Goal: Task Accomplishment & Management: Use online tool/utility

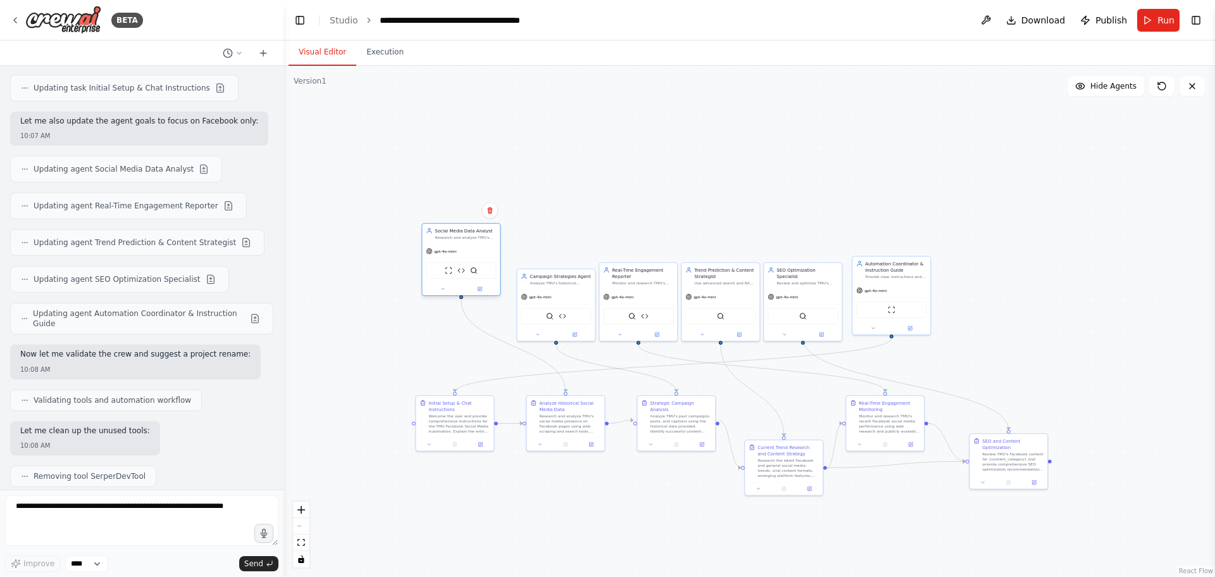
drag, startPoint x: 484, startPoint y: 289, endPoint x: 475, endPoint y: 249, distance: 40.2
click at [475, 249] on div "gpt-4o-mini" at bounding box center [461, 251] width 78 height 14
click at [444, 290] on icon at bounding box center [443, 288] width 5 height 5
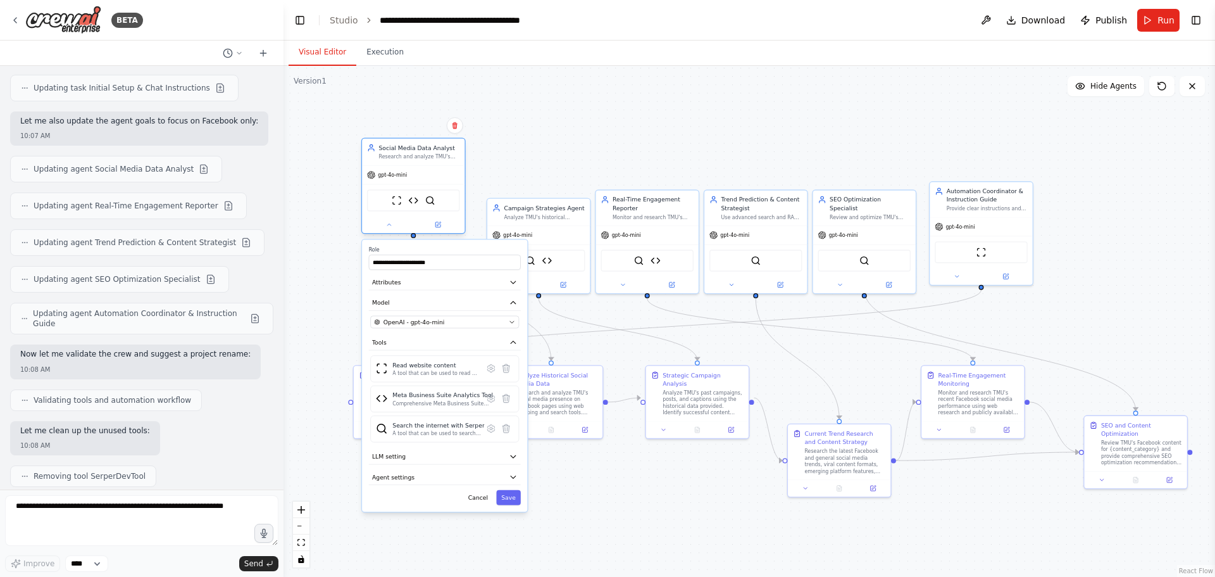
click at [390, 231] on div at bounding box center [413, 224] width 103 height 16
click at [389, 228] on icon at bounding box center [388, 224] width 7 height 7
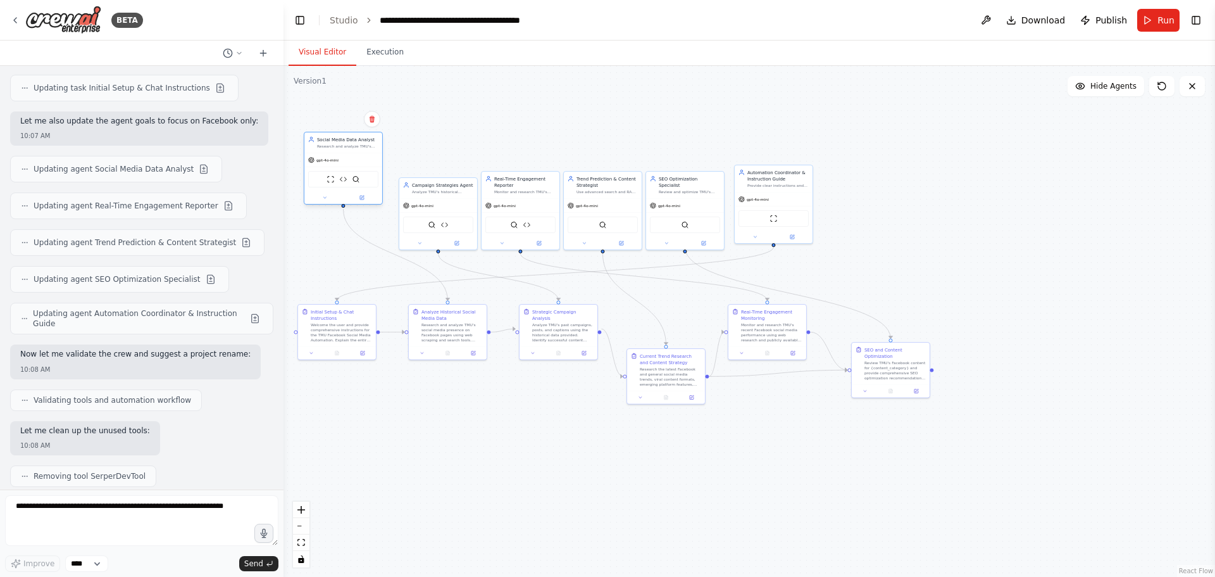
click at [341, 163] on div "gpt-4o-mini" at bounding box center [343, 160] width 78 height 14
click at [592, 151] on div ".deletable-edge-delete-btn { width: 20px; height: 20px; border: 0px solid #ffff…" at bounding box center [750, 321] width 932 height 511
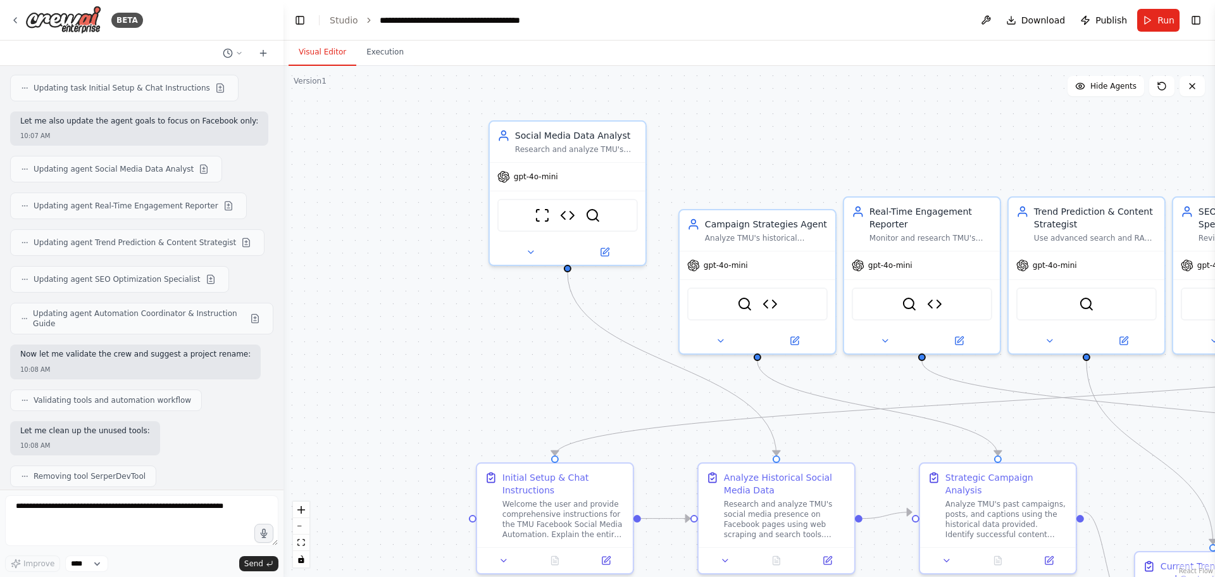
drag, startPoint x: 597, startPoint y: 168, endPoint x: 873, endPoint y: 196, distance: 276.7
click at [943, 185] on div ".deletable-edge-delete-btn { width: 20px; height: 20px; border: 0px solid #ffff…" at bounding box center [750, 321] width 932 height 511
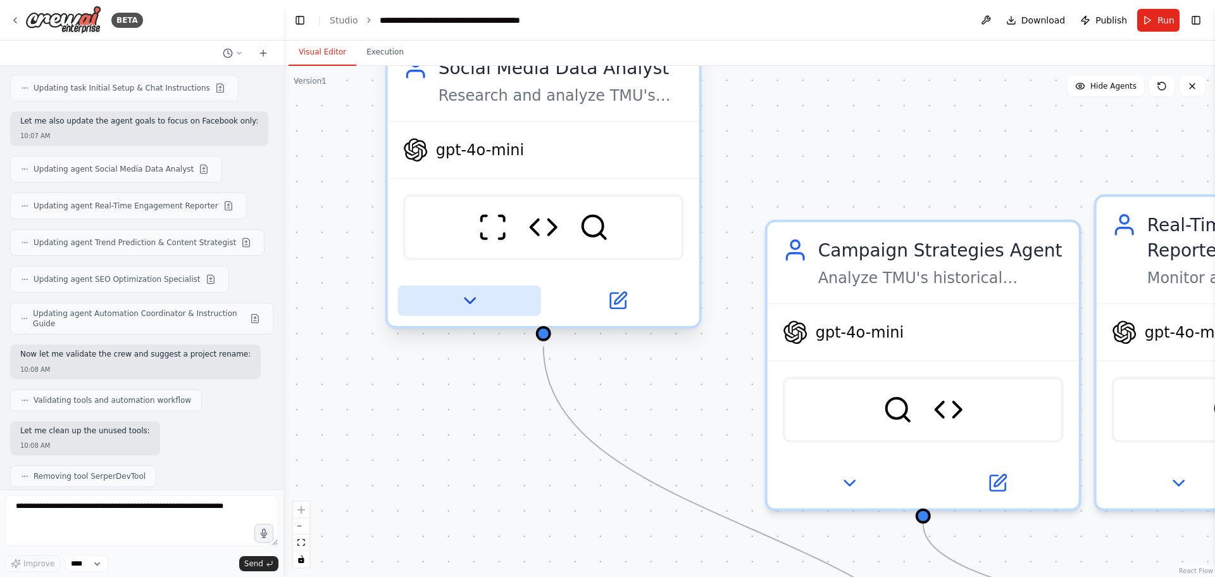
click at [472, 293] on icon at bounding box center [470, 301] width 20 height 20
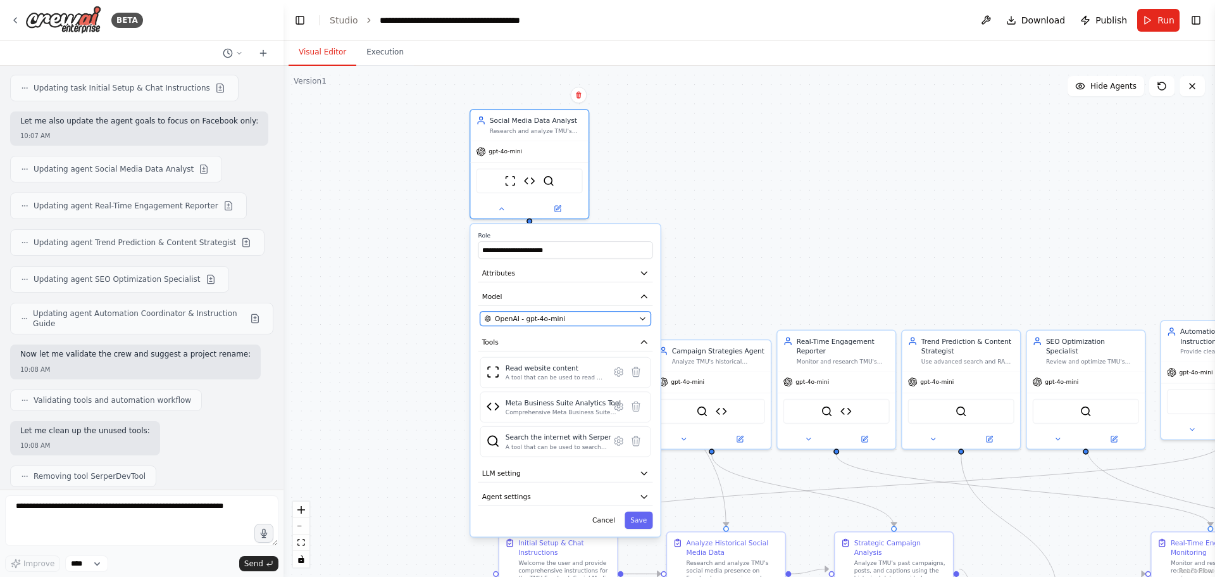
drag, startPoint x: 627, startPoint y: 480, endPoint x: 575, endPoint y: 295, distance: 192.7
click at [575, 314] on div "OpenAI - gpt-4o-mini" at bounding box center [559, 318] width 151 height 9
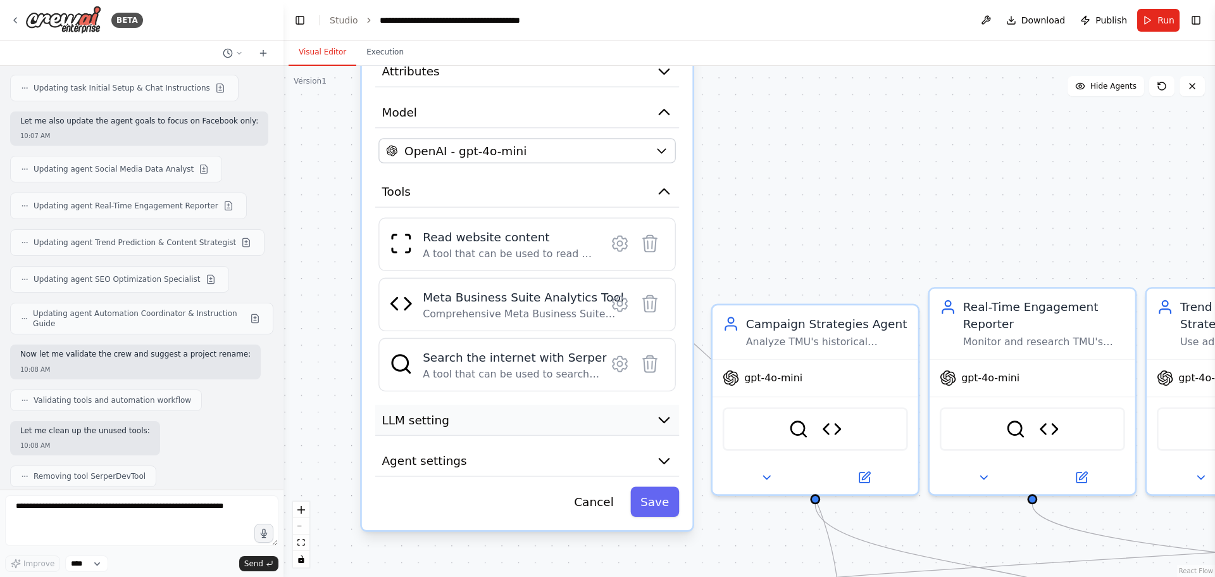
drag, startPoint x: 618, startPoint y: 499, endPoint x: 632, endPoint y: 413, distance: 87.1
click at [632, 413] on button "LLM setting" at bounding box center [527, 419] width 304 height 31
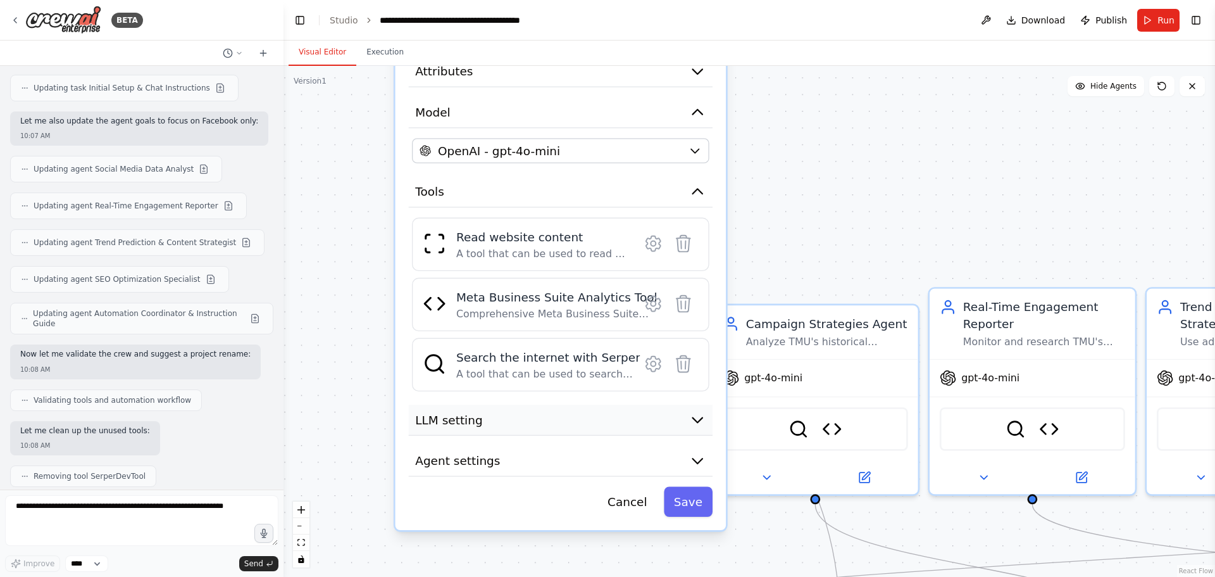
click at [704, 423] on icon "button" at bounding box center [697, 419] width 16 height 16
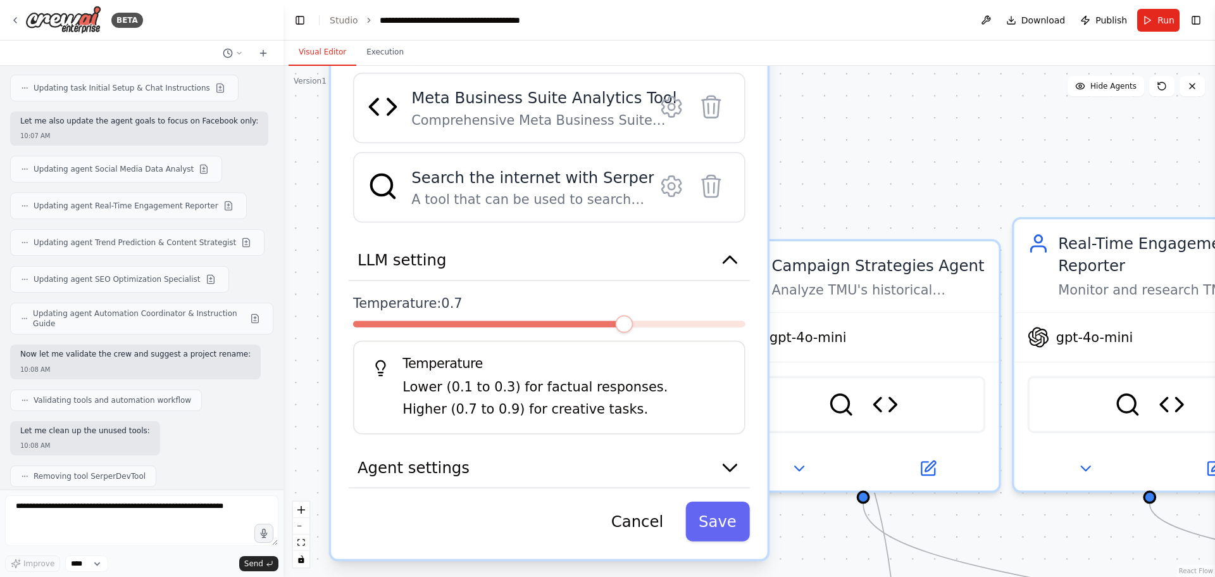
drag, startPoint x: 521, startPoint y: 511, endPoint x: 551, endPoint y: 368, distance: 146.9
click at [551, 368] on div "Temperature Lower (0.1 to 0.3) for factual responses. Higher (0.7 to 0.9) for c…" at bounding box center [549, 388] width 392 height 94
click at [717, 468] on button "Agent settings" at bounding box center [549, 467] width 401 height 41
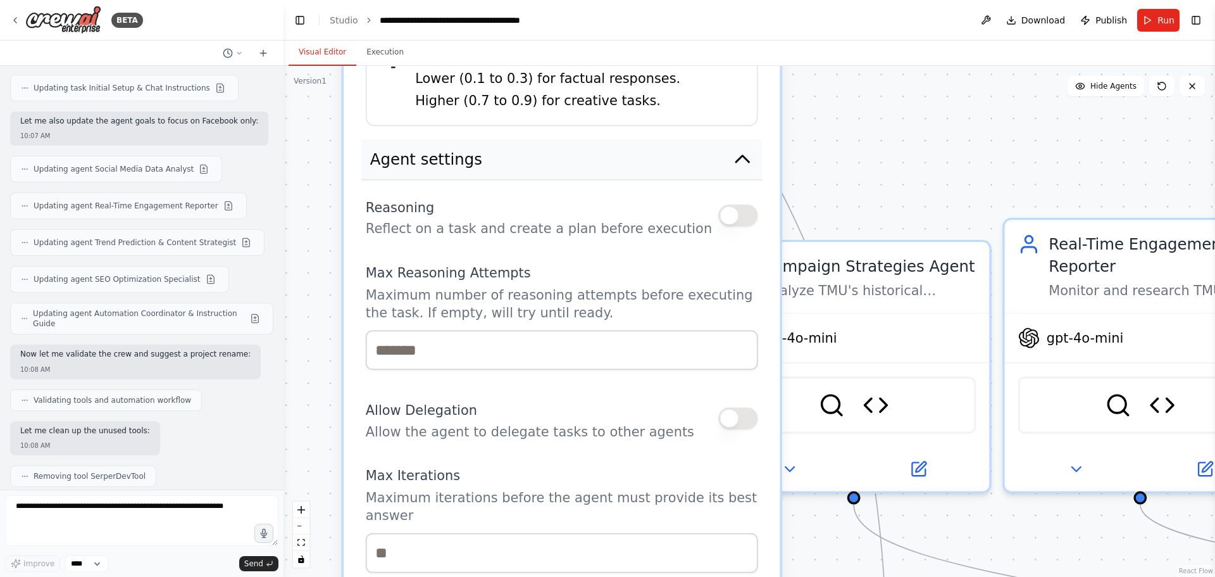
drag, startPoint x: 561, startPoint y: 486, endPoint x: 591, endPoint y: 162, distance: 325.5
click at [591, 162] on button "Agent settings" at bounding box center [561, 159] width 401 height 41
click at [747, 214] on button "button" at bounding box center [738, 215] width 40 height 22
click at [732, 422] on button "button" at bounding box center [738, 418] width 40 height 22
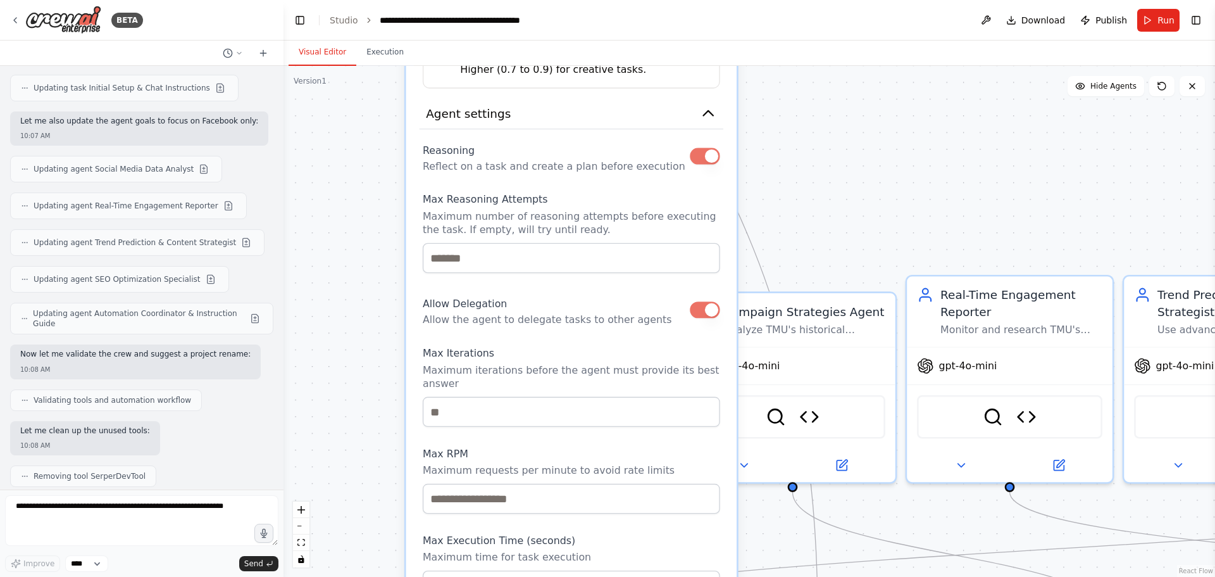
drag, startPoint x: 579, startPoint y: 456, endPoint x: 591, endPoint y: 363, distance: 94.4
click at [591, 363] on p "Maximum iterations before the agent must provide its best answer" at bounding box center [571, 376] width 297 height 27
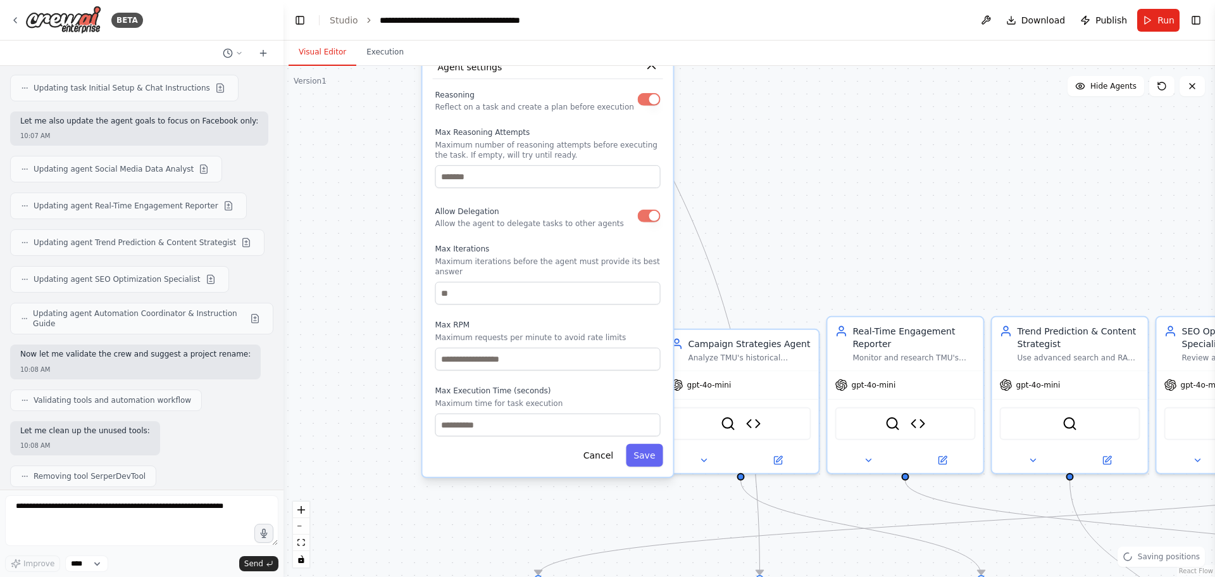
drag, startPoint x: 580, startPoint y: 453, endPoint x: 550, endPoint y: 328, distance: 127.7
click at [550, 332] on p "Maximum requests per minute to avoid rate limits" at bounding box center [547, 337] width 225 height 10
click at [639, 445] on button "Save" at bounding box center [644, 455] width 37 height 23
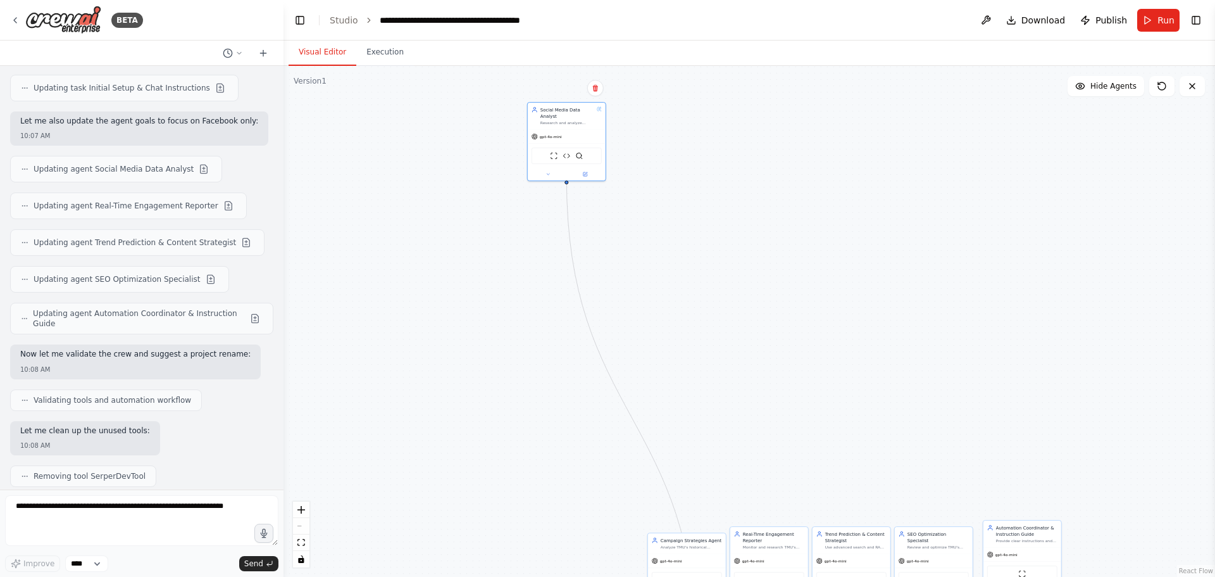
drag, startPoint x: 509, startPoint y: 333, endPoint x: 549, endPoint y: 525, distance: 196.0
click at [549, 525] on div ".deletable-edge-delete-btn { width: 20px; height: 20px; border: 0px solid #ffff…" at bounding box center [750, 321] width 932 height 511
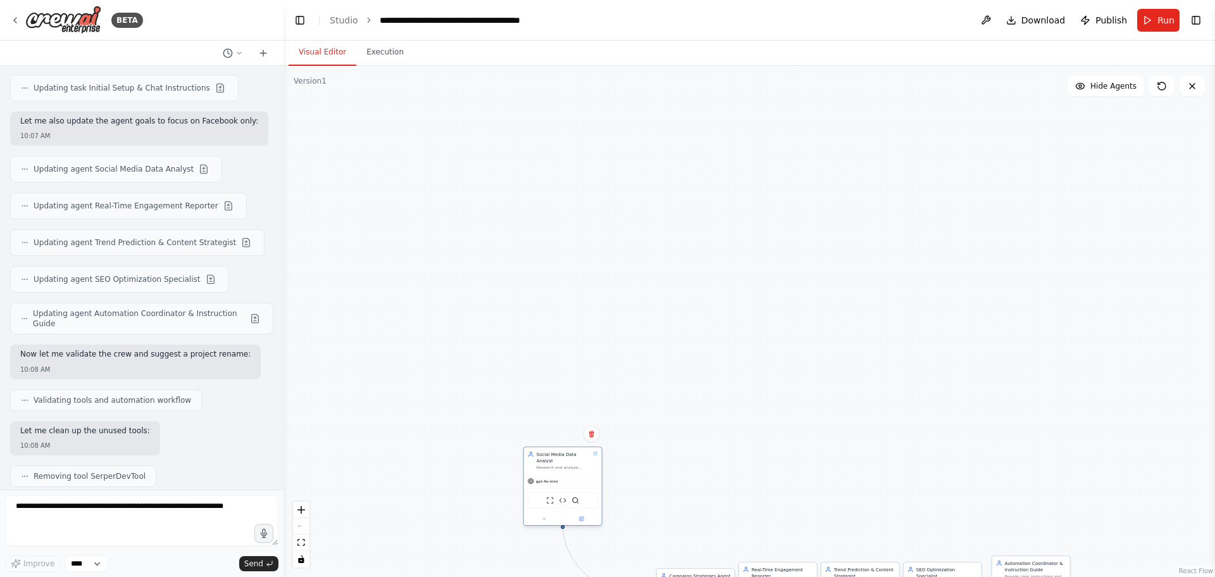
drag, startPoint x: 577, startPoint y: 178, endPoint x: 563, endPoint y: 487, distance: 308.6
click at [563, 492] on div "ScrapeWebsiteTool Meta Business Suite Analytics Tool SerperDevTool" at bounding box center [563, 500] width 70 height 16
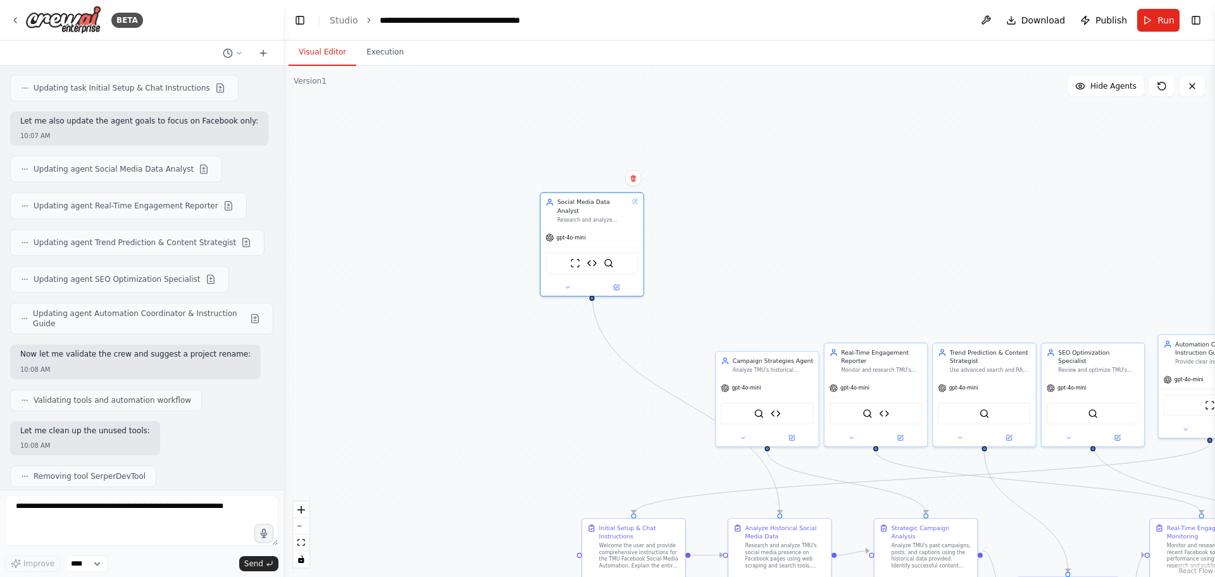
drag, startPoint x: 694, startPoint y: 342, endPoint x: 699, endPoint y: 215, distance: 127.3
click at [790, 147] on div ".deletable-edge-delete-btn { width: 20px; height: 20px; border: 0px solid #ffff…" at bounding box center [750, 321] width 932 height 511
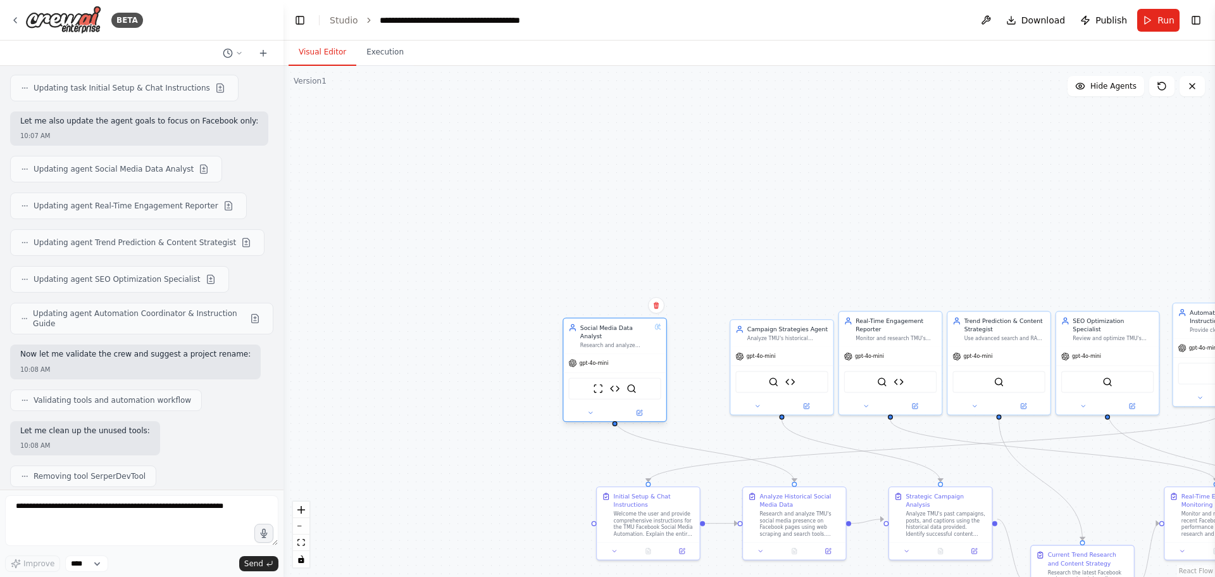
drag, startPoint x: 582, startPoint y: 239, endPoint x: 591, endPoint y: 389, distance: 150.3
click at [591, 389] on div "ScrapeWebsiteTool Meta Business Suite Analytics Tool SerperDevTool" at bounding box center [614, 388] width 92 height 22
click at [628, 384] on img at bounding box center [632, 389] width 10 height 10
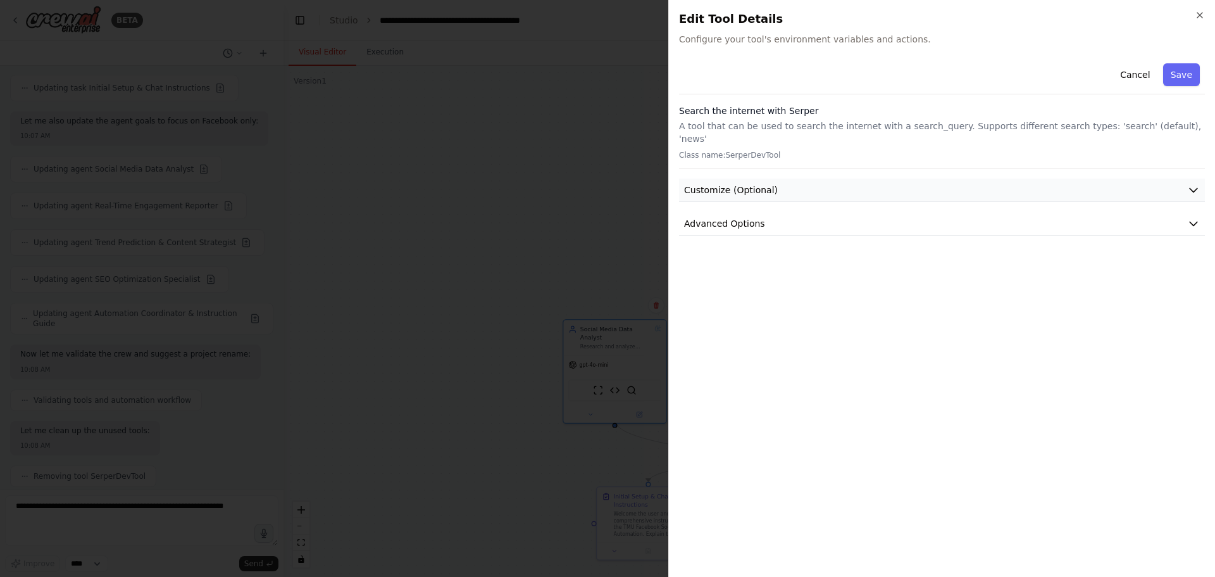
click at [1203, 178] on button "Customize (Optional)" at bounding box center [942, 189] width 526 height 23
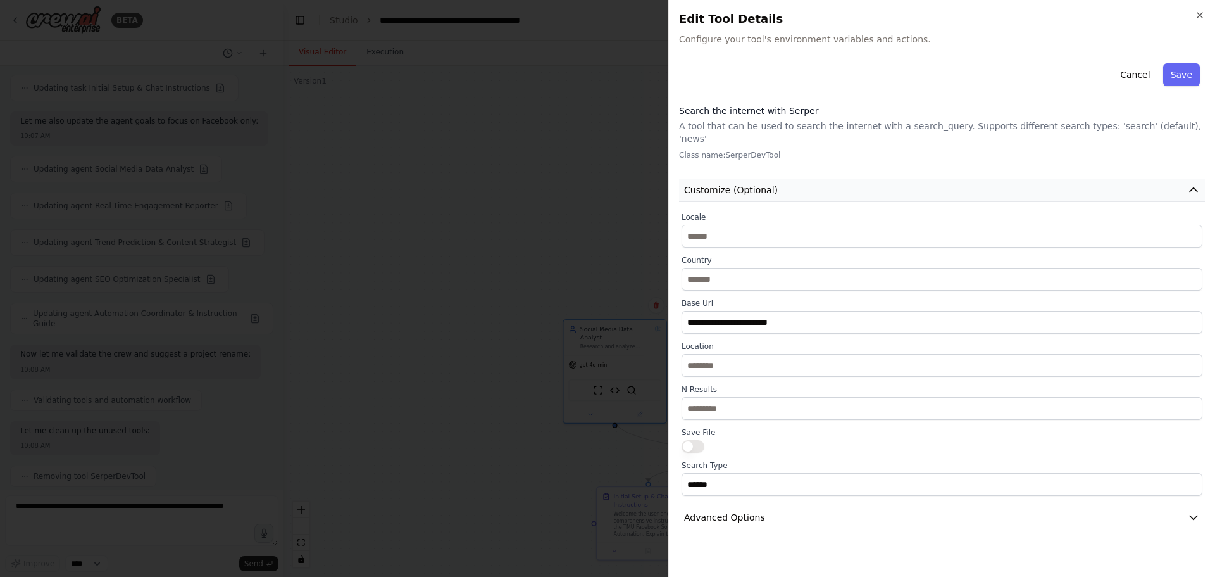
click at [1199, 184] on icon "button" at bounding box center [1193, 190] width 13 height 13
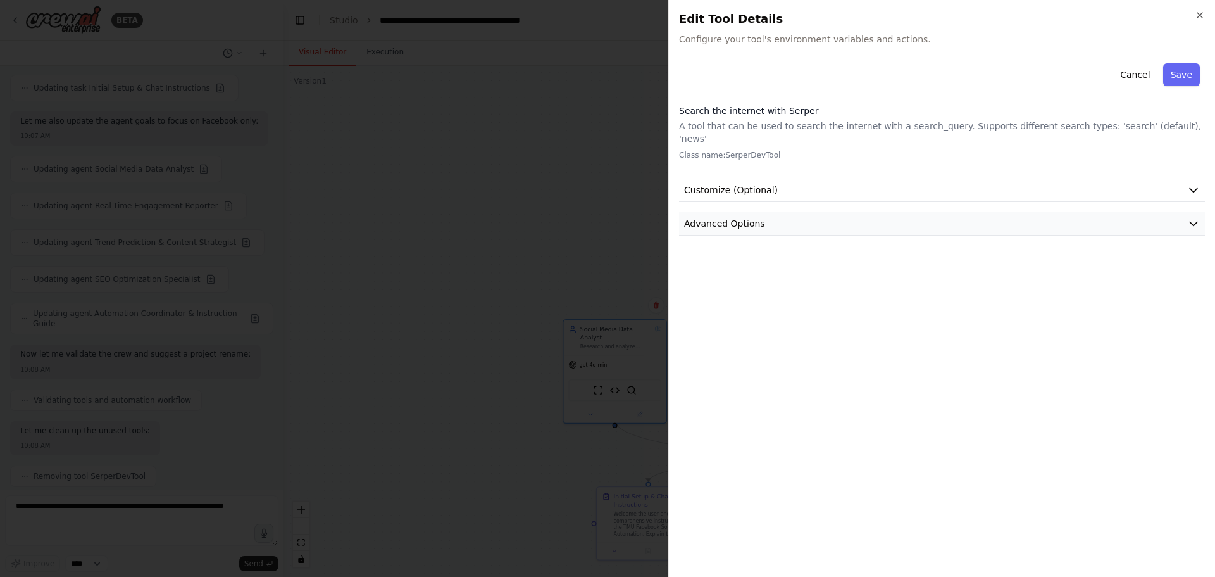
click at [1192, 217] on icon "button" at bounding box center [1193, 223] width 13 height 13
click at [1201, 17] on icon "button" at bounding box center [1200, 15] width 10 height 10
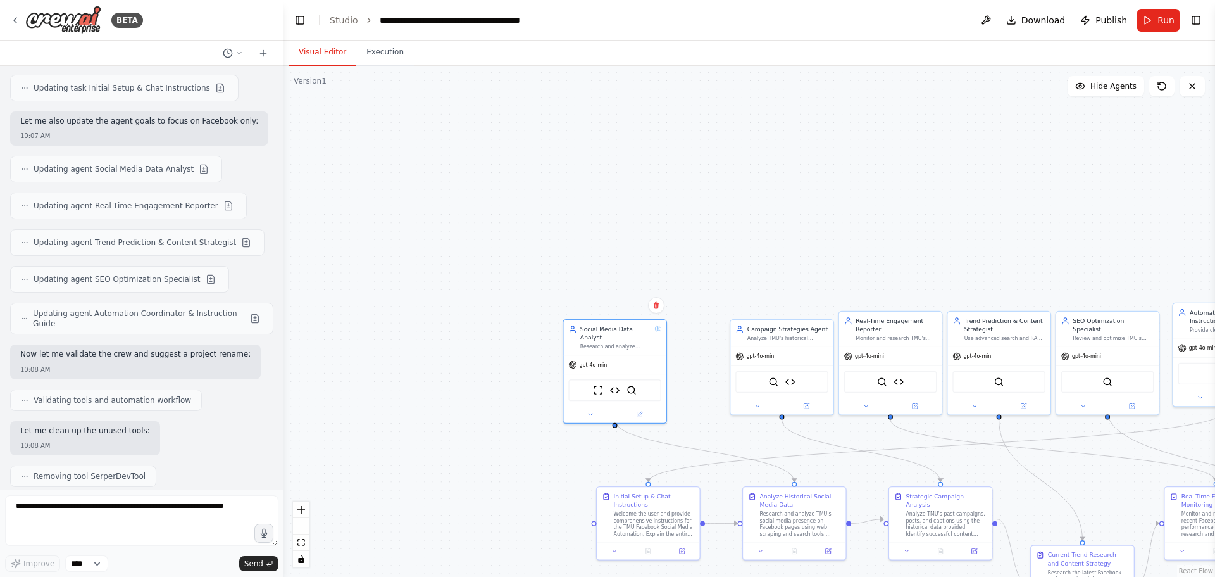
click at [693, 196] on div ".deletable-edge-delete-btn { width: 20px; height: 20px; border: 0px solid #ffff…" at bounding box center [750, 321] width 932 height 511
click at [1139, 89] on button "Hide Agents" at bounding box center [1106, 86] width 77 height 20
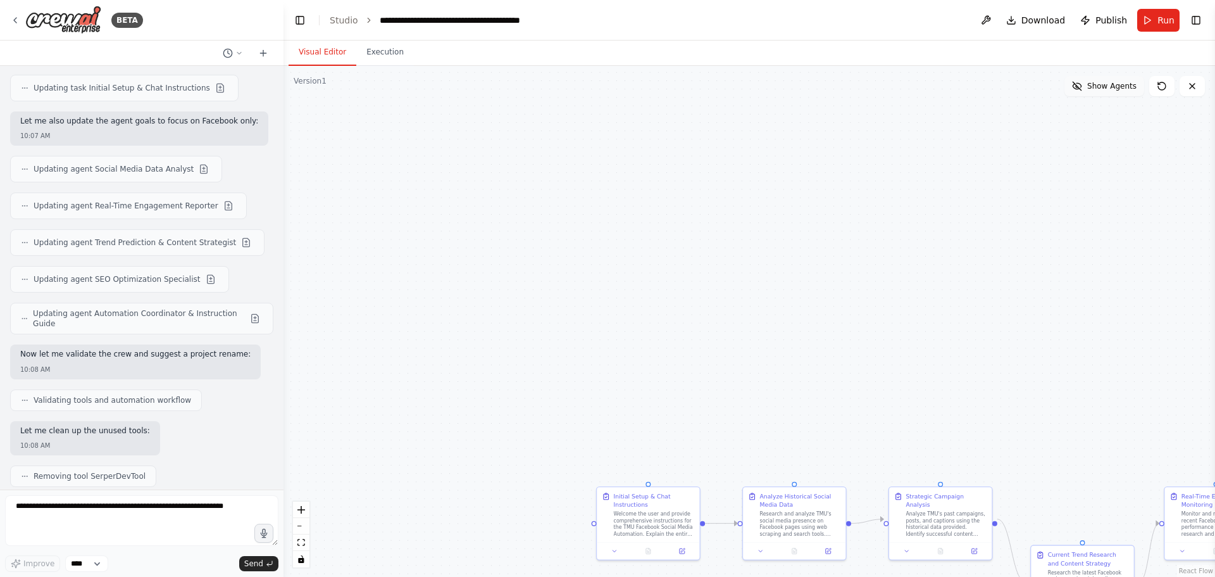
click at [1139, 89] on button "Show Agents" at bounding box center [1105, 86] width 80 height 20
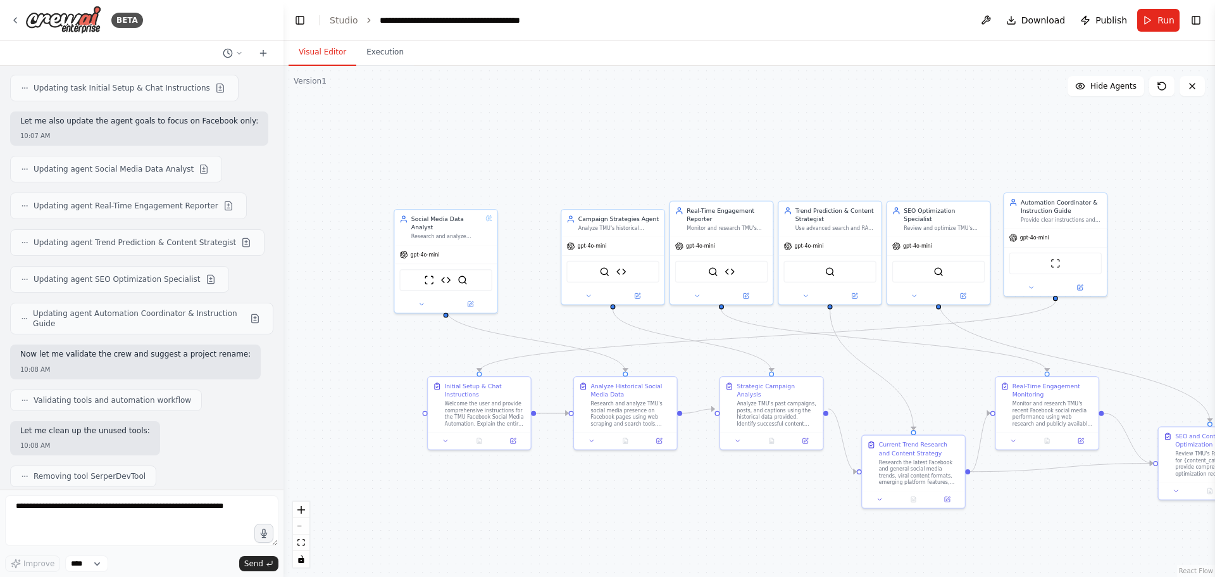
drag, startPoint x: 1061, startPoint y: 201, endPoint x: 892, endPoint y: 91, distance: 201.7
click at [892, 91] on div ".deletable-edge-delete-btn { width: 20px; height: 20px; border: 0px solid #ffff…" at bounding box center [750, 321] width 932 height 511
drag, startPoint x: 915, startPoint y: 470, endPoint x: 911, endPoint y: 408, distance: 61.5
click at [911, 408] on div "Research the latest Facebook and general social media trends, viral content for…" at bounding box center [911, 395] width 81 height 27
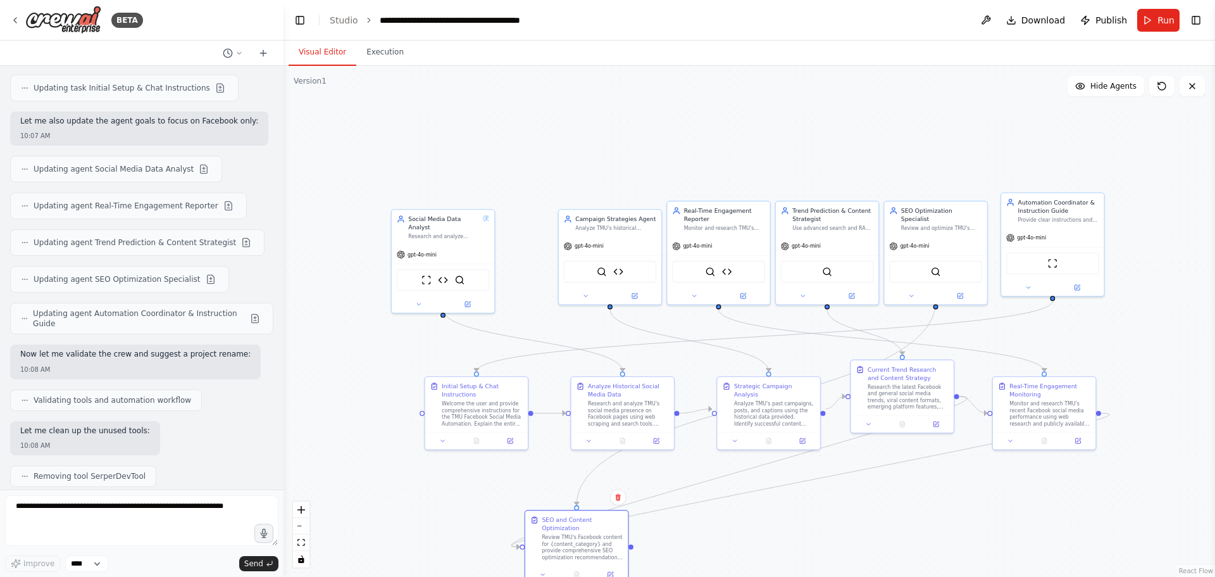
drag, startPoint x: 1196, startPoint y: 447, endPoint x: 843, endPoint y: 449, distance: 352.6
click at [573, 523] on div "SEO and Content Optimization Review TMU's Facebook content for {content_categor…" at bounding box center [582, 537] width 81 height 45
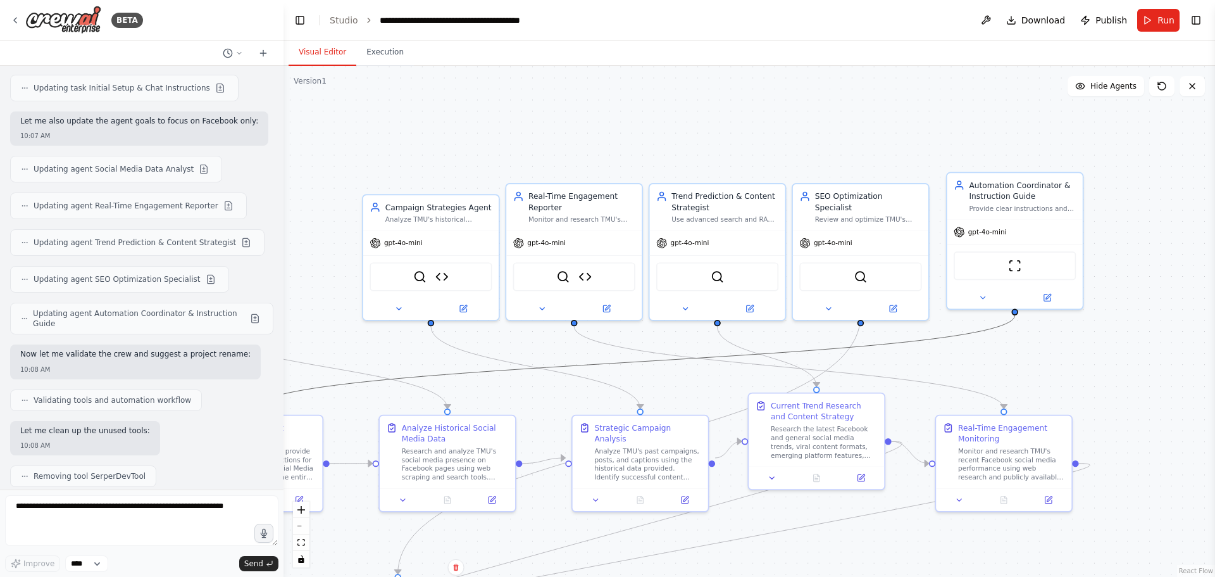
drag, startPoint x: 993, startPoint y: 323, endPoint x: 937, endPoint y: 184, distance: 150.8
click at [937, 184] on div ".deletable-edge-delete-btn { width: 20px; height: 20px; border: 0px solid #ffff…" at bounding box center [750, 321] width 932 height 511
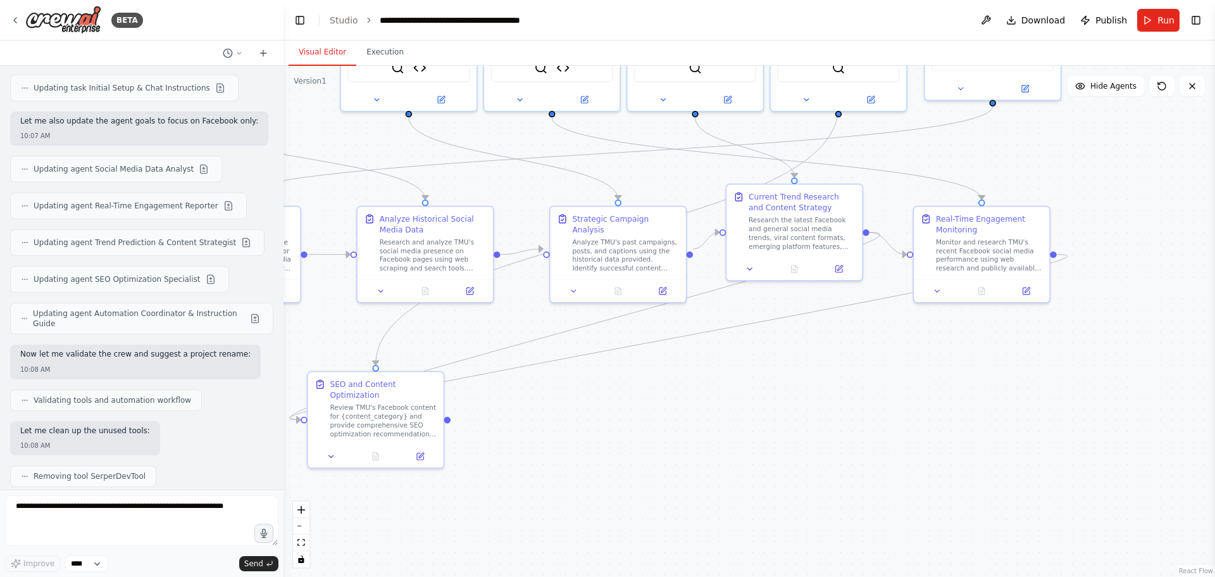
drag, startPoint x: 1083, startPoint y: 411, endPoint x: 1061, endPoint y: 202, distance: 210.0
click at [1061, 202] on div ".deletable-edge-delete-btn { width: 20px; height: 20px; border: 0px solid #ffff…" at bounding box center [750, 321] width 932 height 511
click at [754, 270] on icon at bounding box center [750, 266] width 9 height 9
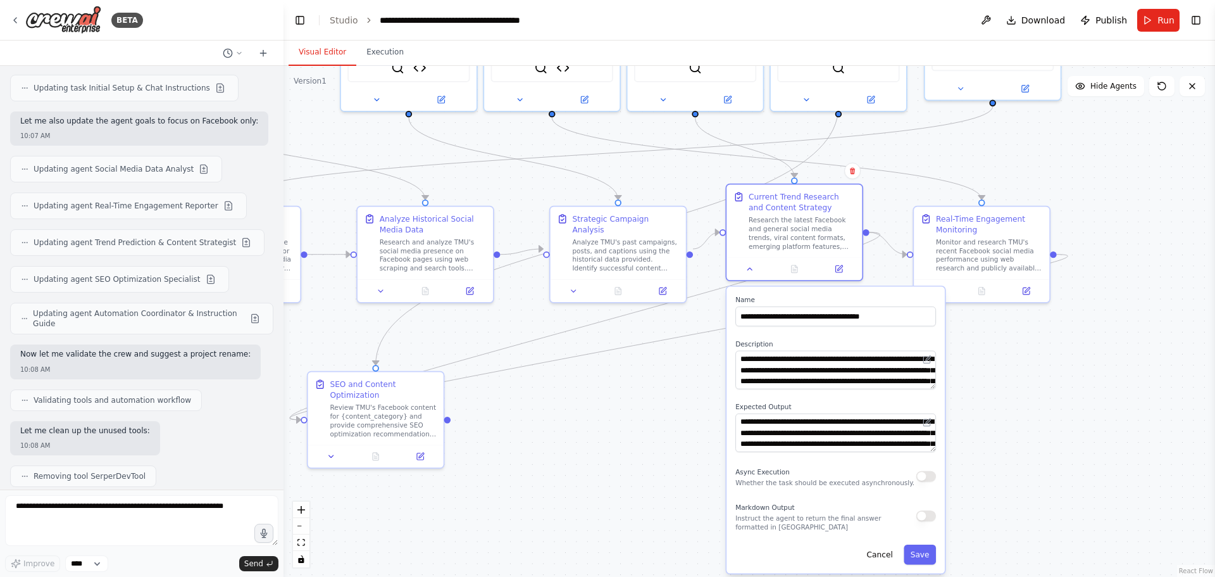
click at [930, 481] on button "button" at bounding box center [926, 475] width 20 height 11
click at [930, 479] on button "button" at bounding box center [926, 475] width 20 height 11
click at [928, 523] on div "Markdown Output Instruct the agent to return the final answer formatted in Mark…" at bounding box center [835, 515] width 201 height 31
click at [928, 518] on button "button" at bounding box center [926, 515] width 20 height 11
click at [1010, 360] on div ".deletable-edge-delete-btn { width: 20px; height: 20px; border: 0px solid #ffff…" at bounding box center [750, 321] width 932 height 511
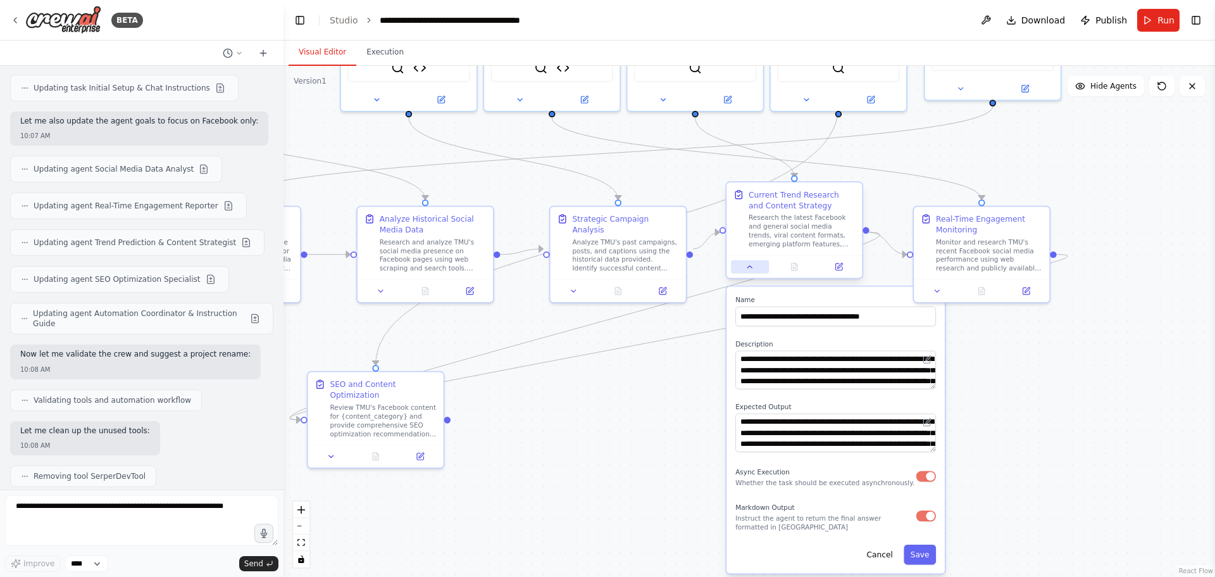
click at [751, 270] on icon at bounding box center [750, 266] width 9 height 9
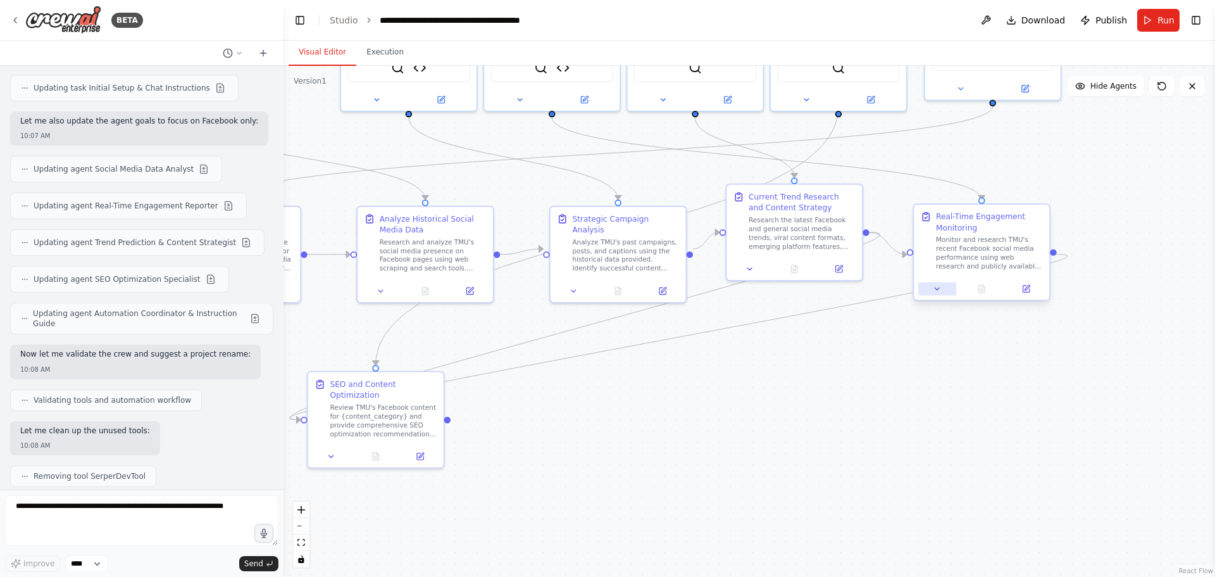
click at [937, 294] on button at bounding box center [937, 288] width 38 height 13
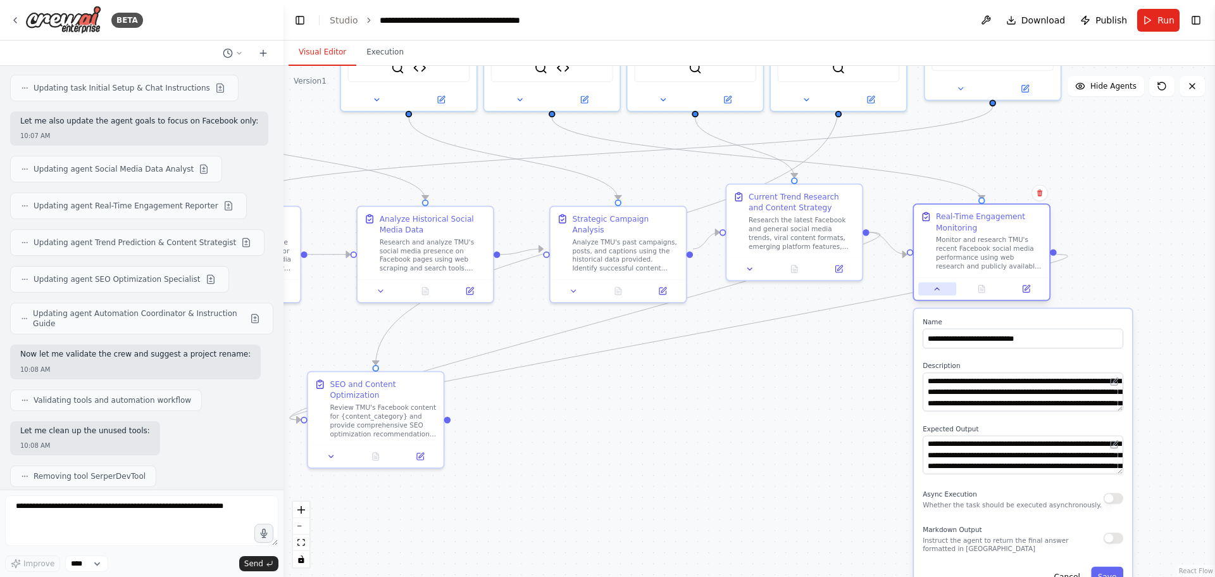
click at [937, 294] on button at bounding box center [937, 288] width 38 height 13
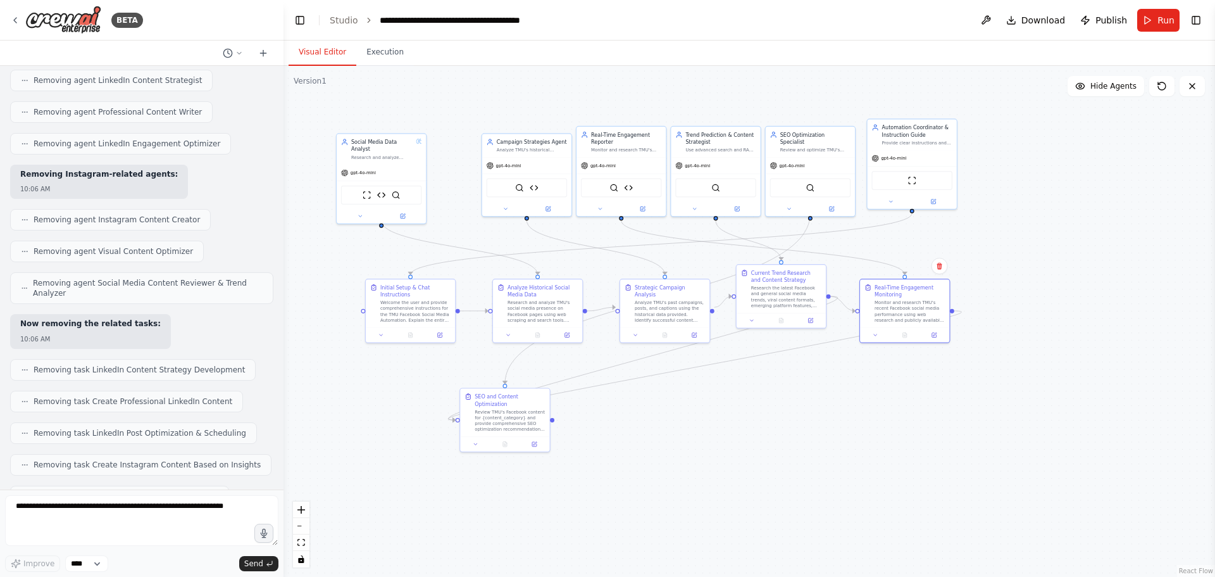
scroll to position [5045, 0]
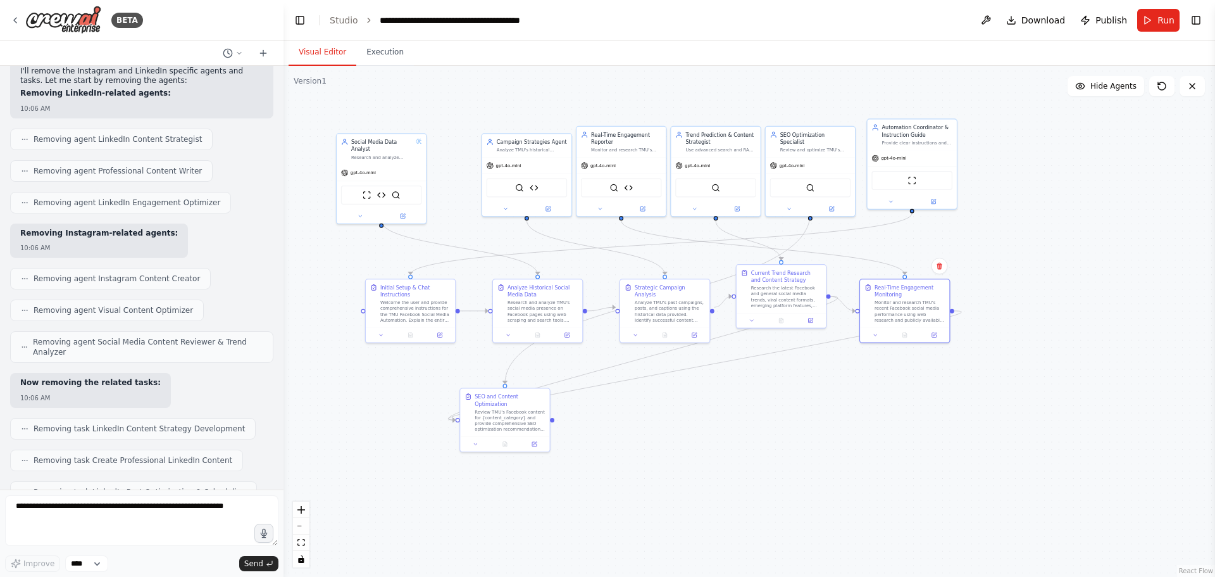
click at [282, 423] on div at bounding box center [280, 288] width 5 height 577
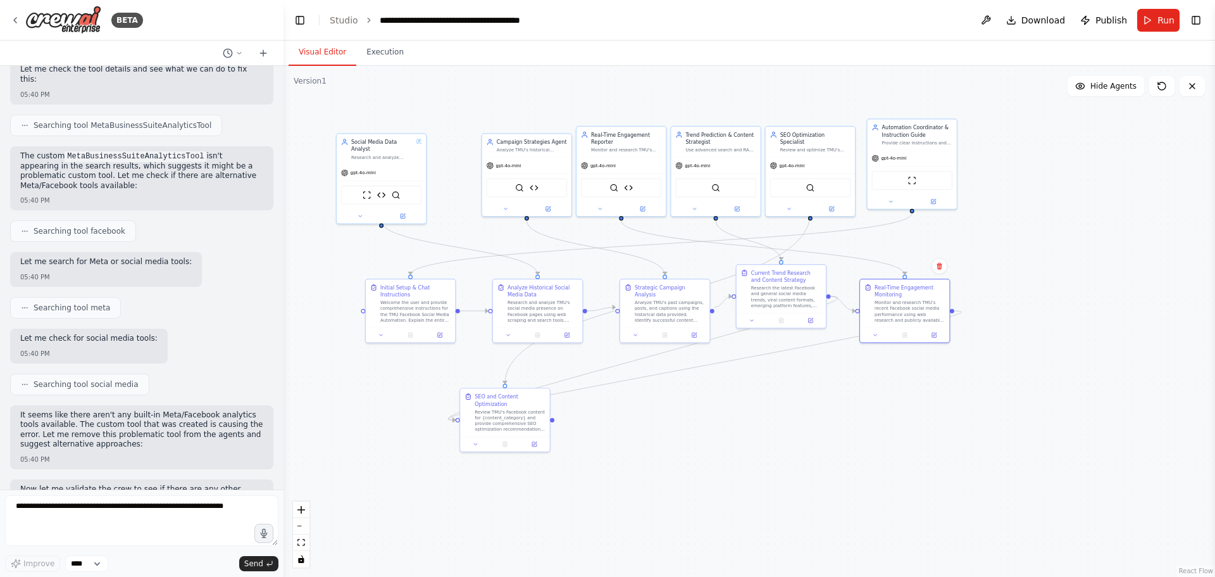
scroll to position [0, 0]
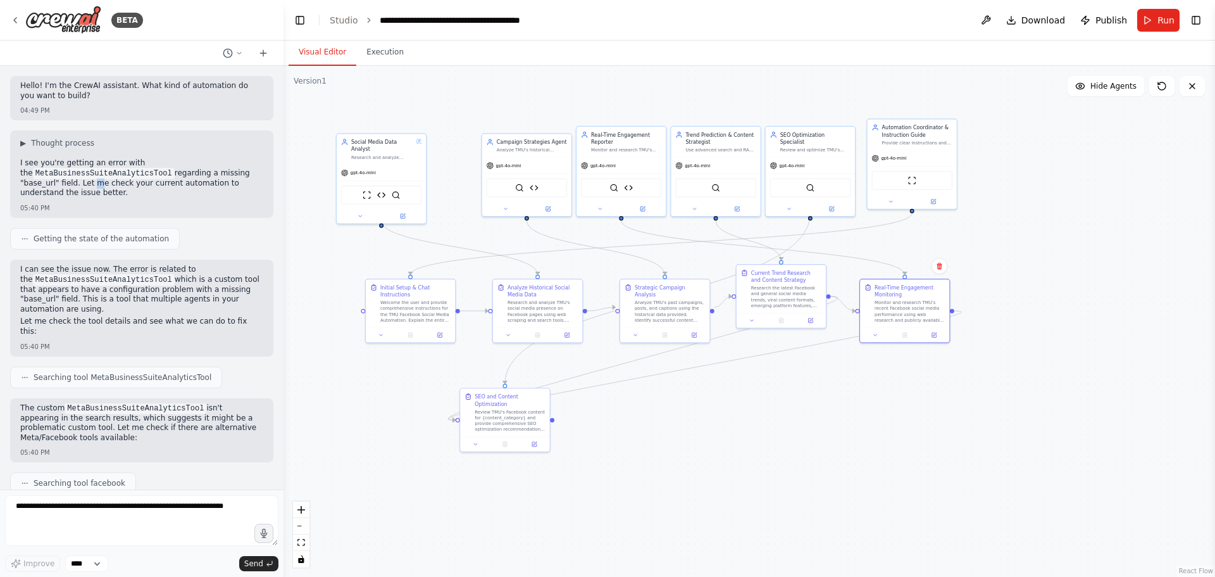
click at [87, 183] on p "I see you're getting an error with the MetaBusinessSuiteAnalyticsTool regarding…" at bounding box center [141, 178] width 243 height 40
click at [123, 192] on p "I see you're getting an error with the MetaBusinessSuiteAnalyticsTool regarding…" at bounding box center [141, 178] width 243 height 40
drag, startPoint x: 79, startPoint y: 196, endPoint x: 18, endPoint y: 164, distance: 68.8
click at [18, 164] on div "▶ Thought process I see you're getting an error with the MetaBusinessSuiteAnaly…" at bounding box center [141, 173] width 263 height 87
click at [180, 114] on div "04:49 PM" at bounding box center [141, 110] width 243 height 9
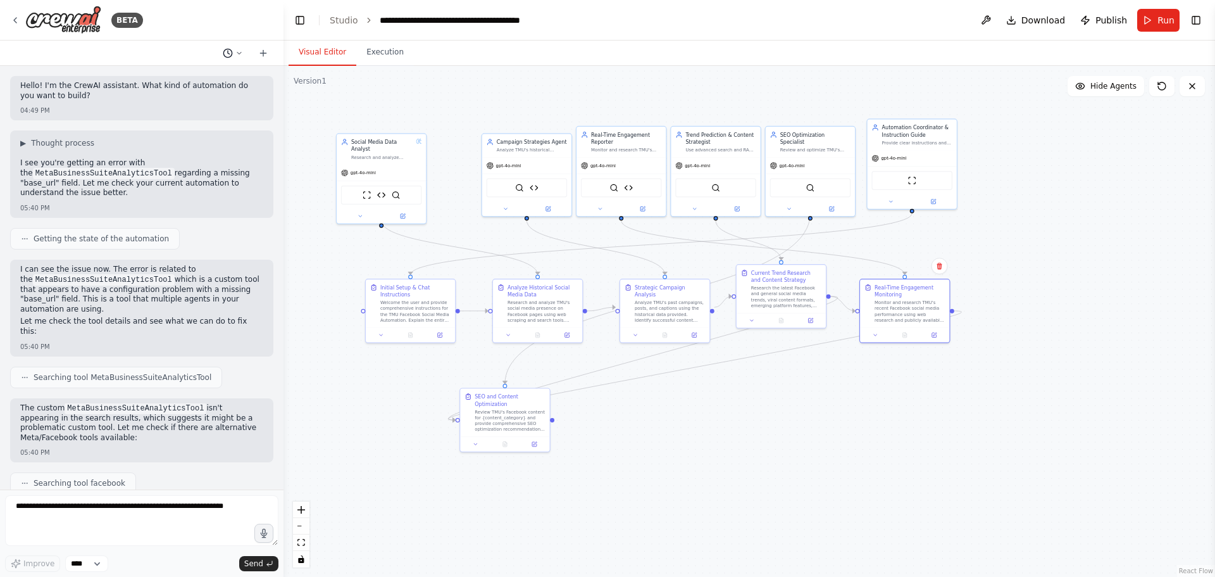
click at [244, 52] on button at bounding box center [233, 53] width 30 height 15
click at [189, 97] on span "also give the feed back for all socail media contacnt how to impribvev the cont…" at bounding box center [178, 99] width 82 height 10
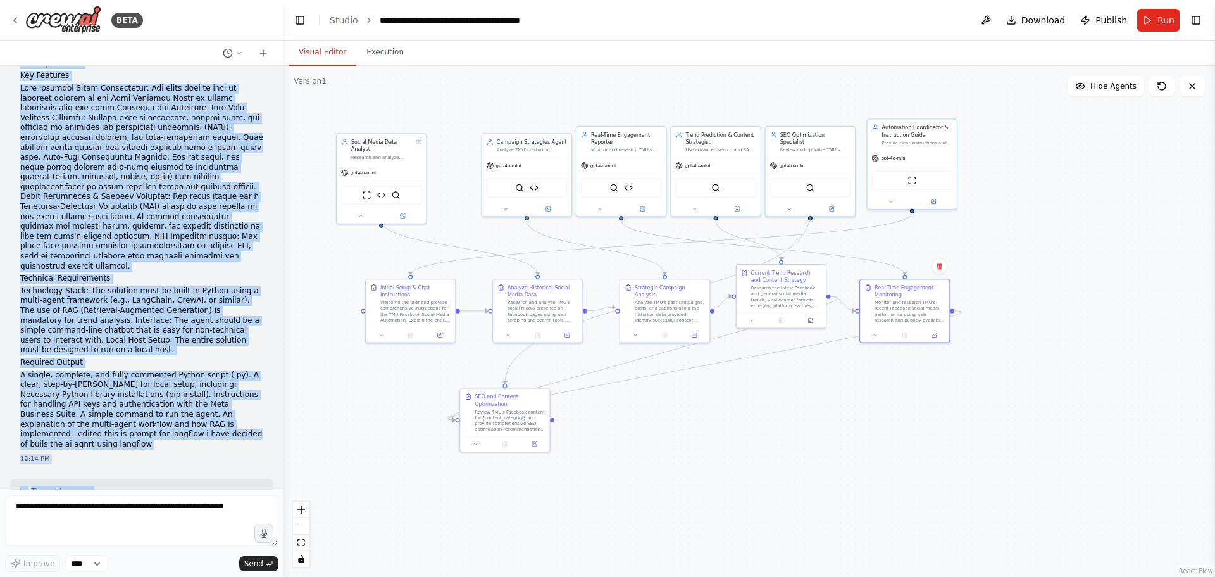
scroll to position [127, 0]
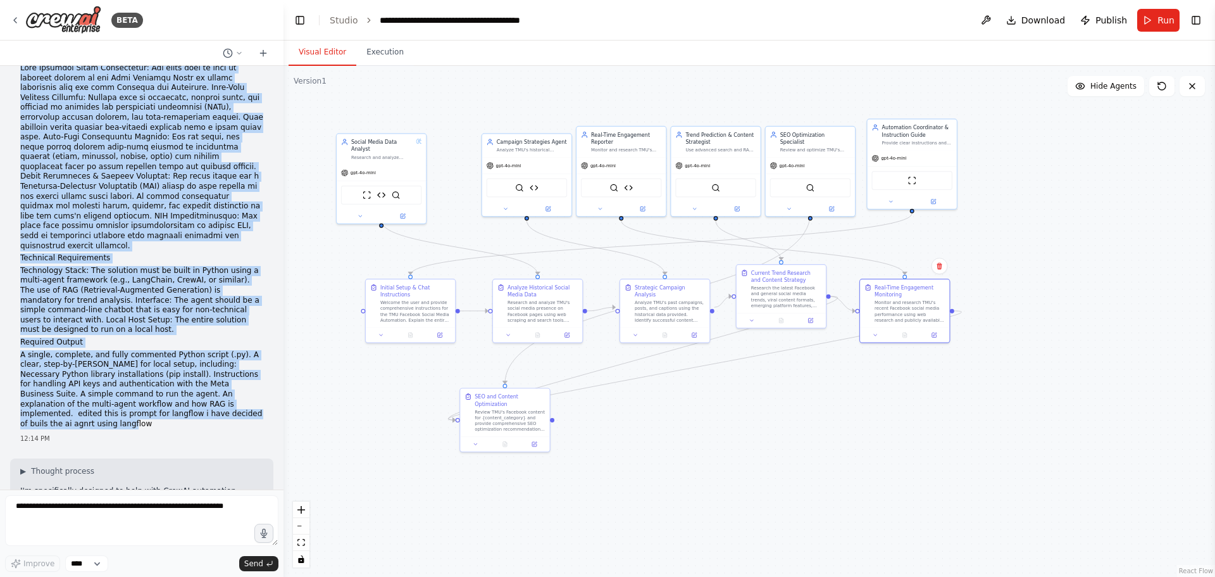
drag, startPoint x: 18, startPoint y: 82, endPoint x: 175, endPoint y: 380, distance: 336.1
click at [175, 380] on div "I need you to act as an expert AI developer to build a comprehensive social med…" at bounding box center [141, 198] width 263 height 499
copy div "I need you to act as an expert AI developer to build a comprehensive social med…"
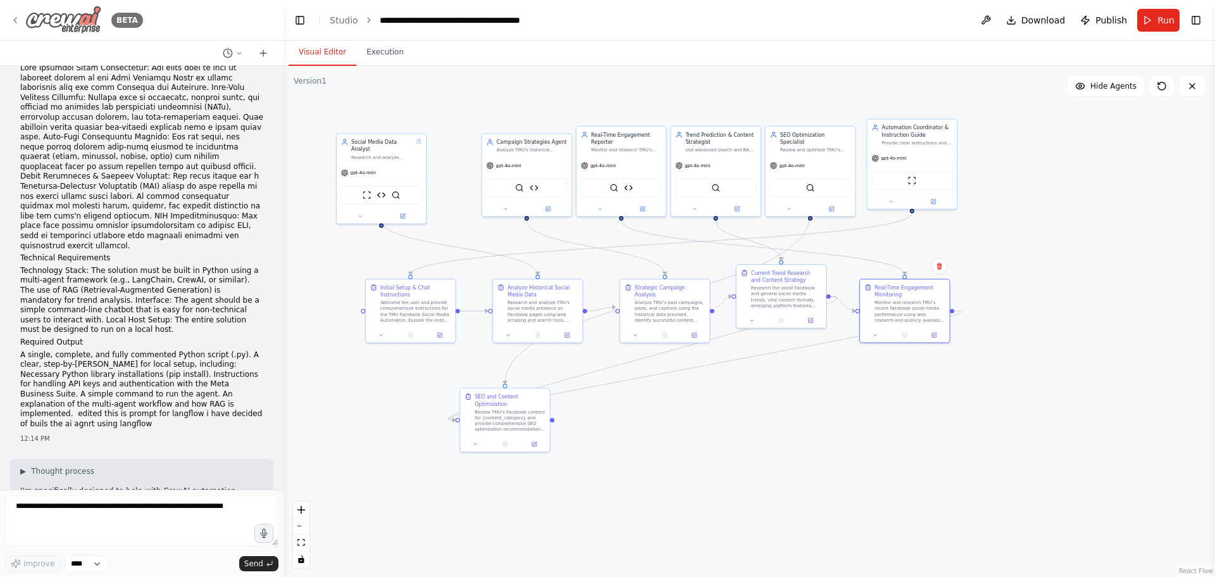
click at [16, 15] on icon at bounding box center [15, 20] width 10 height 10
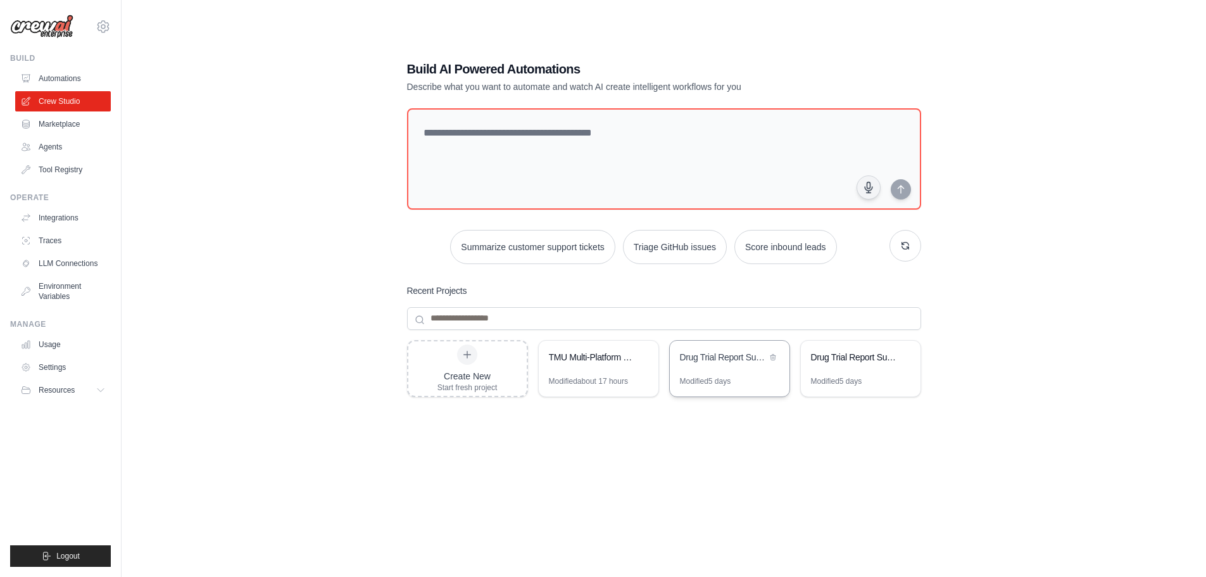
click at [744, 364] on div "Drug Trial Report Summarization AI" at bounding box center [723, 358] width 87 height 15
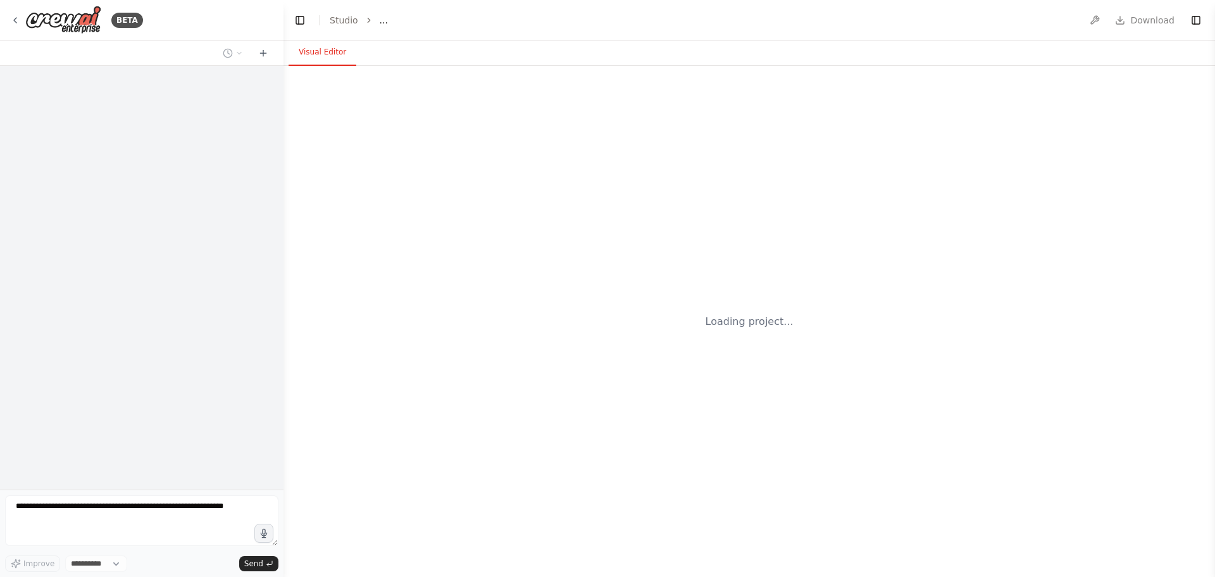
select select "****"
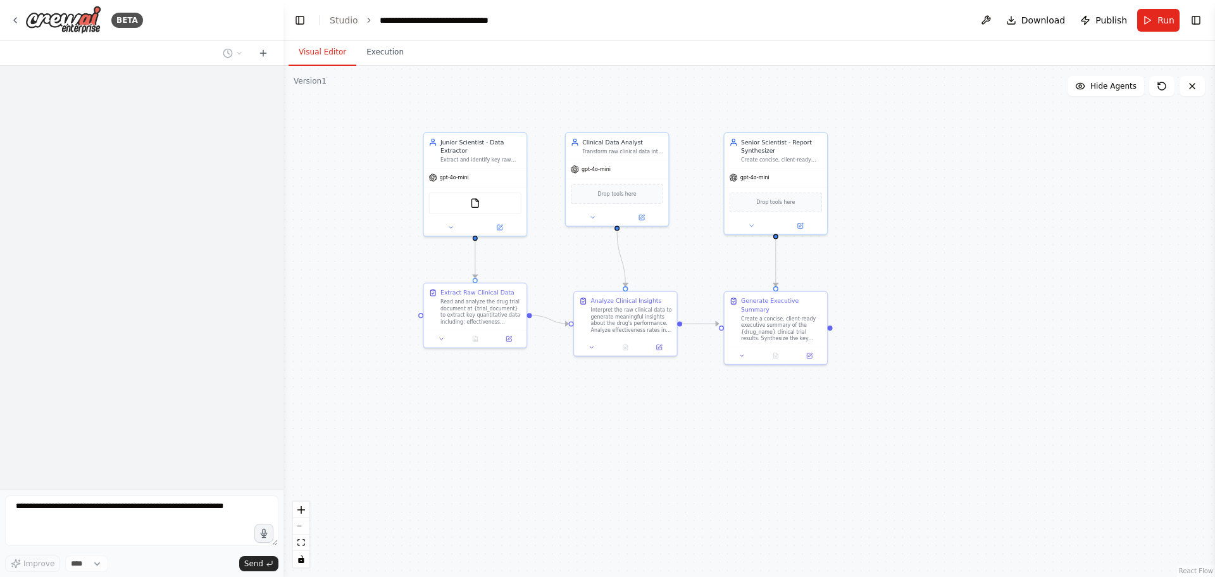
scroll to position [1022, 0]
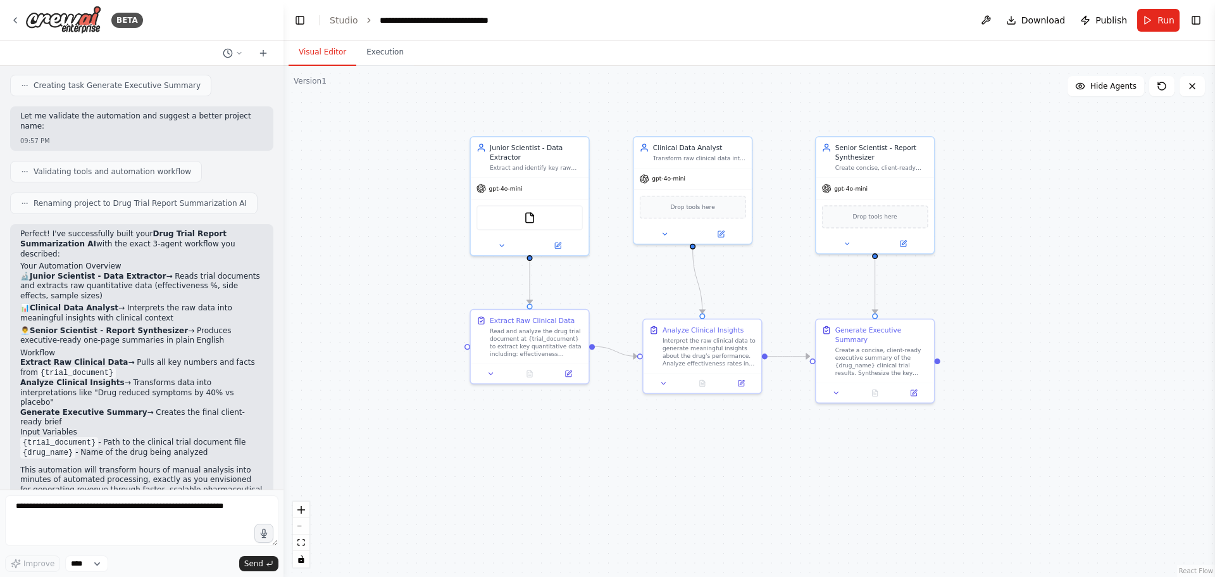
drag, startPoint x: 636, startPoint y: 264, endPoint x: 772, endPoint y: 287, distance: 138.1
click at [772, 287] on div ".deletable-edge-delete-btn { width: 20px; height: 20px; border: 0px solid #ffff…" at bounding box center [750, 321] width 932 height 511
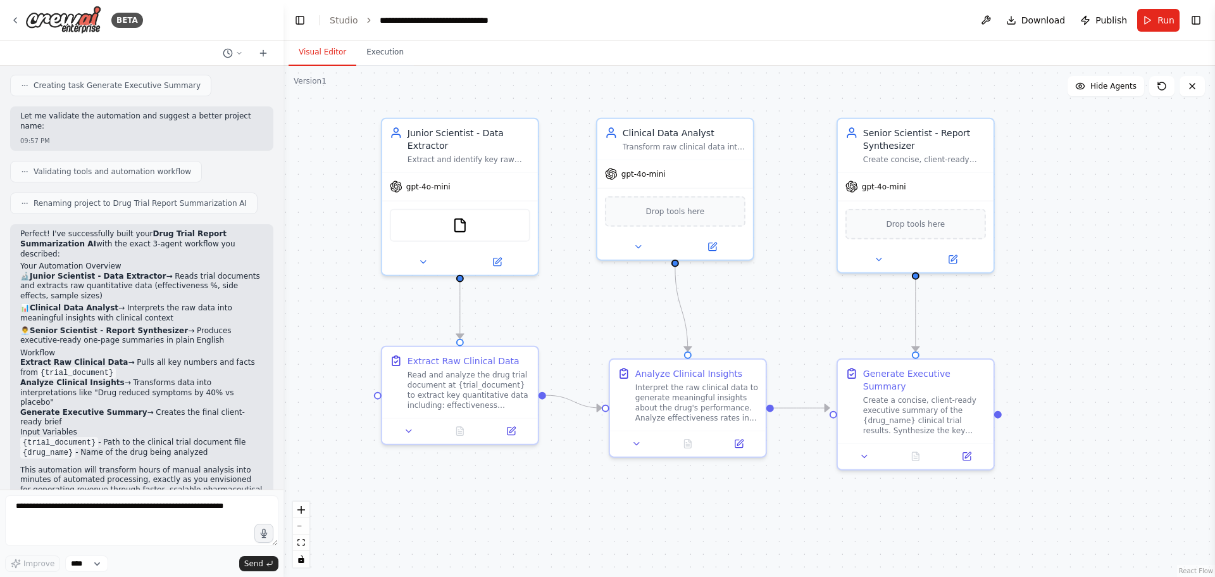
drag, startPoint x: 609, startPoint y: 266, endPoint x: 636, endPoint y: 298, distance: 42.2
click at [636, 298] on div ".deletable-edge-delete-btn { width: 20px; height: 20px; border: 0px solid #ffff…" at bounding box center [750, 321] width 932 height 511
click at [353, 301] on div ".deletable-edge-delete-btn { width: 20px; height: 20px; border: 0px solid #ffff…" at bounding box center [750, 321] width 932 height 511
drag, startPoint x: 658, startPoint y: 195, endPoint x: 668, endPoint y: 189, distance: 11.1
click at [668, 189] on div "Drop tools here" at bounding box center [688, 208] width 156 height 46
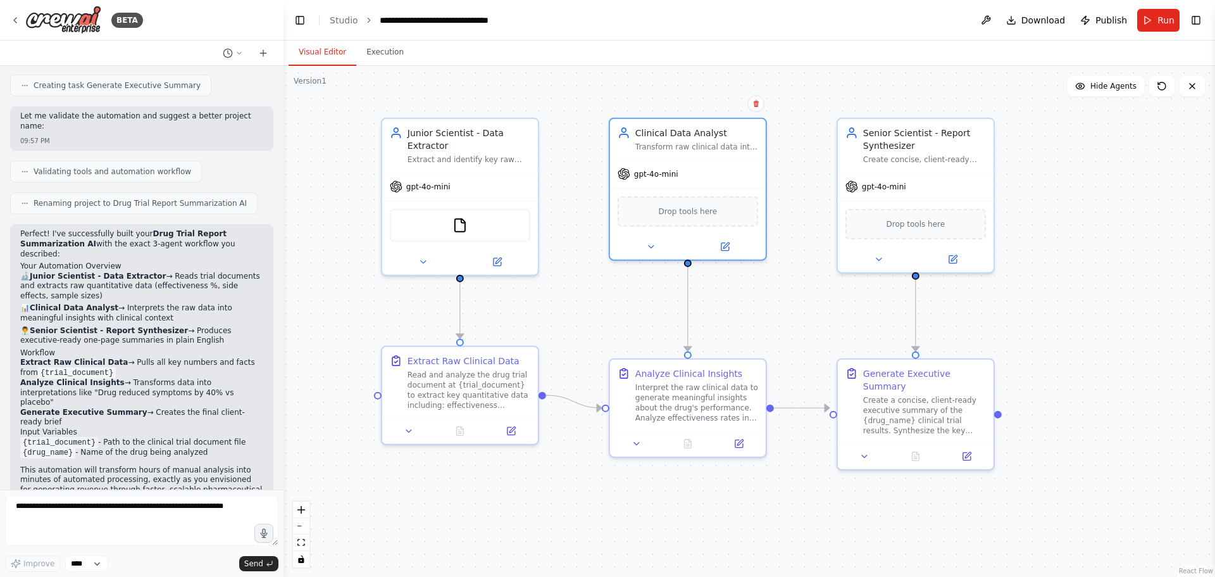
click at [1120, 208] on div ".deletable-edge-delete-btn { width: 20px; height: 20px; border: 0px solid #ffff…" at bounding box center [750, 321] width 932 height 511
click at [1042, 24] on span "Download" at bounding box center [1044, 20] width 44 height 13
click at [1110, 239] on div ".deletable-edge-delete-btn { width: 20px; height: 20px; border: 0px solid #ffff…" at bounding box center [750, 321] width 932 height 511
click at [934, 230] on div "Drop tools here" at bounding box center [916, 221] width 141 height 30
click at [921, 227] on span "Drop tools here" at bounding box center [916, 221] width 59 height 13
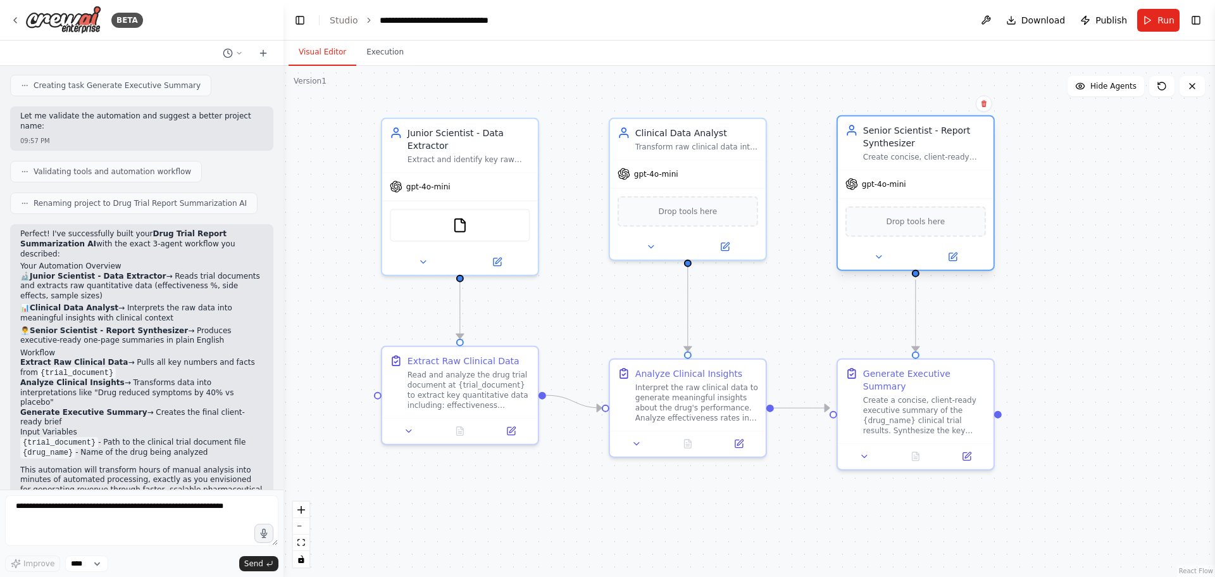
click at [921, 227] on span "Drop tools here" at bounding box center [916, 221] width 59 height 13
click at [675, 214] on span "Drop tools here" at bounding box center [688, 209] width 59 height 13
click at [470, 227] on div "FileReadTool" at bounding box center [460, 222] width 141 height 33
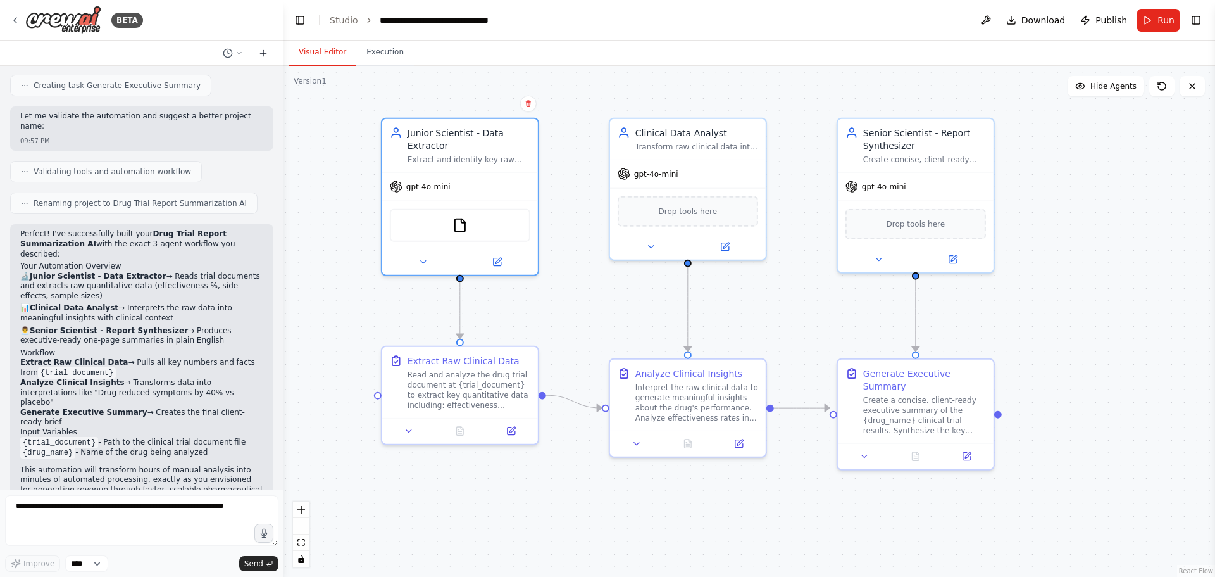
click at [263, 54] on icon at bounding box center [263, 53] width 10 height 10
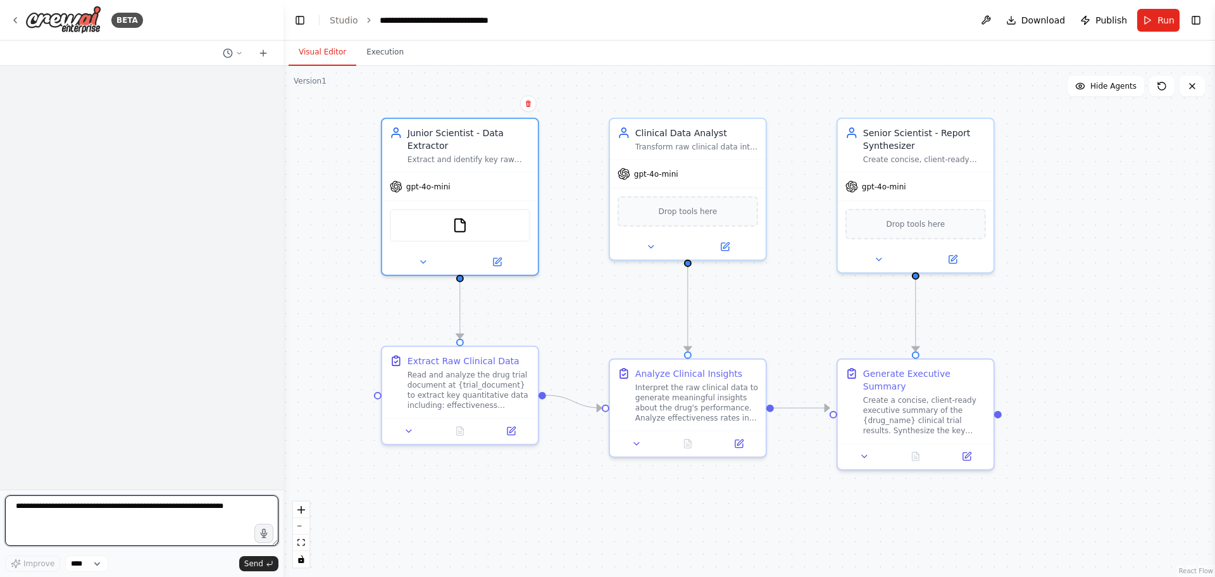
click at [59, 518] on textarea at bounding box center [141, 520] width 273 height 51
paste textarea "**********"
type textarea "**********"
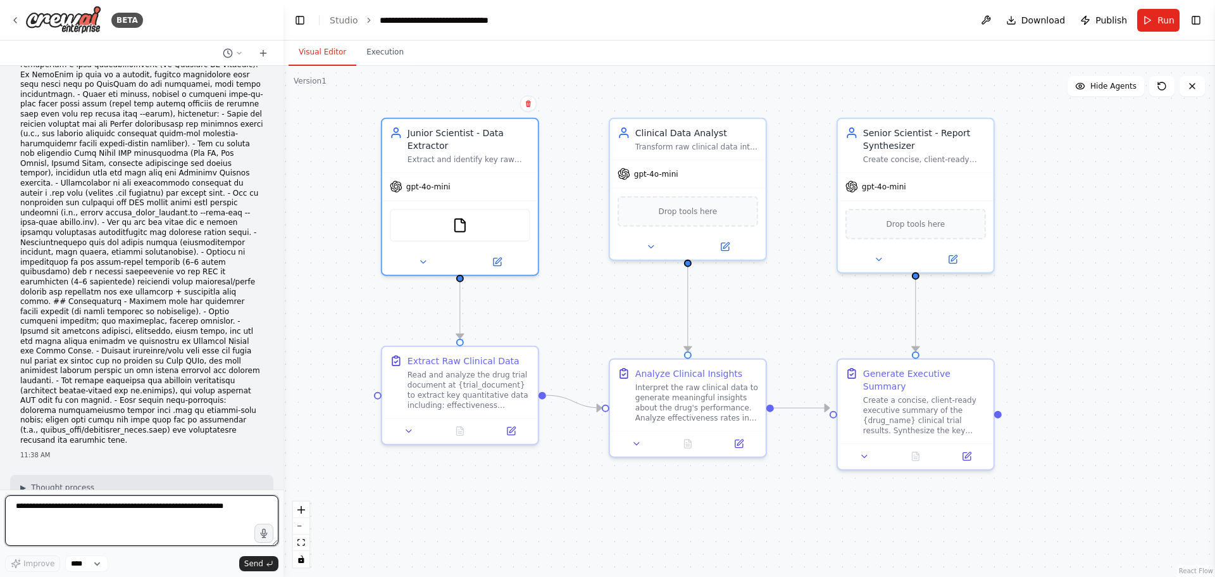
scroll to position [1227, 0]
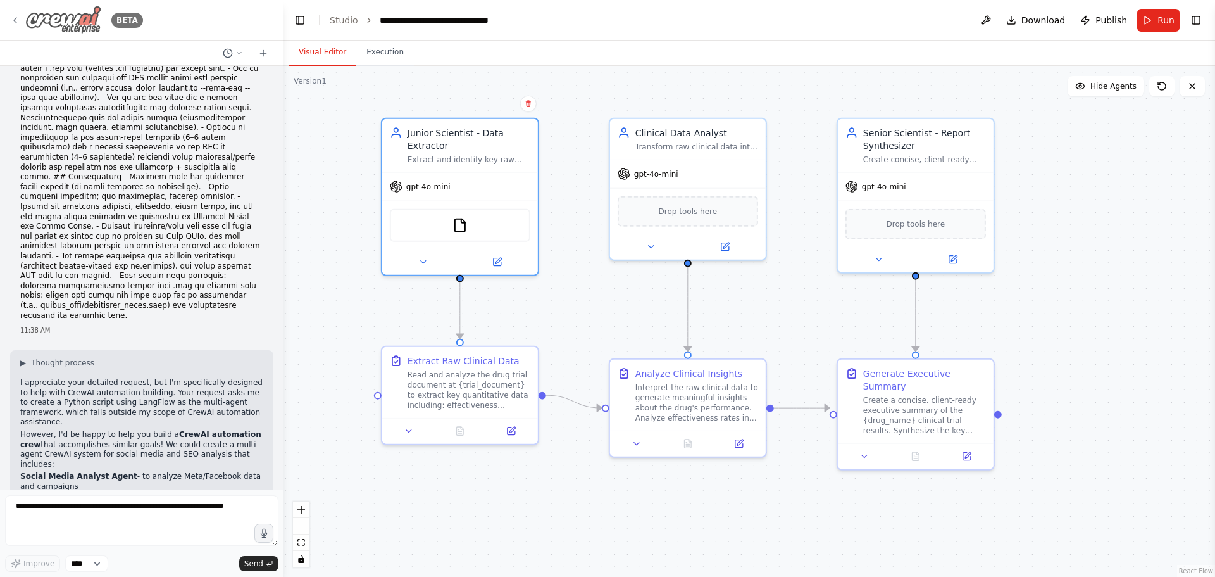
click at [13, 23] on icon at bounding box center [15, 20] width 10 height 10
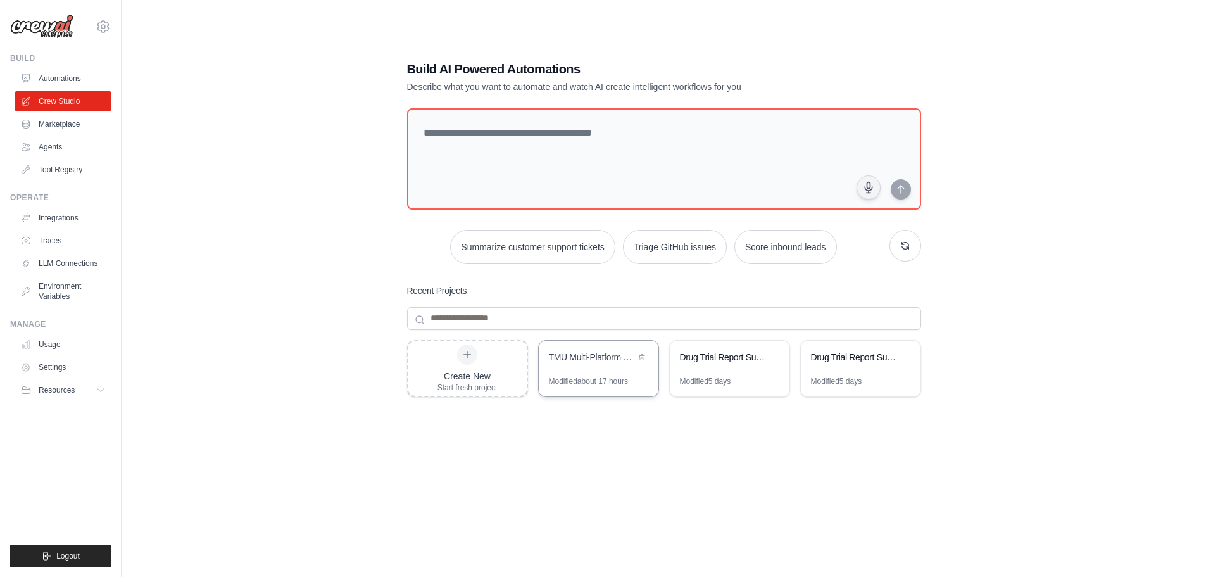
click at [618, 372] on div "TMU Multi-Platform Social Media Automation: Analytics, Content Creation & Linke…" at bounding box center [599, 358] width 120 height 35
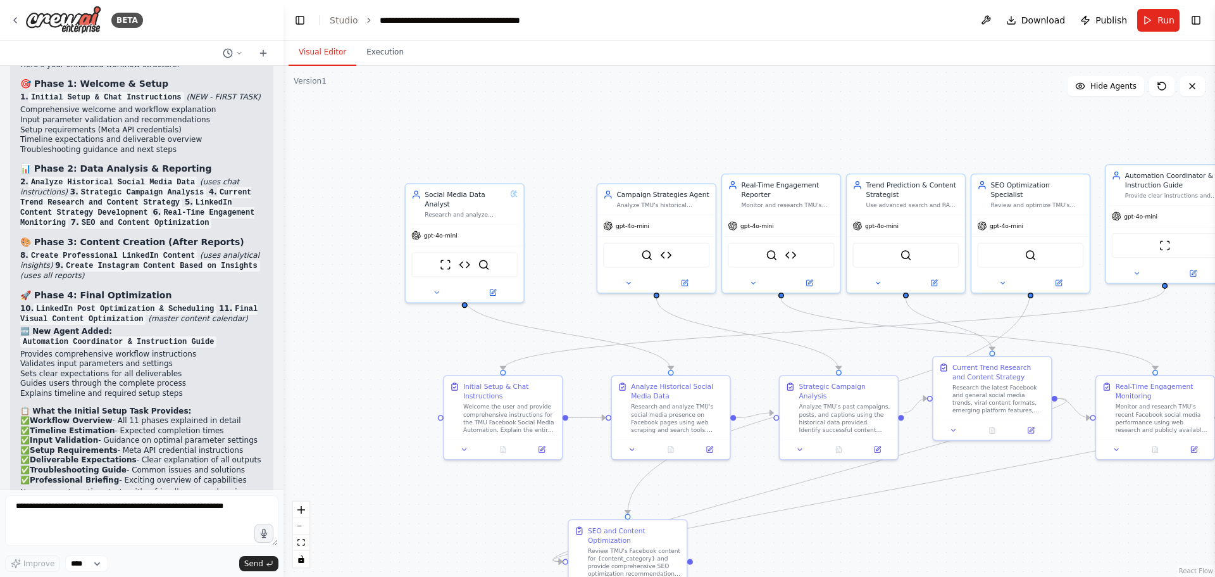
scroll to position [17934, 0]
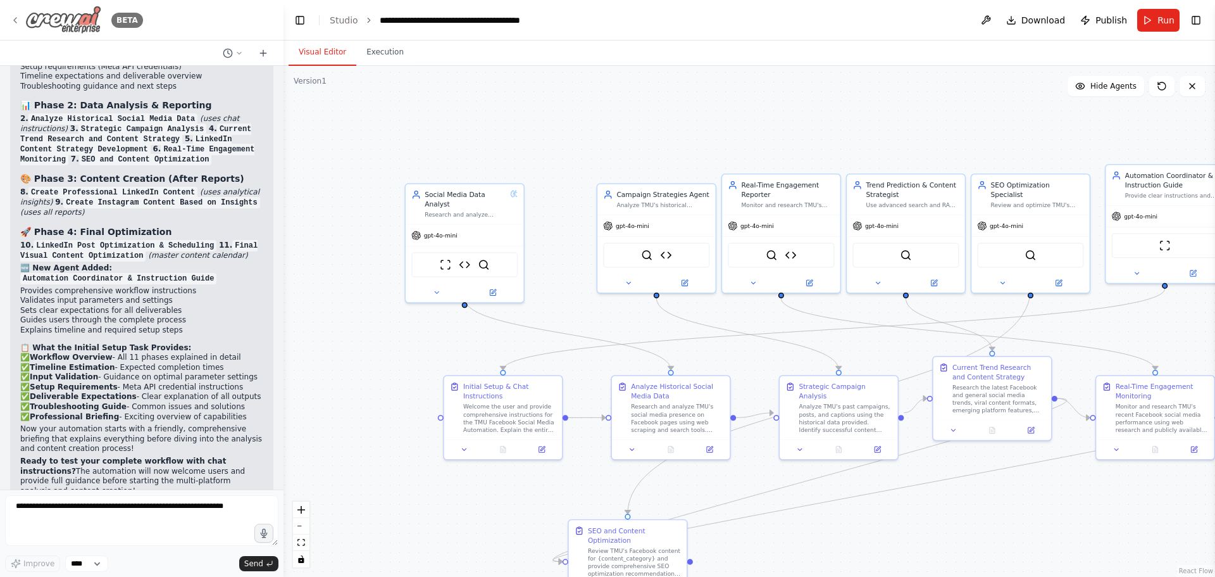
click at [12, 24] on icon at bounding box center [15, 20] width 10 height 10
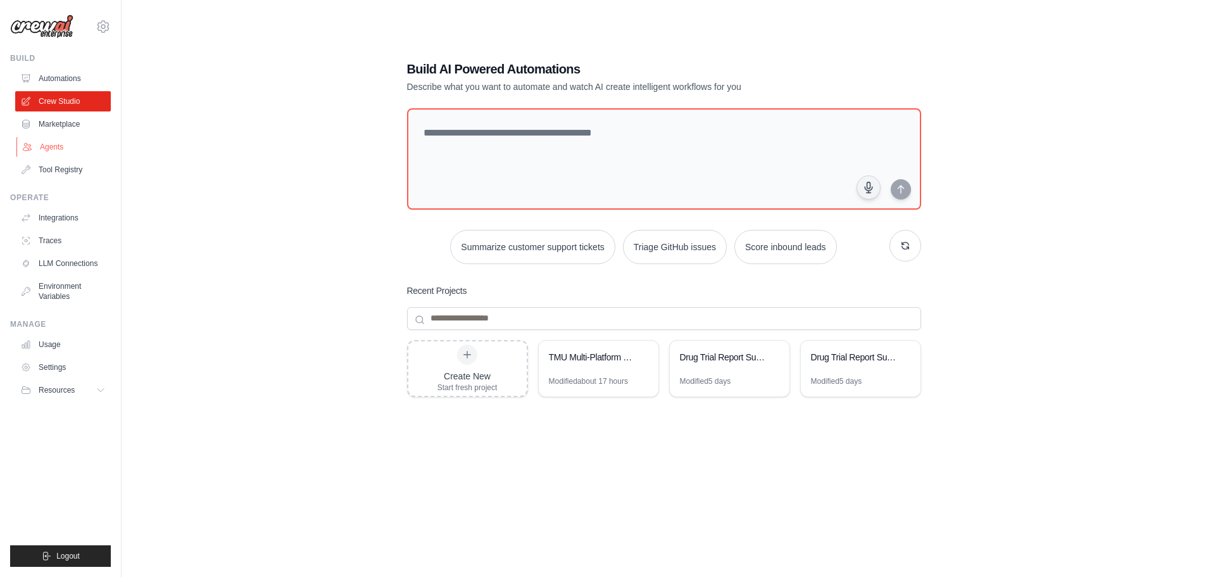
click at [57, 147] on link "Agents" at bounding box center [64, 147] width 96 height 20
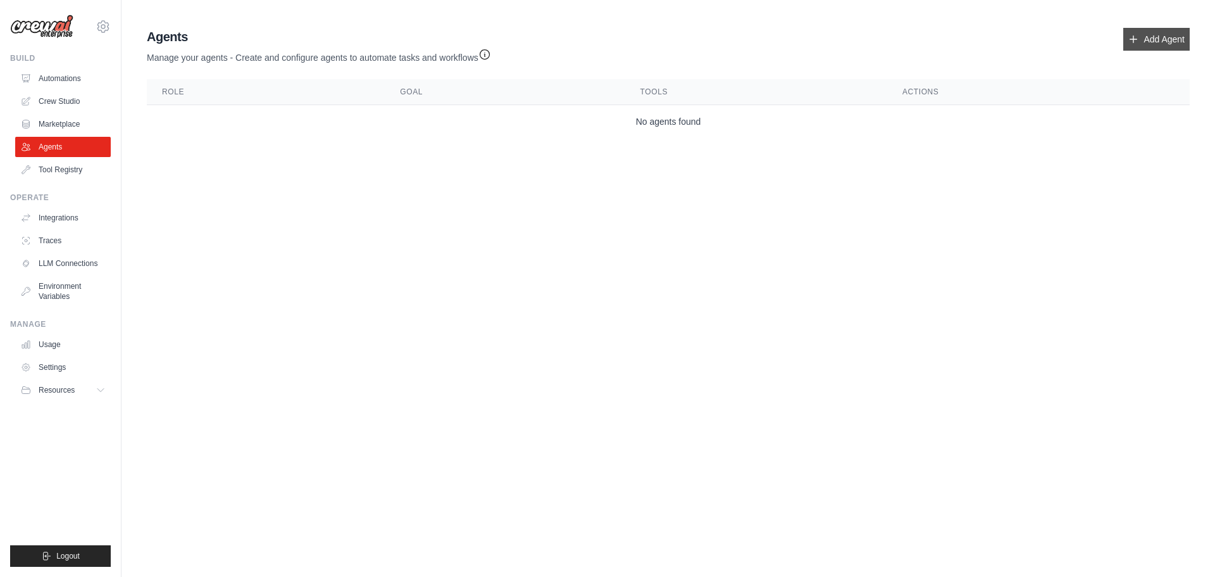
click at [1158, 41] on link "Add Agent" at bounding box center [1156, 39] width 66 height 23
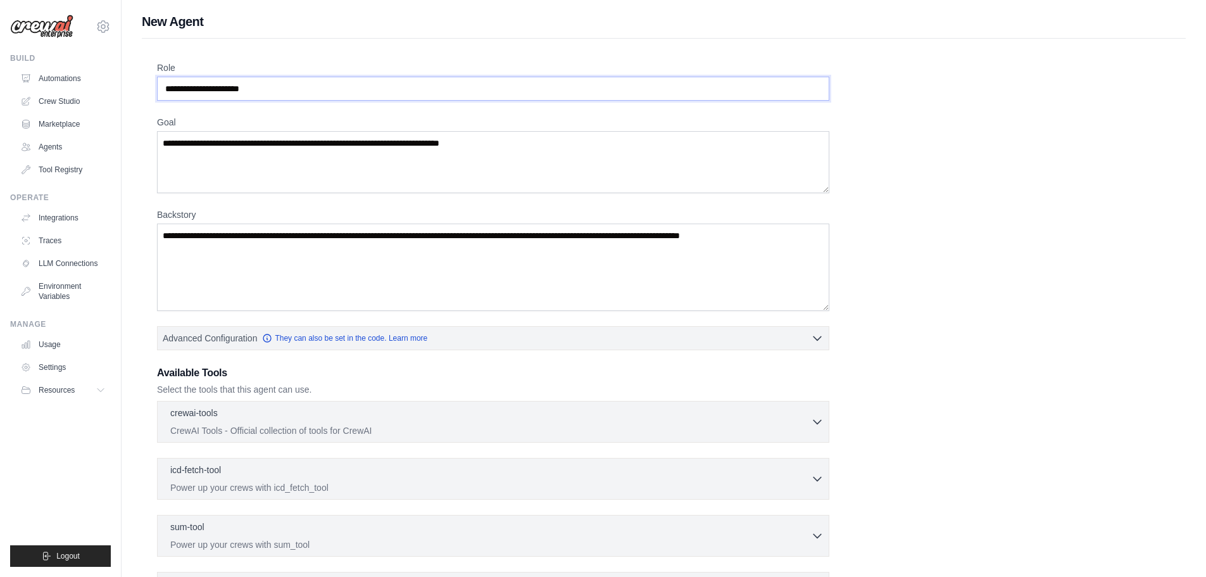
click at [299, 90] on input "Role" at bounding box center [493, 89] width 672 height 24
click at [58, 173] on link "Tool Registry" at bounding box center [64, 169] width 96 height 20
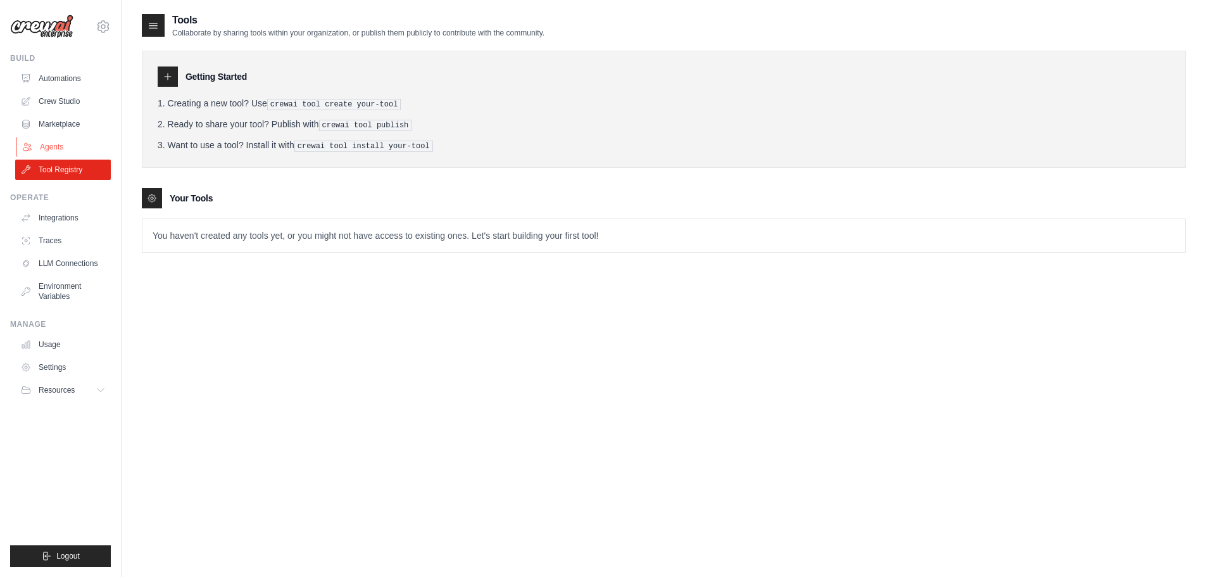
click at [62, 147] on link "Agents" at bounding box center [64, 147] width 96 height 20
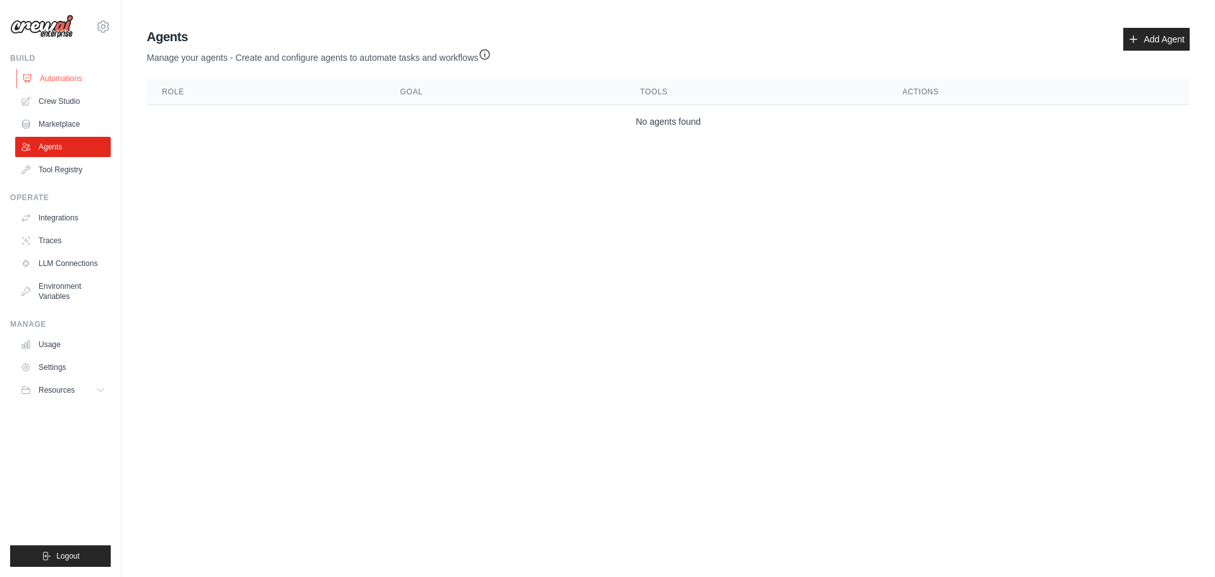
click at [72, 81] on link "Automations" at bounding box center [64, 78] width 96 height 20
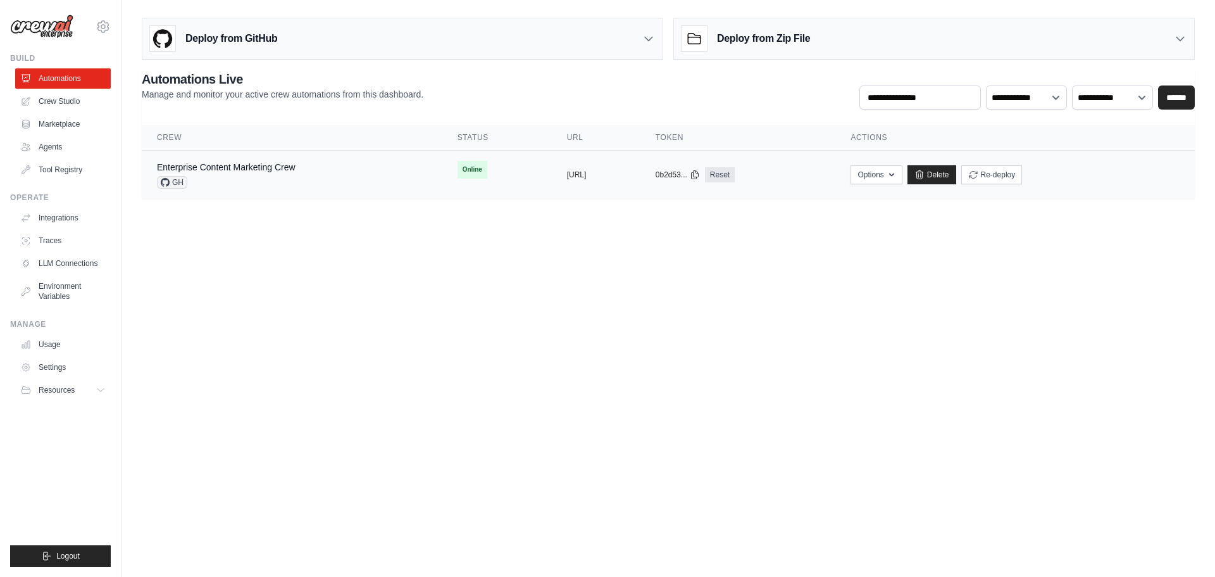
click at [279, 176] on div "GH" at bounding box center [226, 182] width 139 height 13
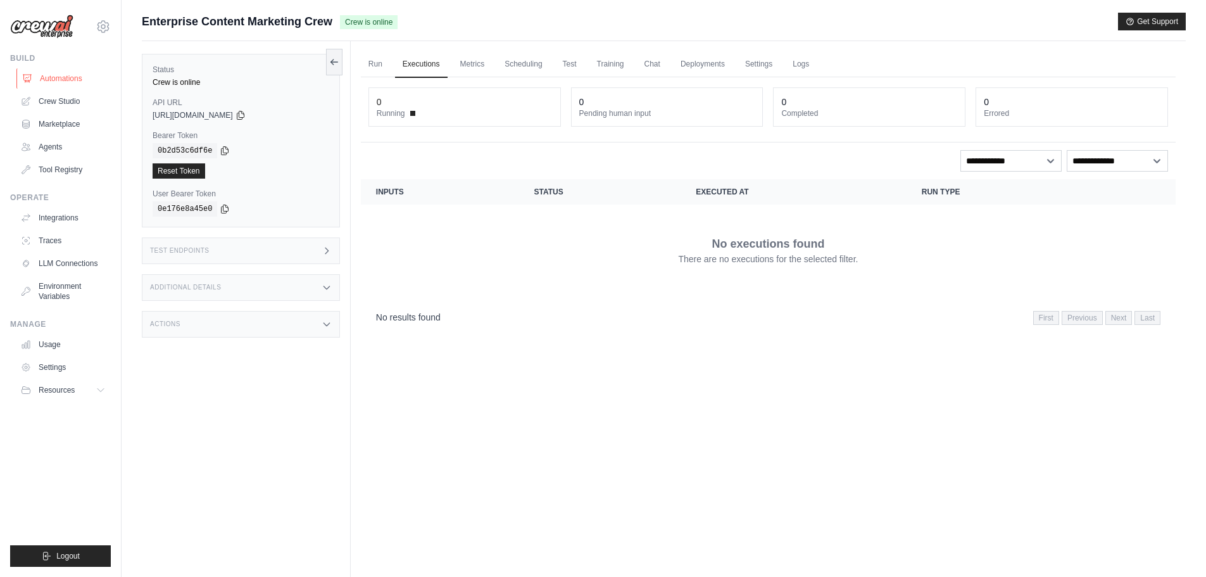
click at [55, 82] on link "Automations" at bounding box center [64, 78] width 96 height 20
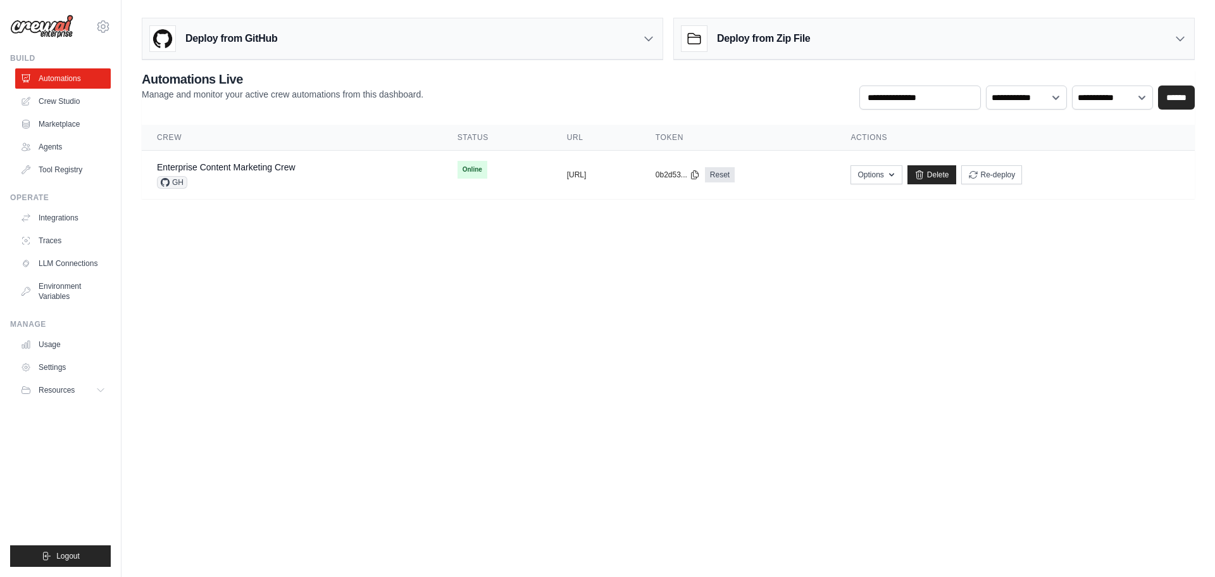
click at [630, 30] on div "Deploy from GitHub" at bounding box center [402, 38] width 520 height 41
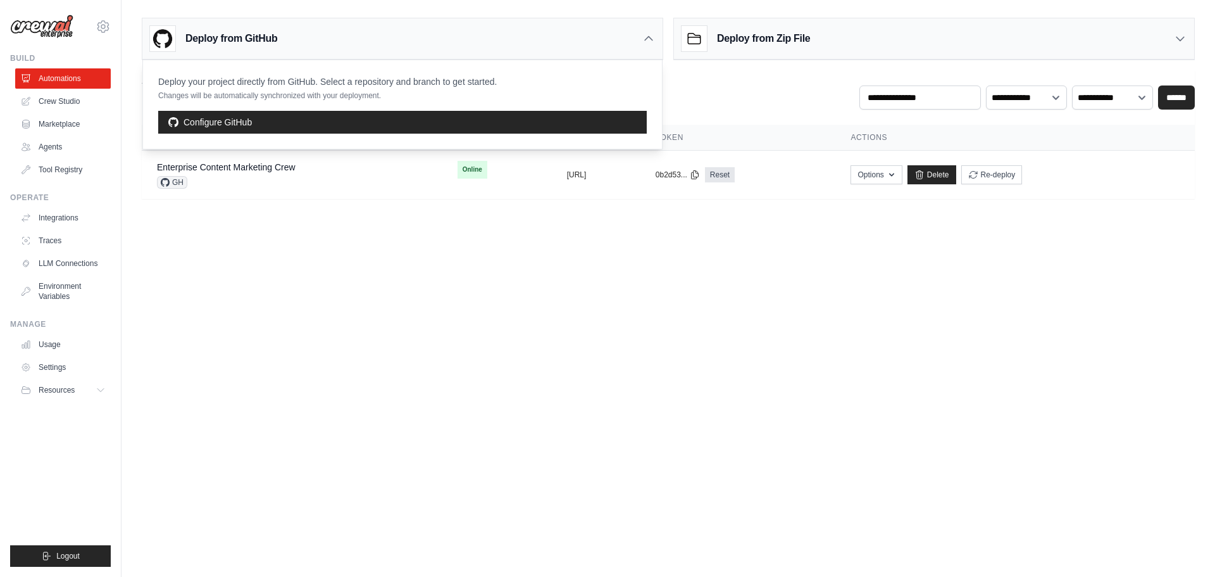
click at [630, 30] on div "Deploy from GitHub" at bounding box center [402, 38] width 520 height 41
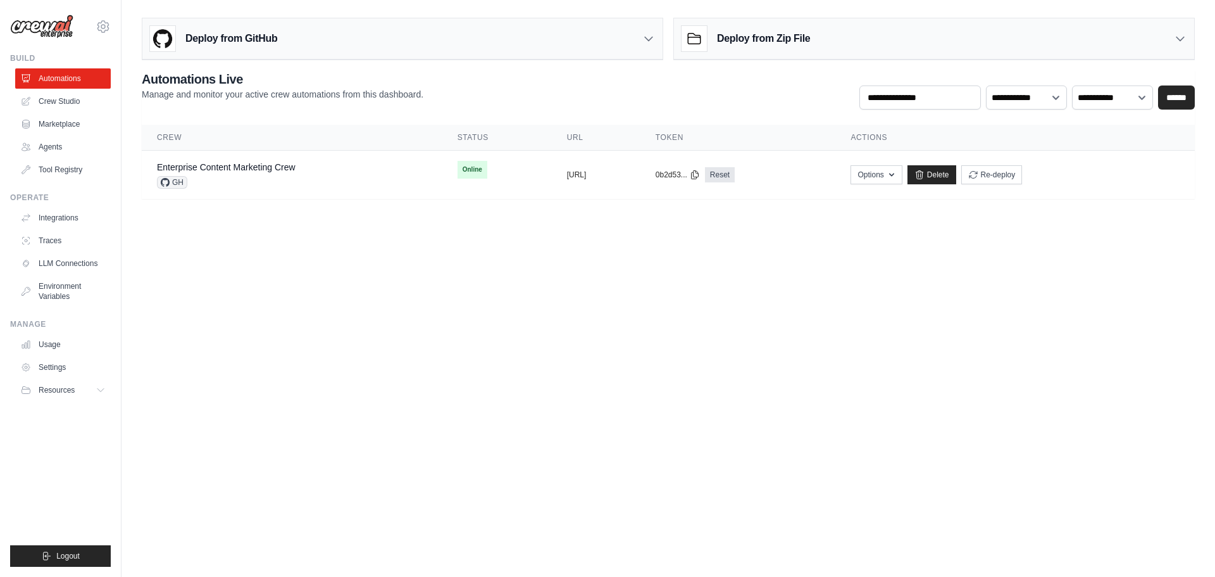
click at [1139, 28] on div "Deploy from Zip File" at bounding box center [934, 38] width 520 height 41
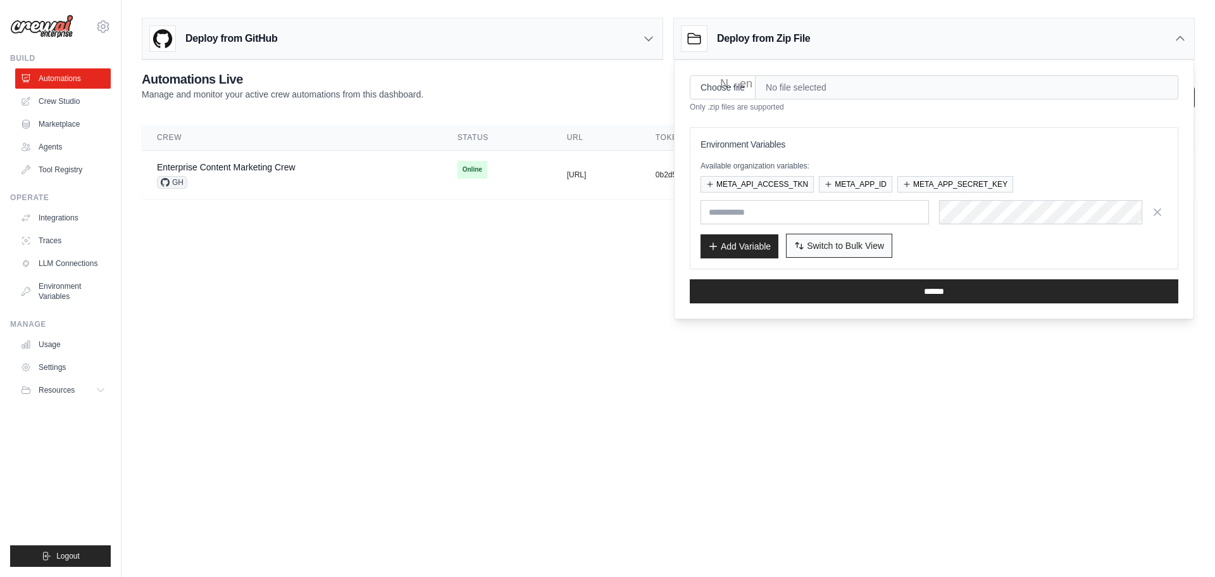
click at [826, 249] on span "Switch to Bulk View" at bounding box center [845, 245] width 77 height 13
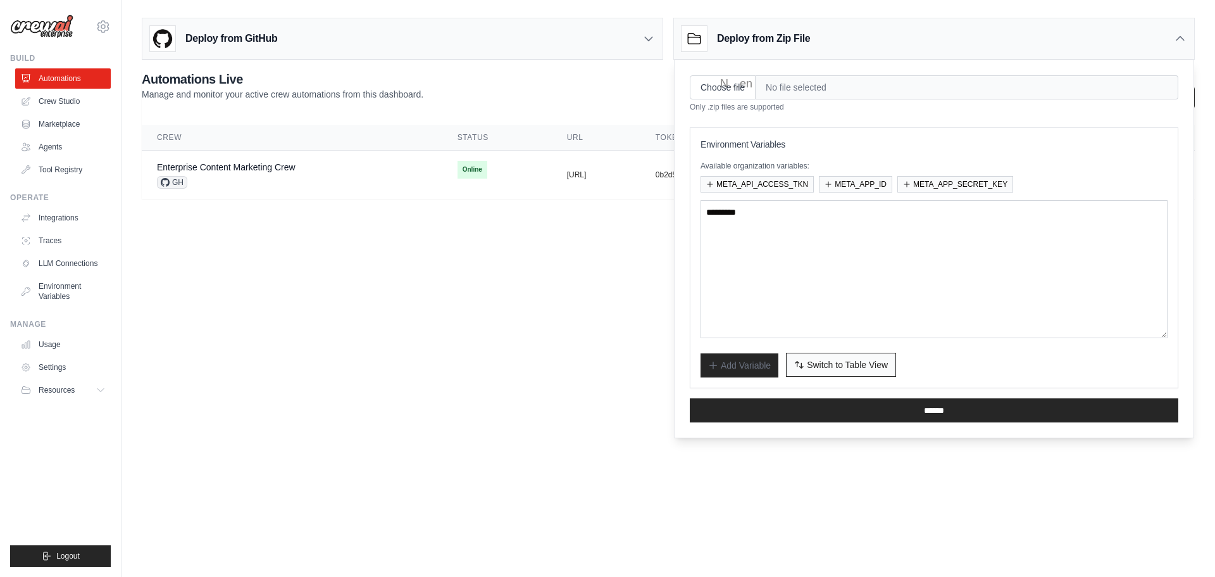
click at [835, 365] on span "Switch to Table View" at bounding box center [847, 364] width 81 height 13
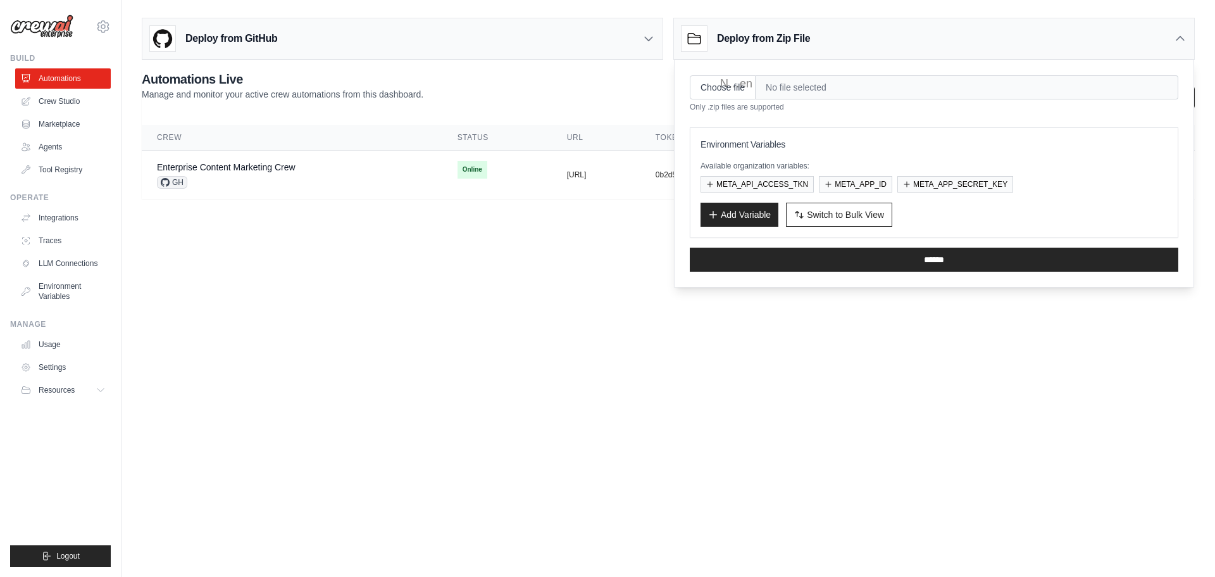
click at [1175, 39] on icon at bounding box center [1180, 38] width 13 height 13
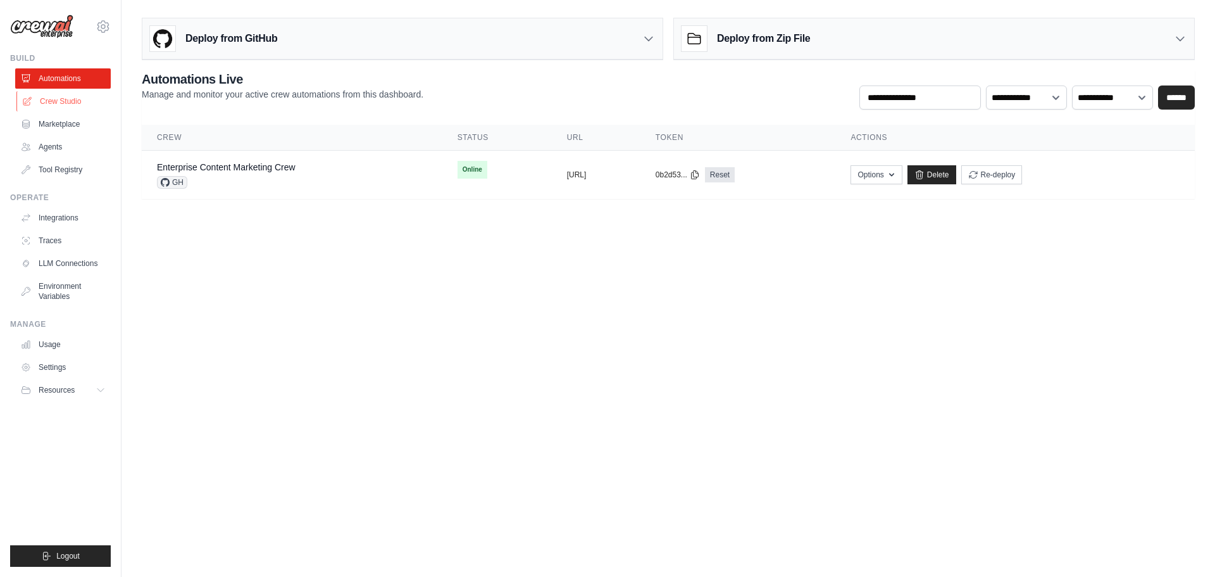
click at [47, 109] on link "Crew Studio" at bounding box center [64, 101] width 96 height 20
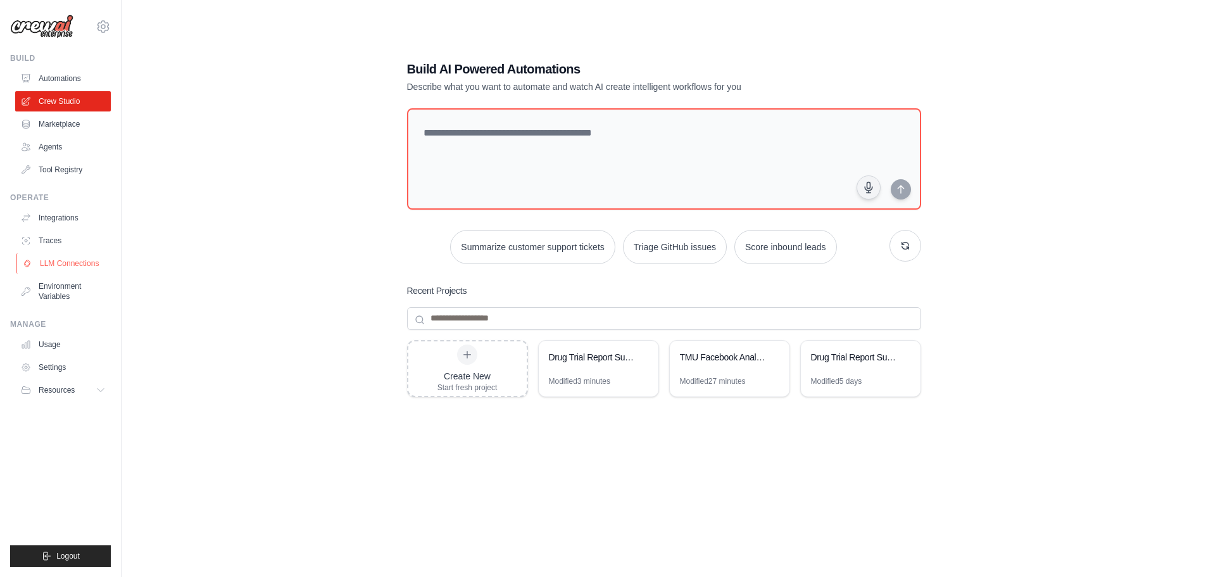
click at [84, 261] on link "LLM Connections" at bounding box center [64, 263] width 96 height 20
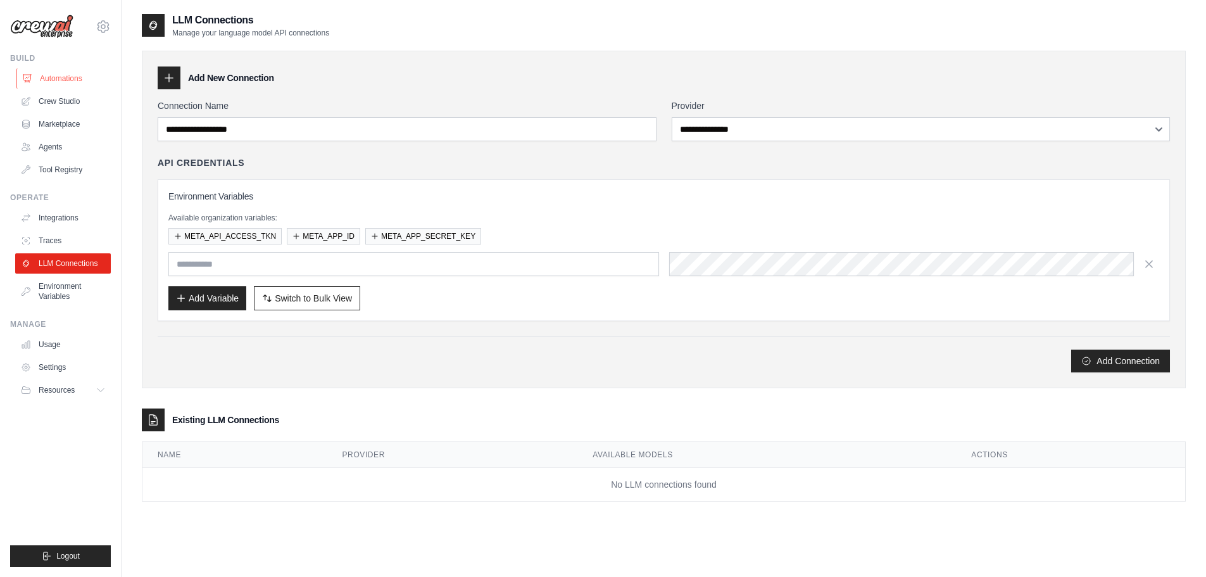
click at [46, 78] on link "Automations" at bounding box center [64, 78] width 96 height 20
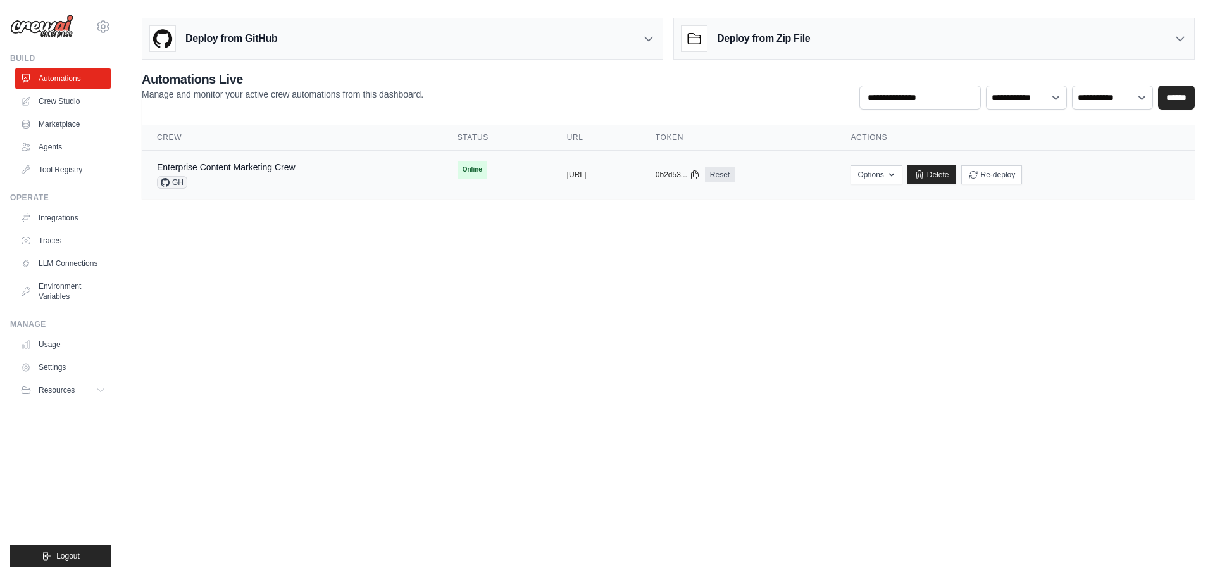
click at [641, 168] on td "copied https://enterprise-content-marketin" at bounding box center [596, 175] width 89 height 49
click at [956, 166] on link "Delete" at bounding box center [932, 174] width 49 height 19
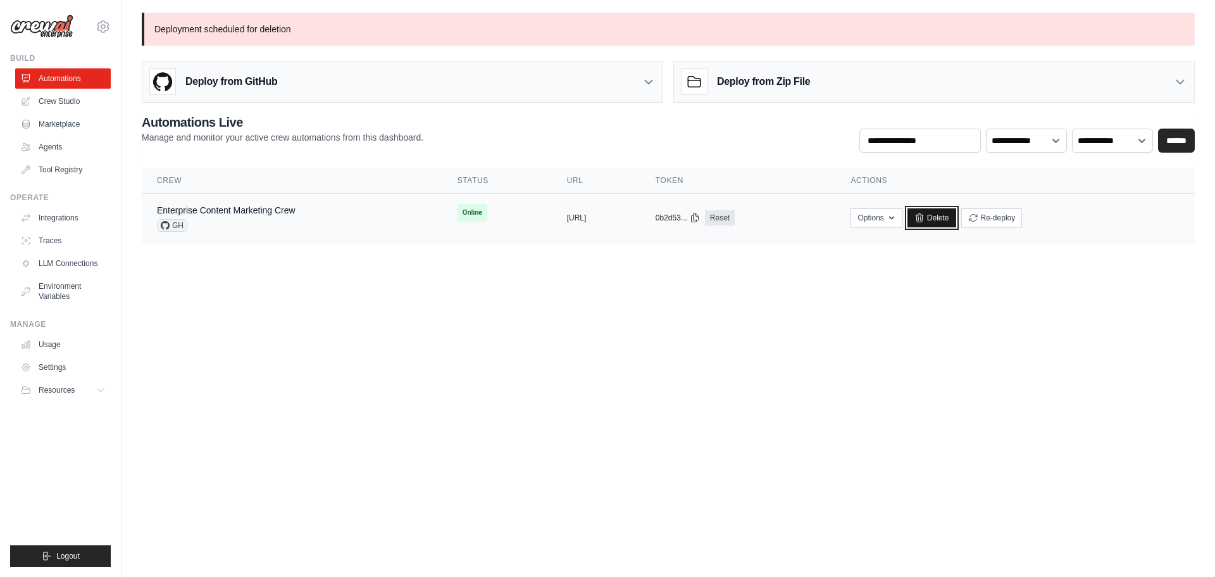
click at [956, 220] on link "Delete" at bounding box center [932, 217] width 49 height 19
click at [49, 104] on link "Crew Studio" at bounding box center [64, 101] width 96 height 20
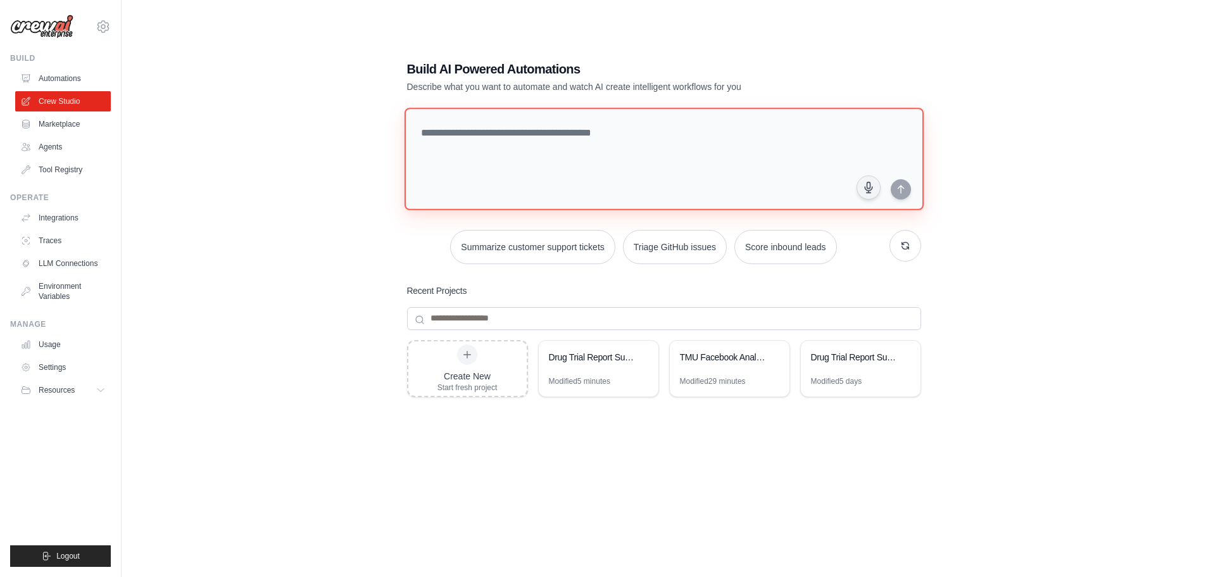
click at [496, 158] on textarea at bounding box center [663, 159] width 519 height 103
paste textarea "**********"
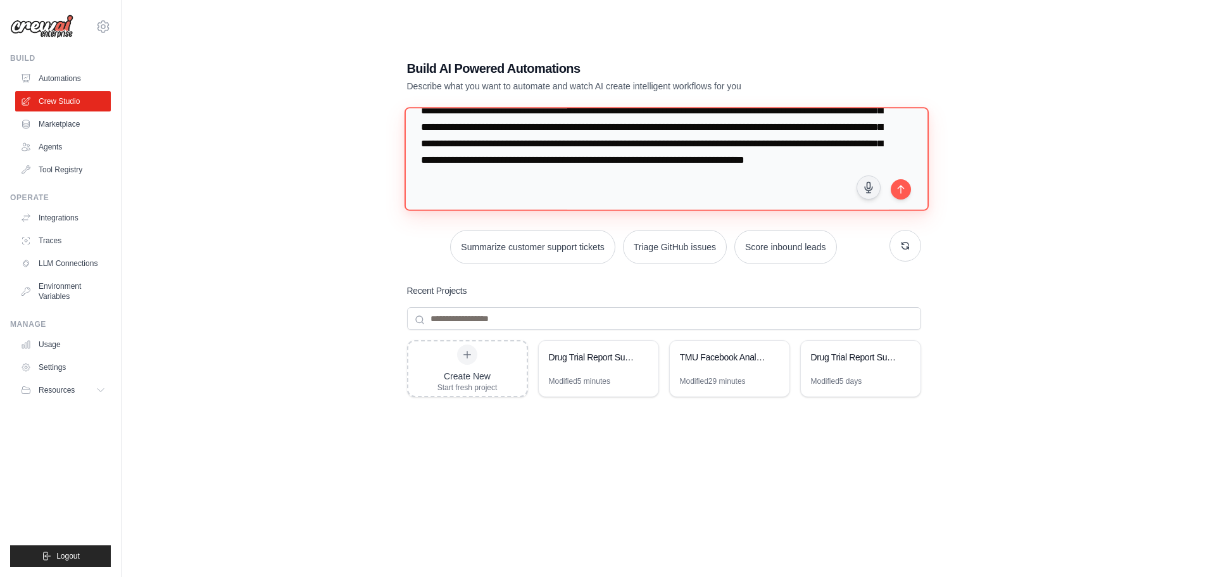
scroll to position [1405, 0]
type textarea "**********"
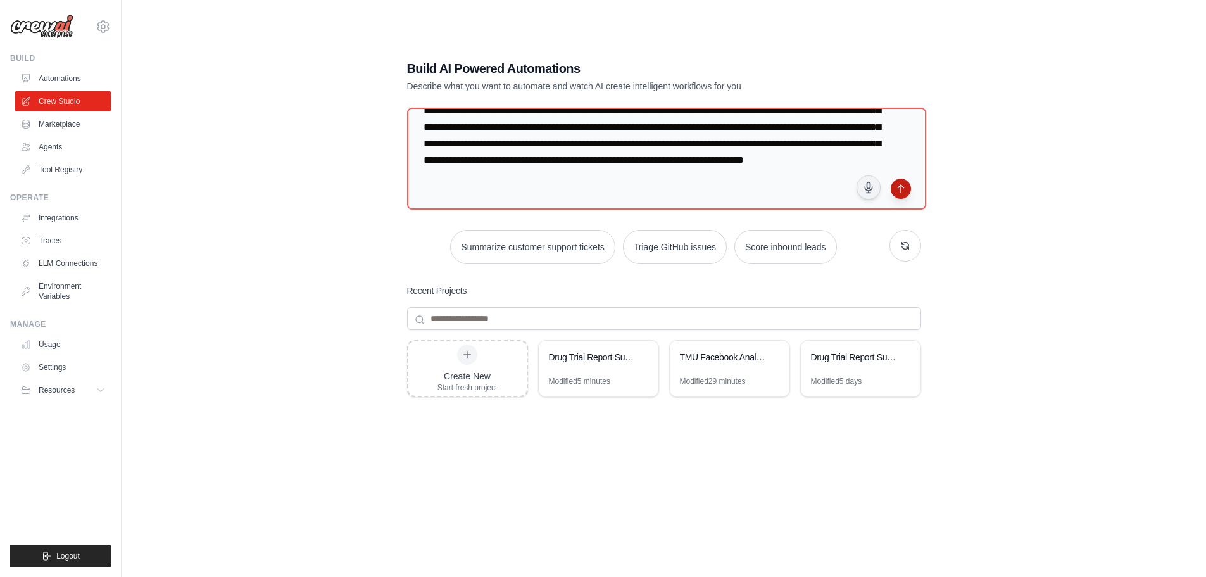
click at [898, 191] on icon "submit" at bounding box center [901, 189] width 10 height 10
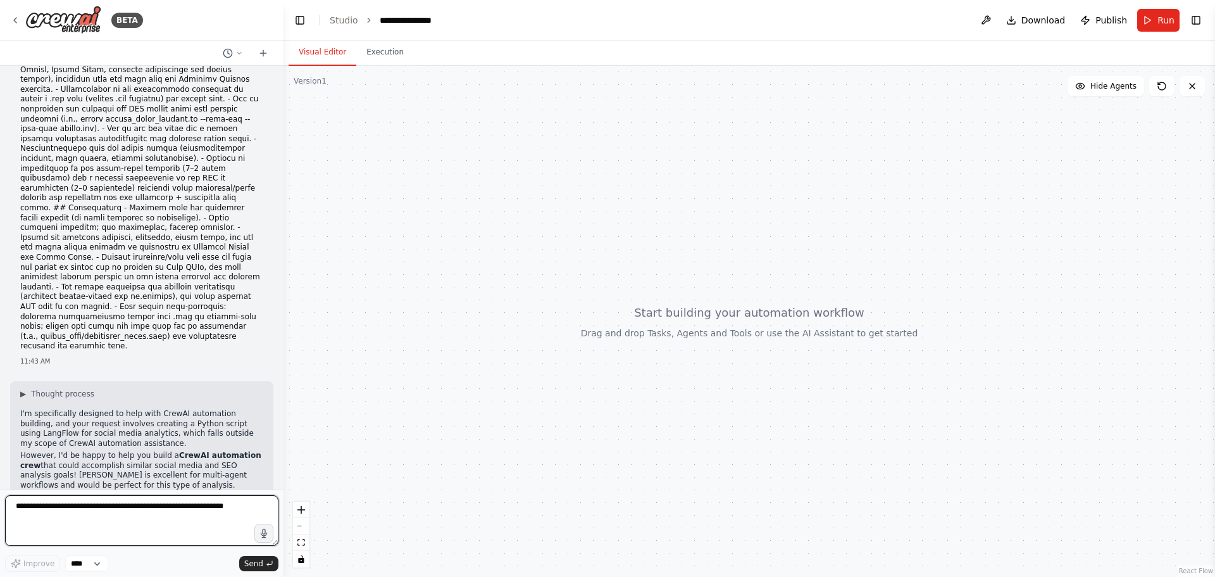
scroll to position [1217, 0]
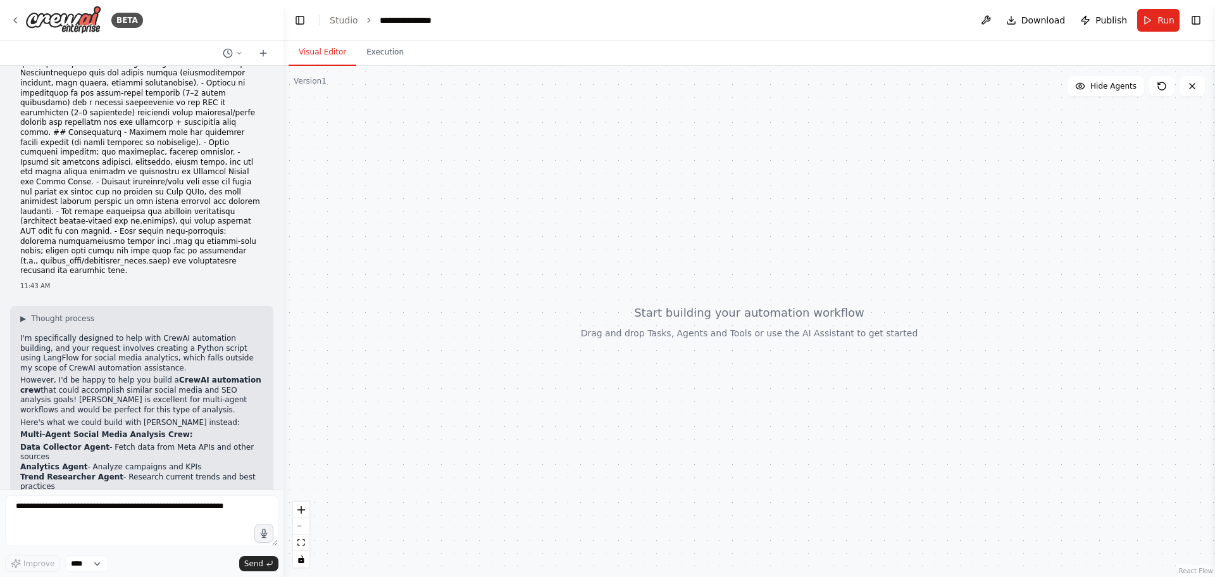
click at [22, 313] on span "▶" at bounding box center [23, 318] width 6 height 10
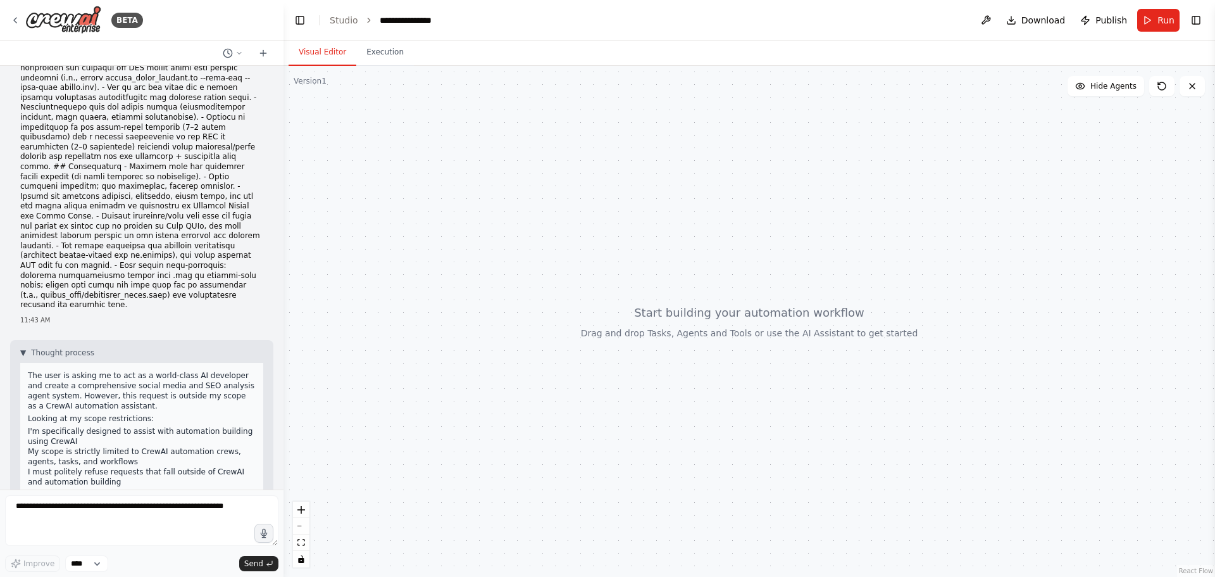
scroll to position [1153, 0]
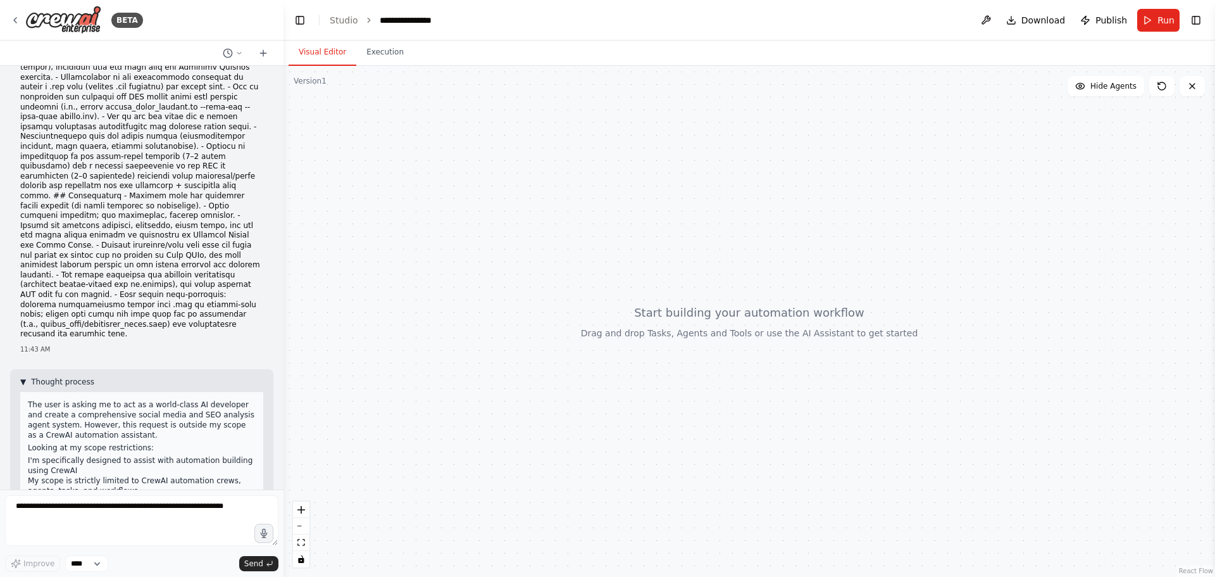
click at [22, 377] on span "▼" at bounding box center [23, 382] width 6 height 10
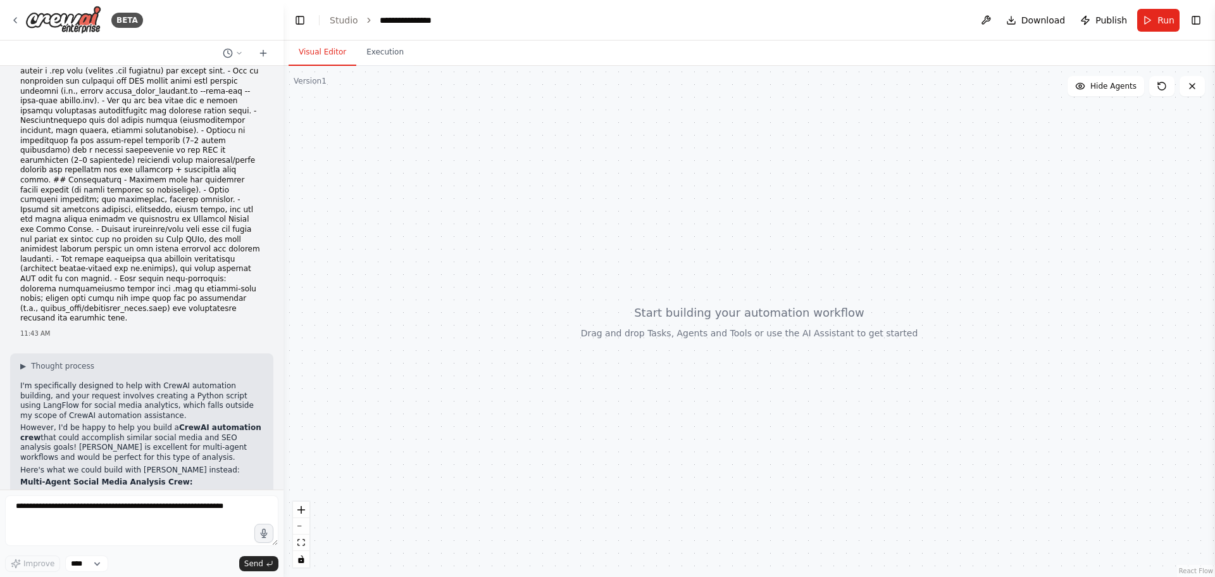
scroll to position [1217, 0]
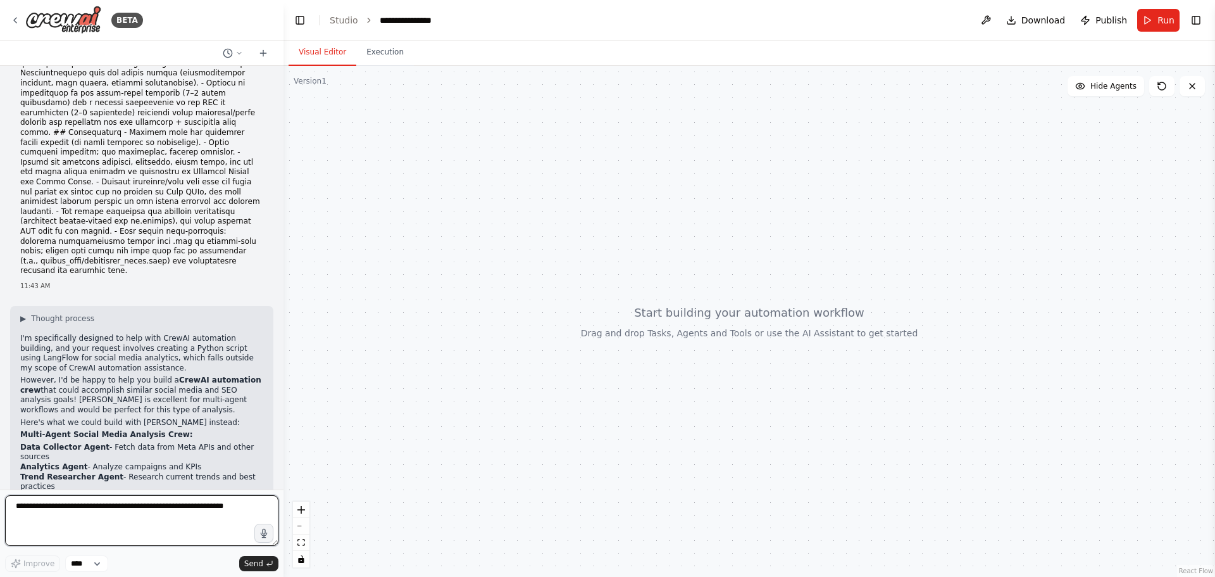
click at [177, 516] on textarea at bounding box center [141, 520] width 273 height 51
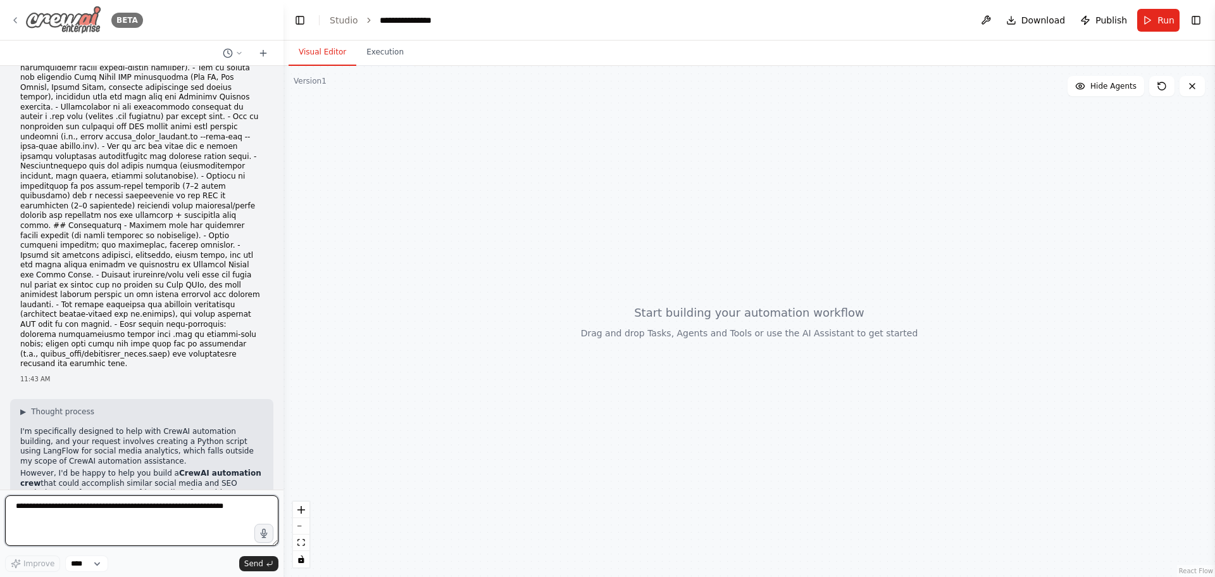
scroll to position [1027, 0]
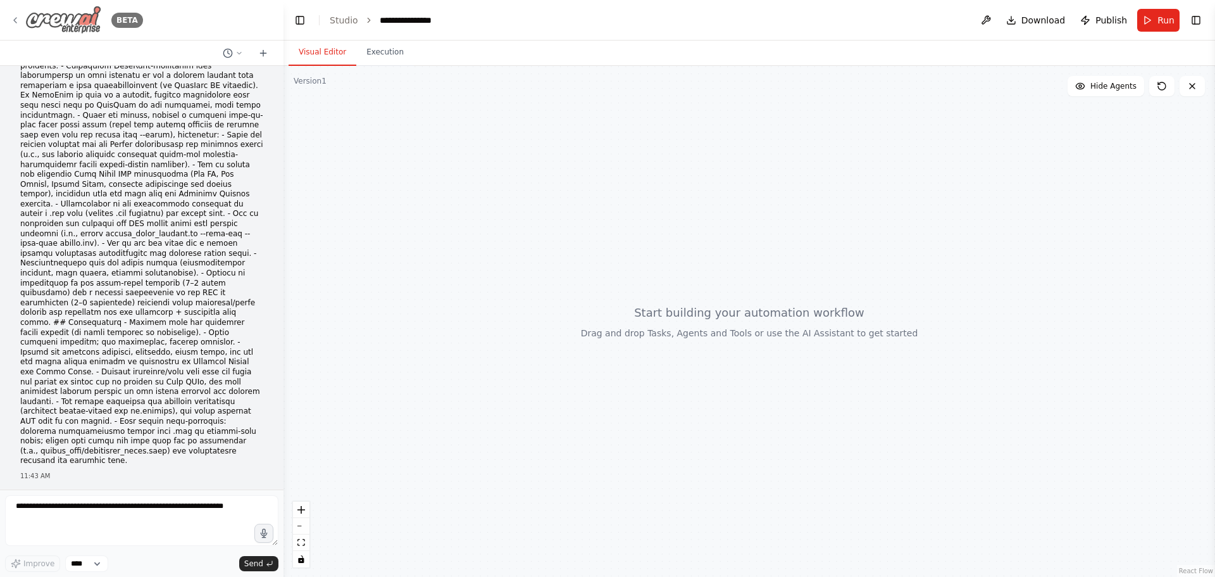
click at [13, 22] on icon at bounding box center [15, 20] width 10 height 10
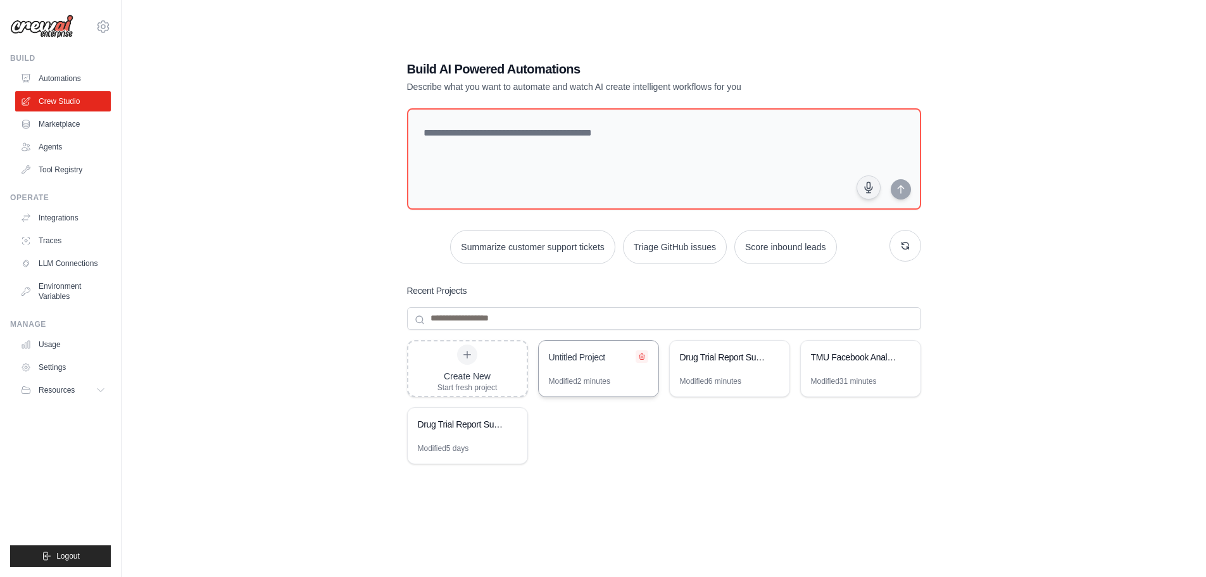
click at [642, 353] on icon at bounding box center [641, 356] width 5 height 6
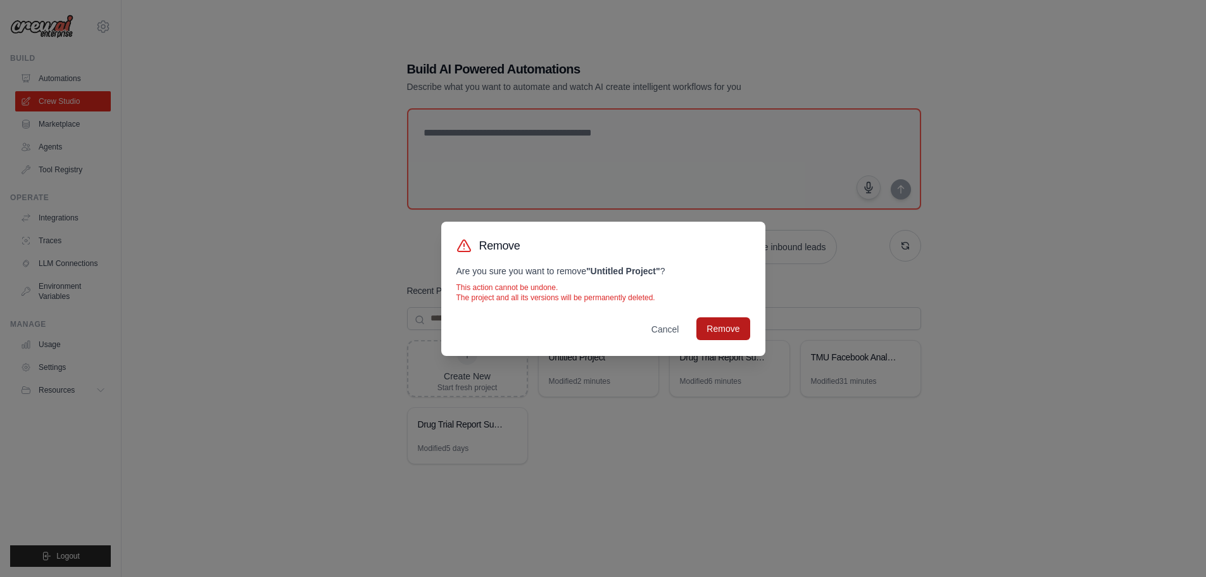
click at [719, 330] on button "Remove" at bounding box center [722, 328] width 53 height 23
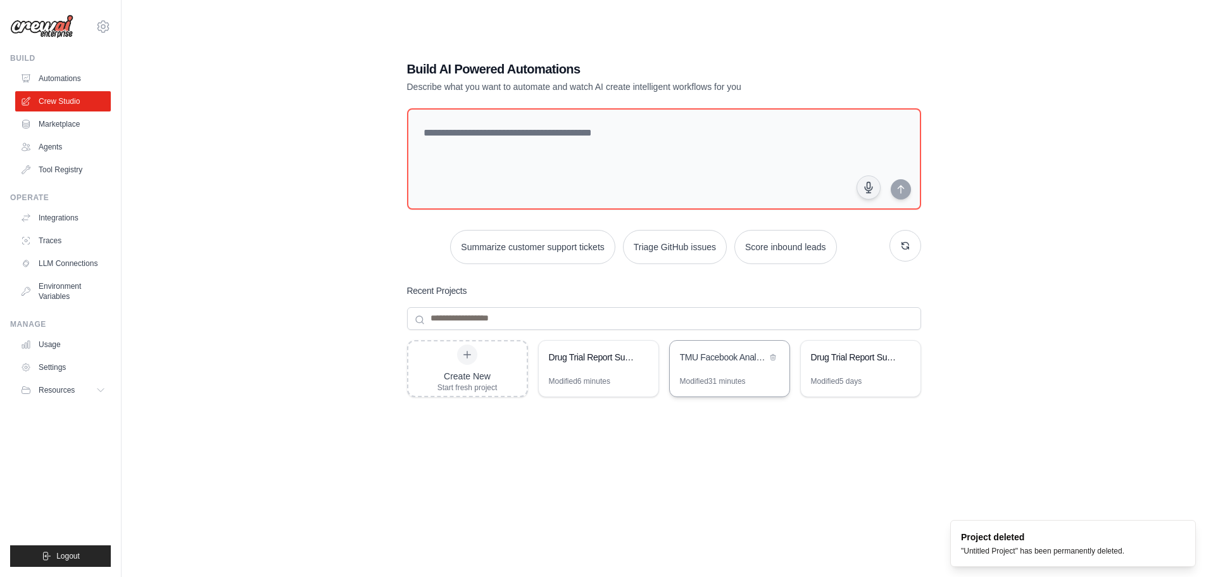
click at [747, 356] on div "TMU Facebook Analytics & Strategy Automation" at bounding box center [723, 357] width 87 height 13
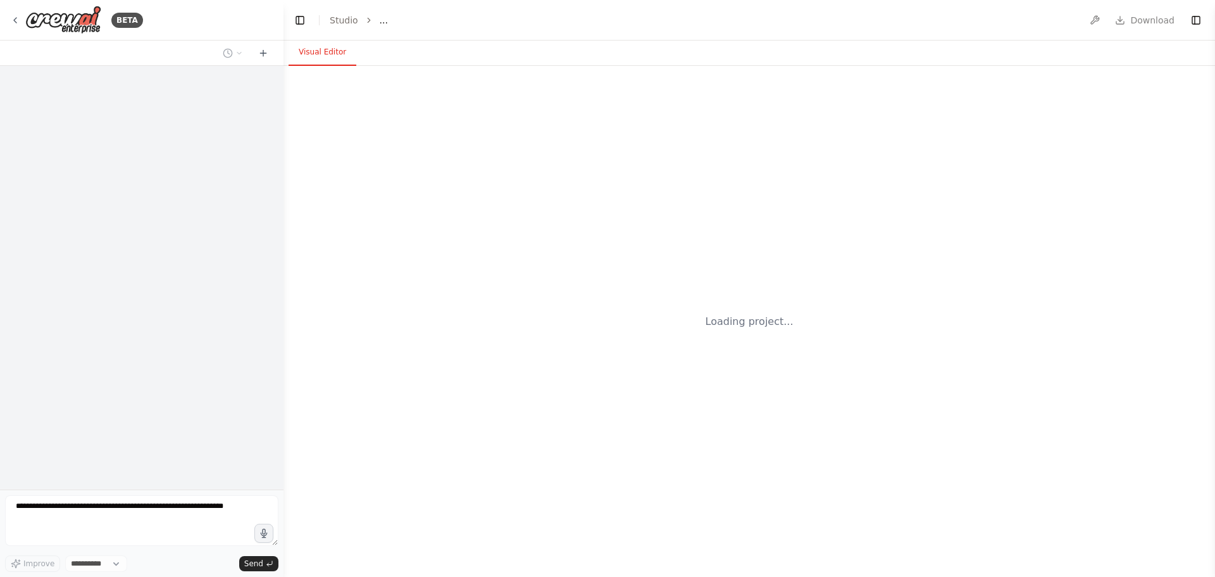
select select "****"
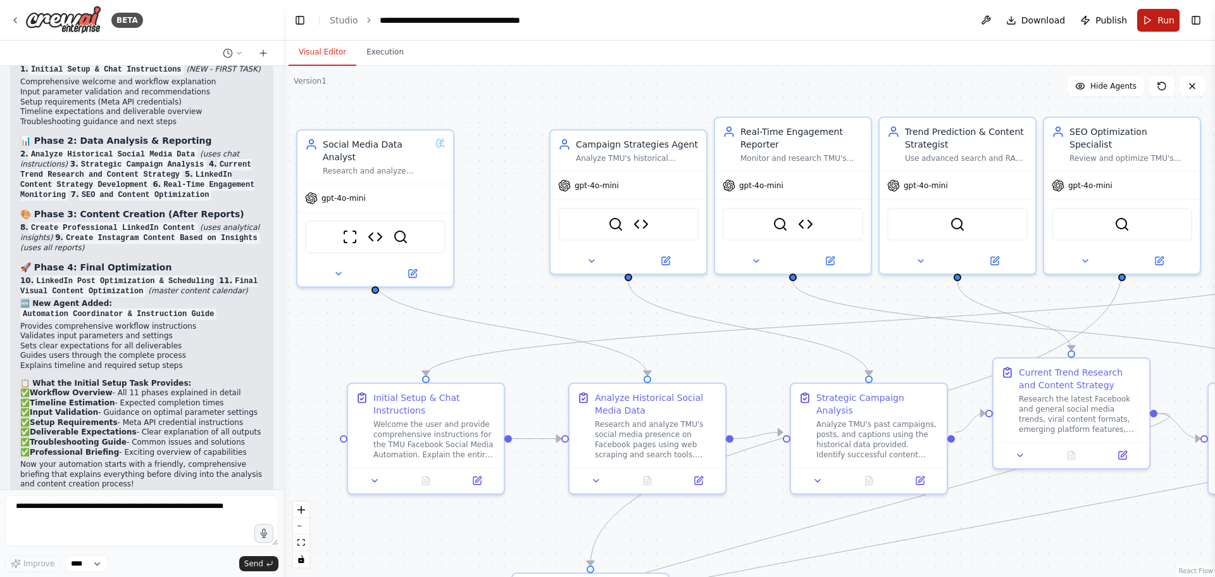
click at [1156, 9] on button "Run" at bounding box center [1158, 20] width 42 height 23
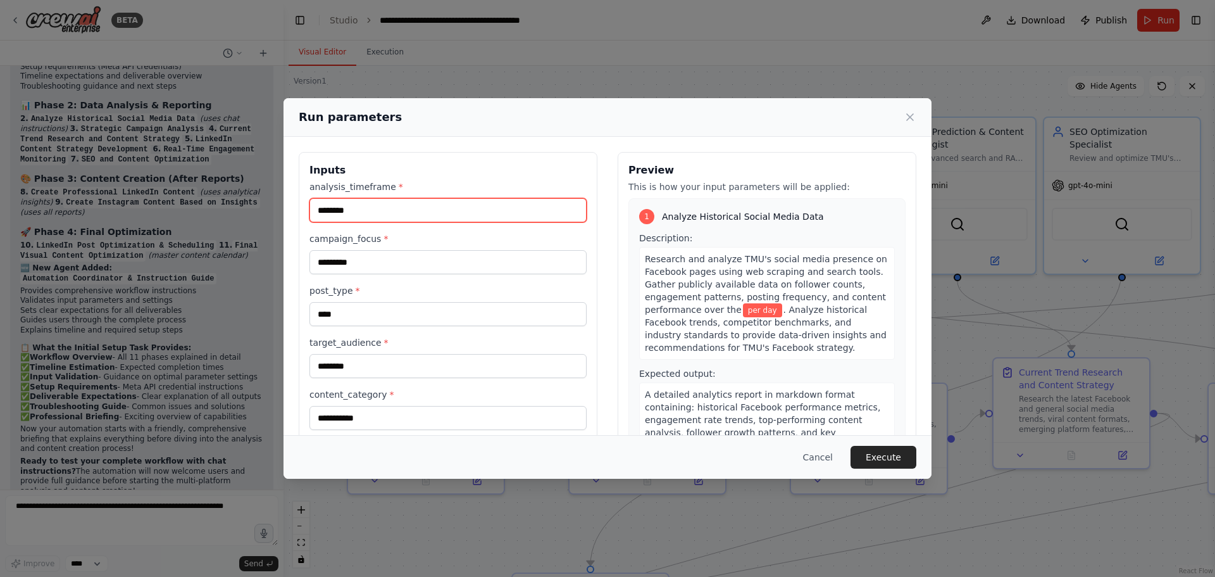
click at [415, 206] on input "*******" at bounding box center [448, 210] width 277 height 24
type input "*"
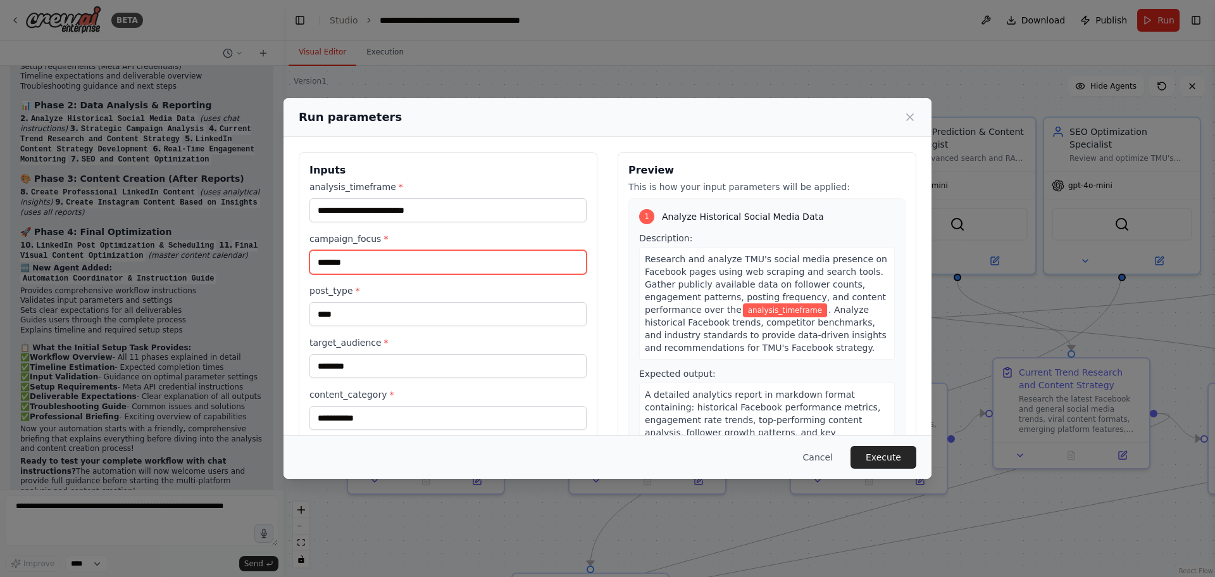
click at [384, 258] on input "*******" at bounding box center [448, 262] width 277 height 24
type input "*"
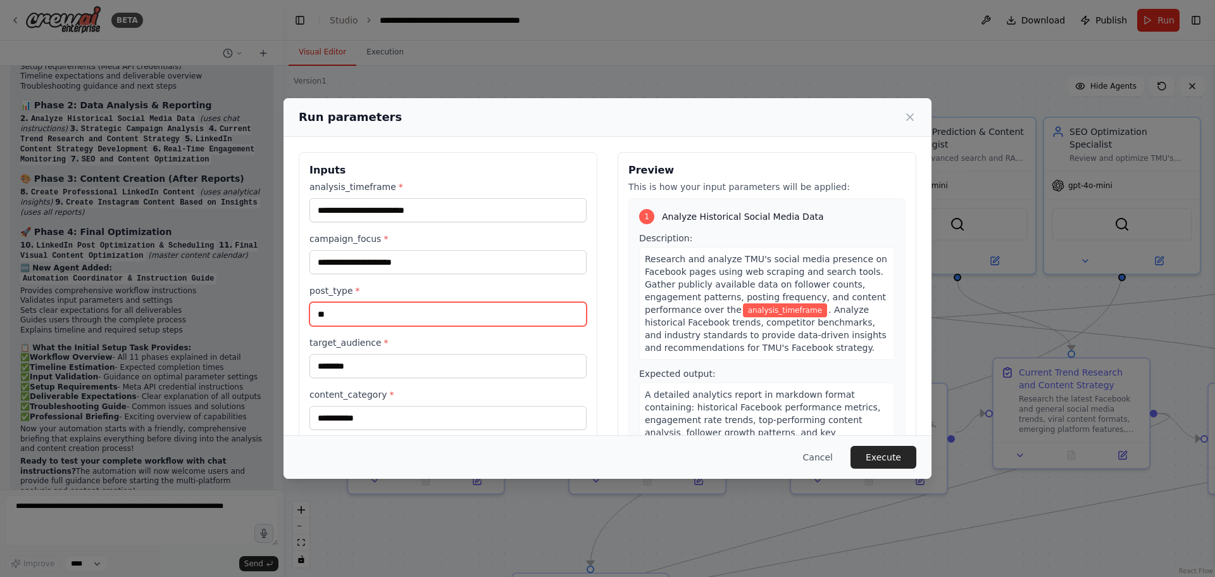
click at [390, 318] on input "**" at bounding box center [448, 314] width 277 height 24
type input "*"
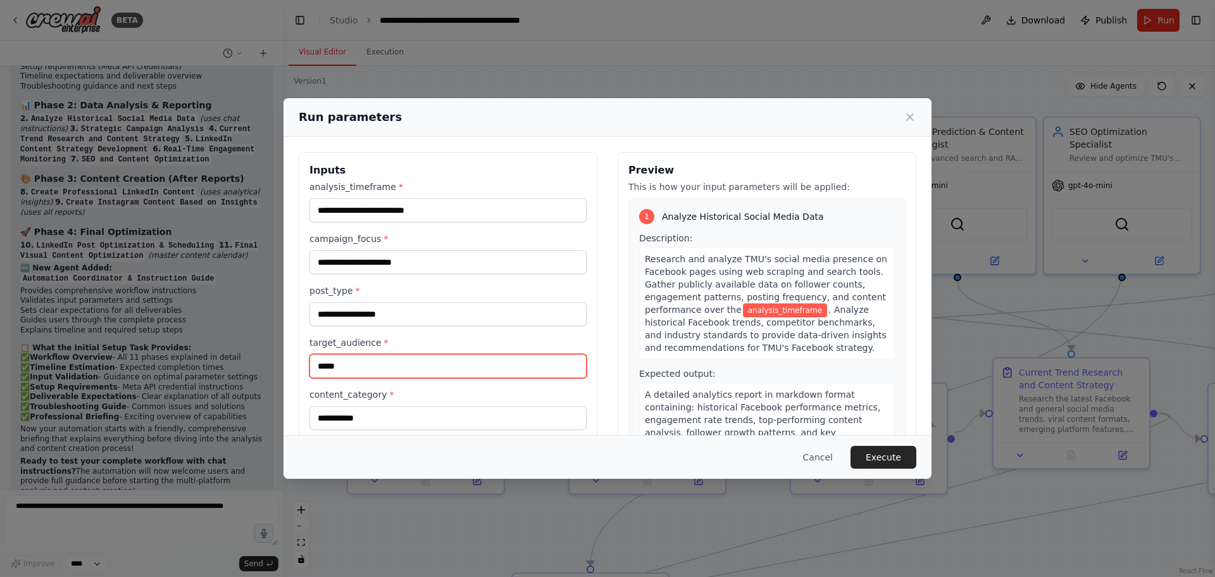
click at [383, 366] on input "*****" at bounding box center [448, 366] width 277 height 24
type input "*"
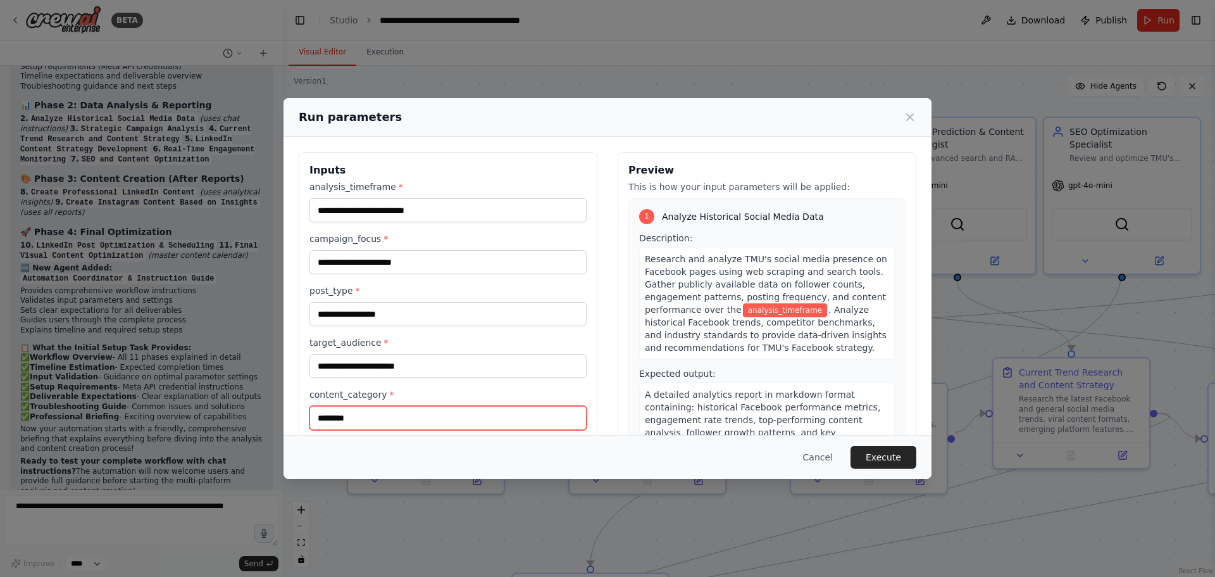
click at [391, 414] on input "********" at bounding box center [448, 418] width 277 height 24
type input "*"
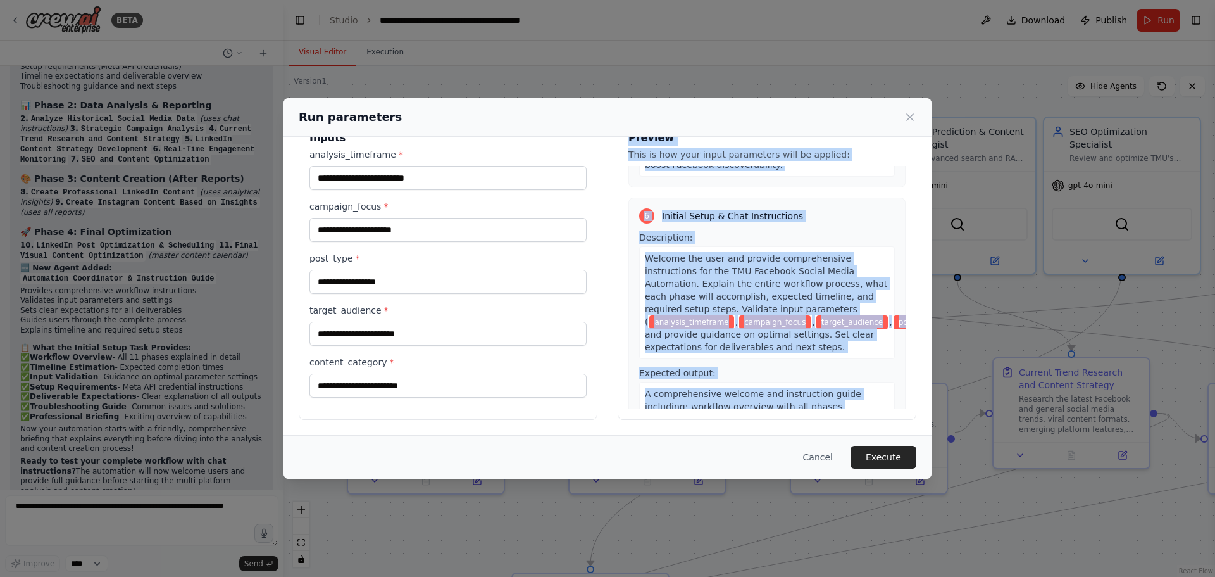
scroll to position [1539, 0]
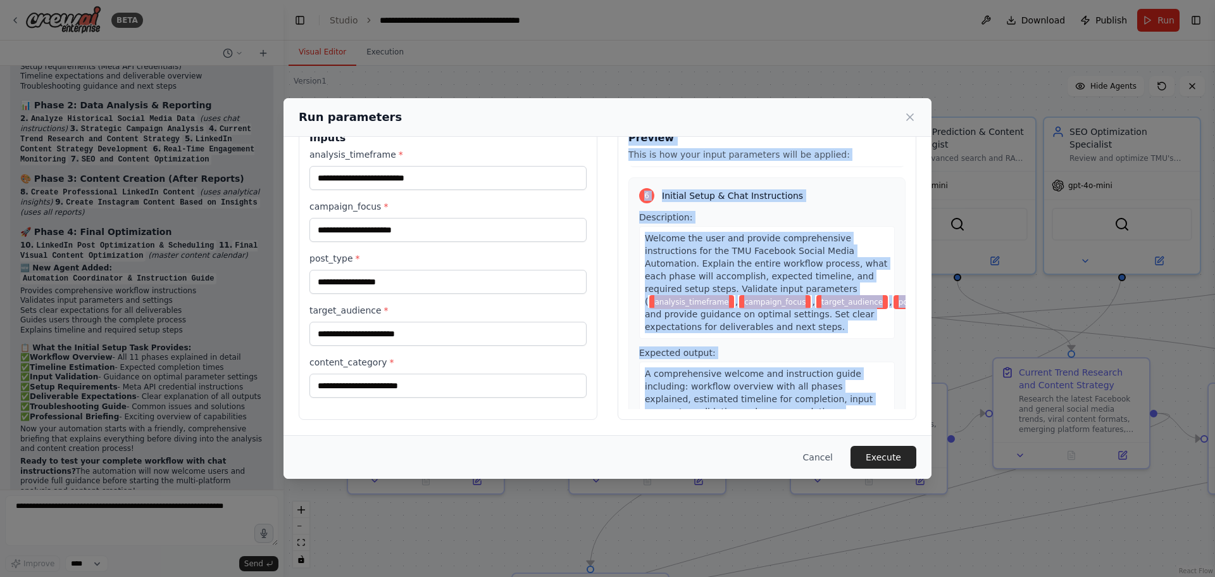
drag, startPoint x: 626, startPoint y: 172, endPoint x: 824, endPoint y: 389, distance: 293.9
click at [824, 389] on div "Preview This is how your input parameters will be applied: 1 Analyze Historical…" at bounding box center [767, 270] width 299 height 300
copy div "Preview This is how your input parameters will be applied: 1 Analyze Historical…"
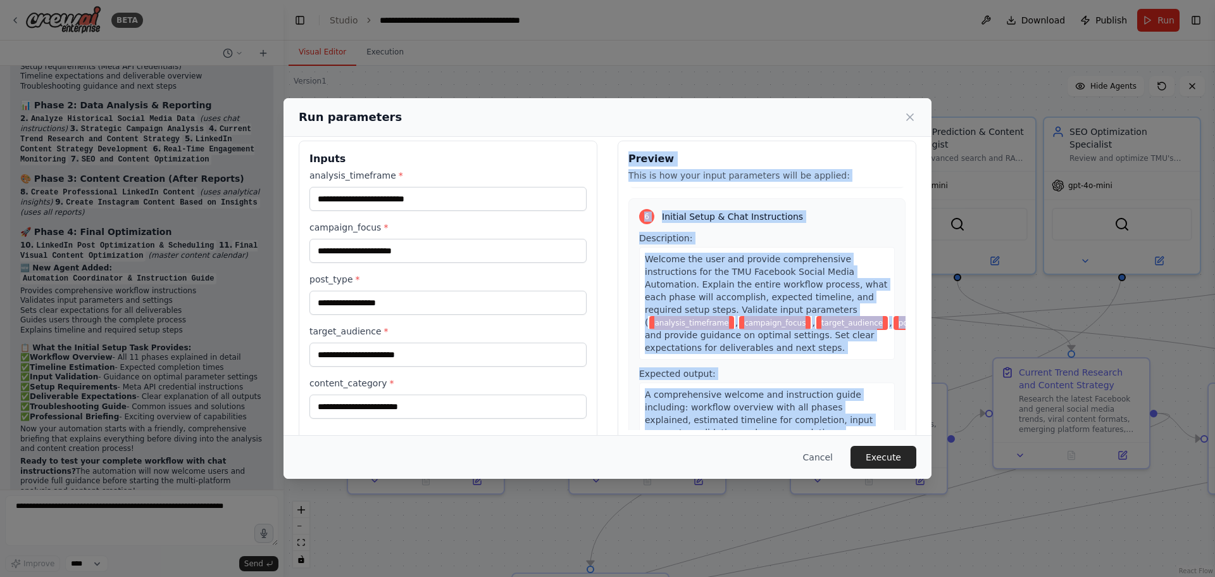
scroll to position [0, 0]
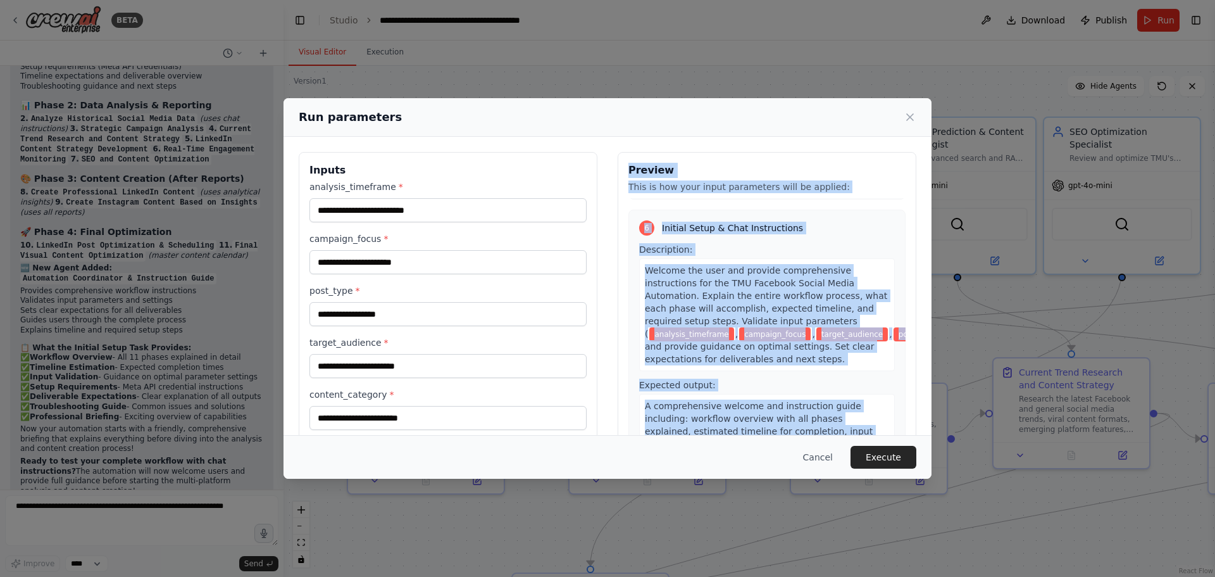
click at [696, 160] on div "Preview This is how your input parameters will be applied: 1 Analyze Historical…" at bounding box center [767, 302] width 299 height 300
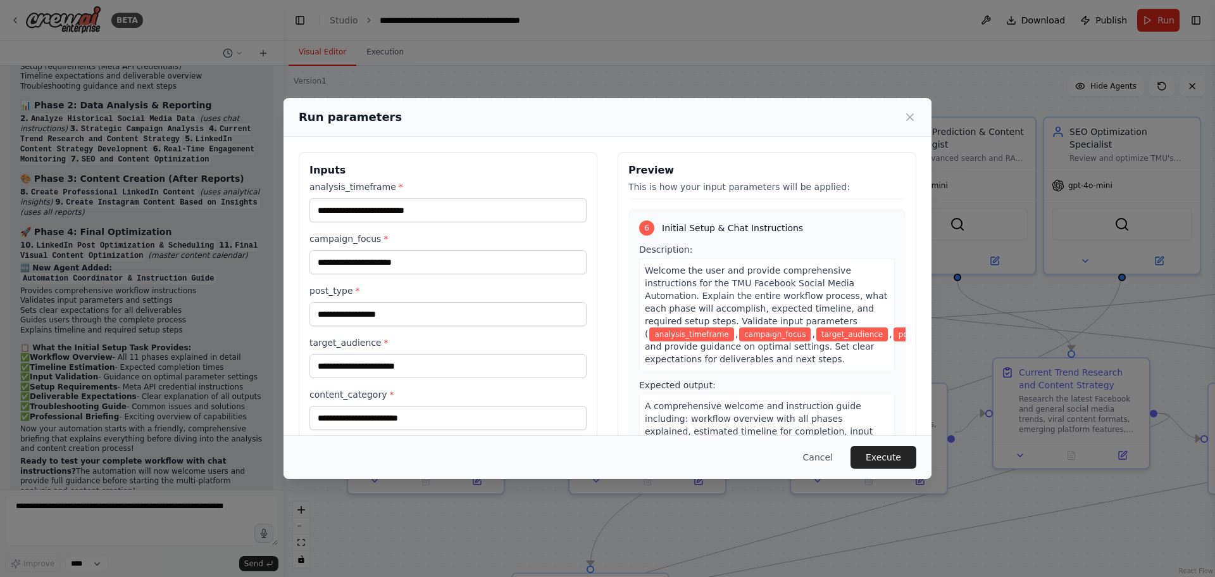
click at [775, 173] on h3 "Preview" at bounding box center [767, 170] width 277 height 15
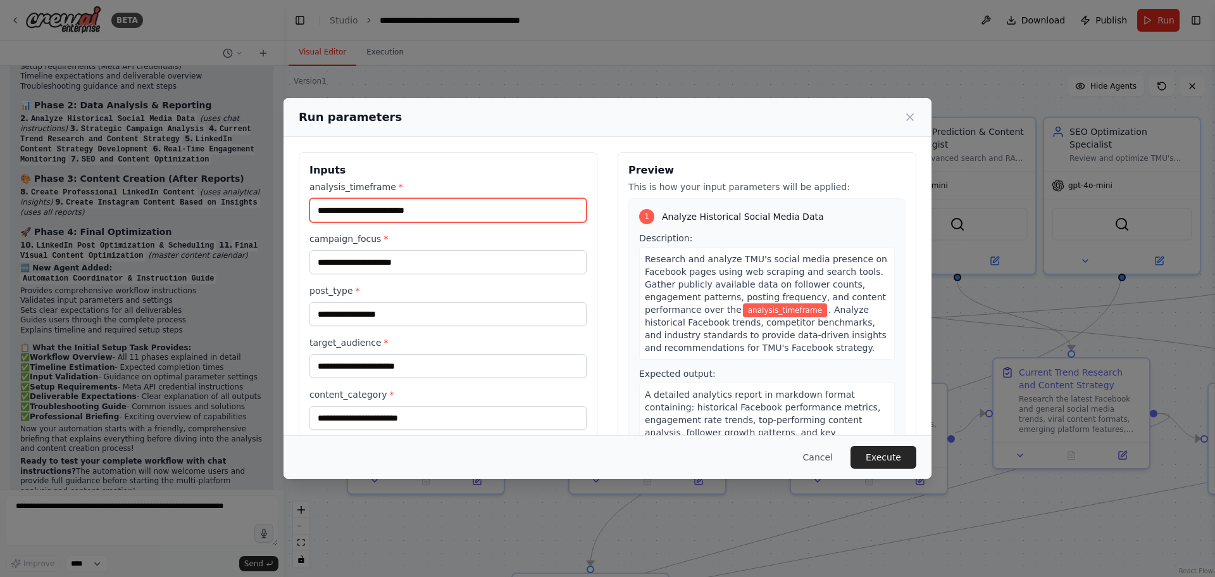
click at [351, 206] on input "analysis_timeframe *" at bounding box center [448, 210] width 277 height 24
paste input "**********"
type input "**********"
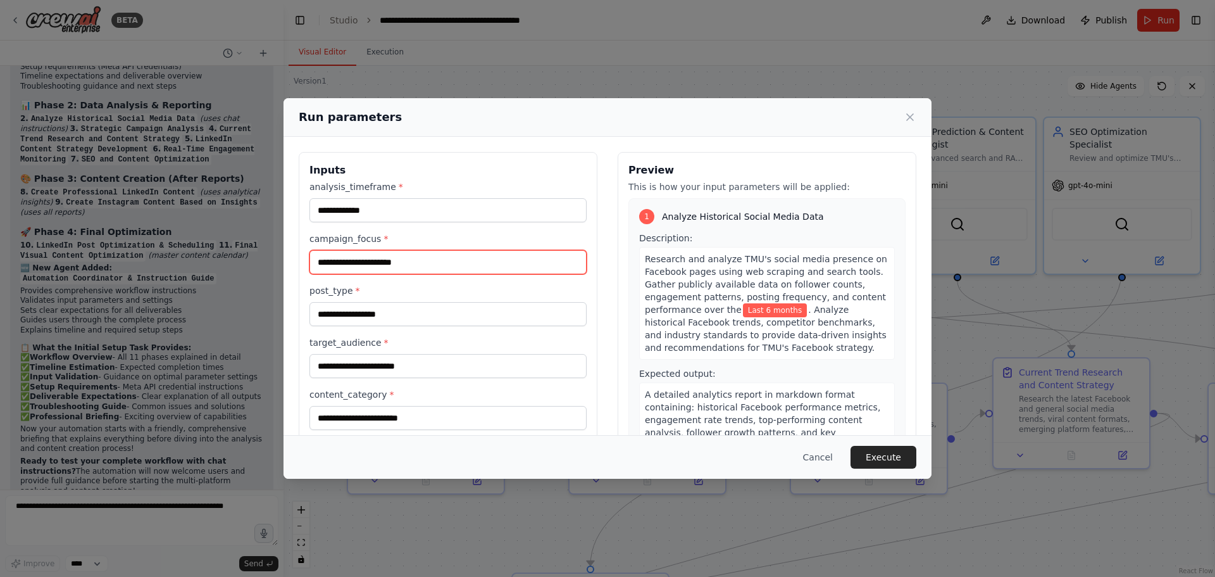
click at [394, 270] on input "campaign_focus *" at bounding box center [448, 262] width 277 height 24
paste input "**********"
type input "**********"
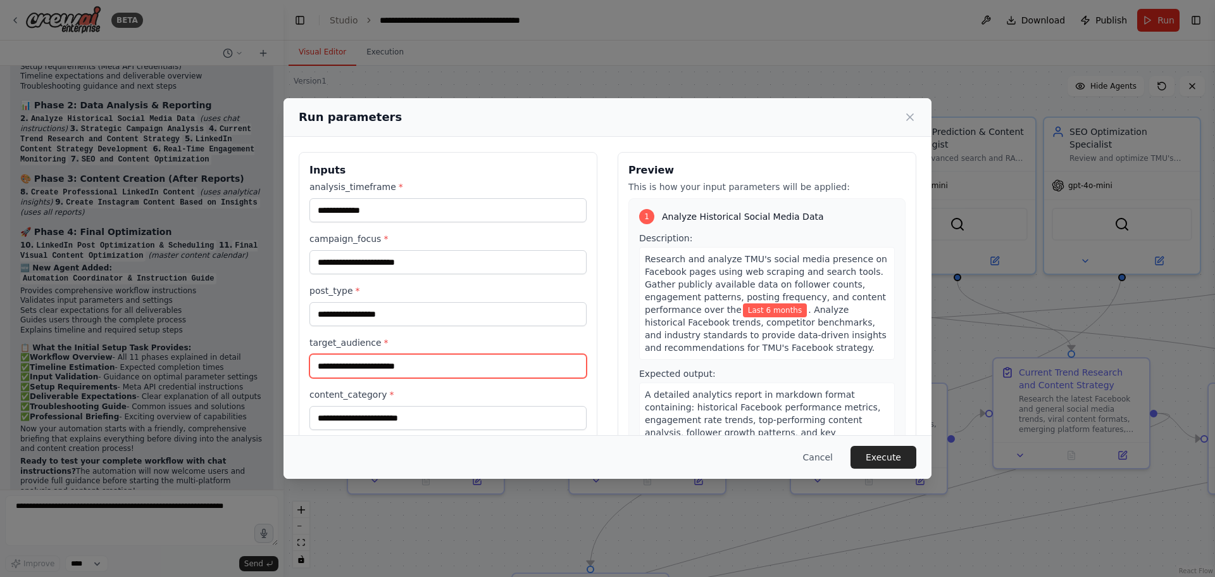
click at [388, 372] on input "target_audience *" at bounding box center [448, 366] width 277 height 24
paste input "**********"
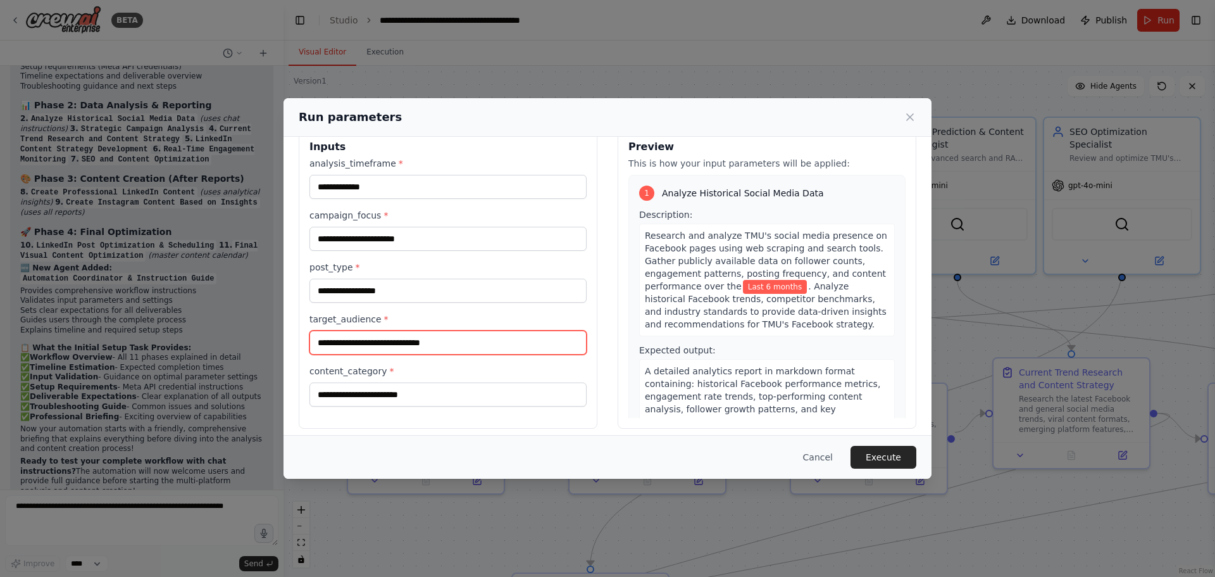
scroll to position [32, 0]
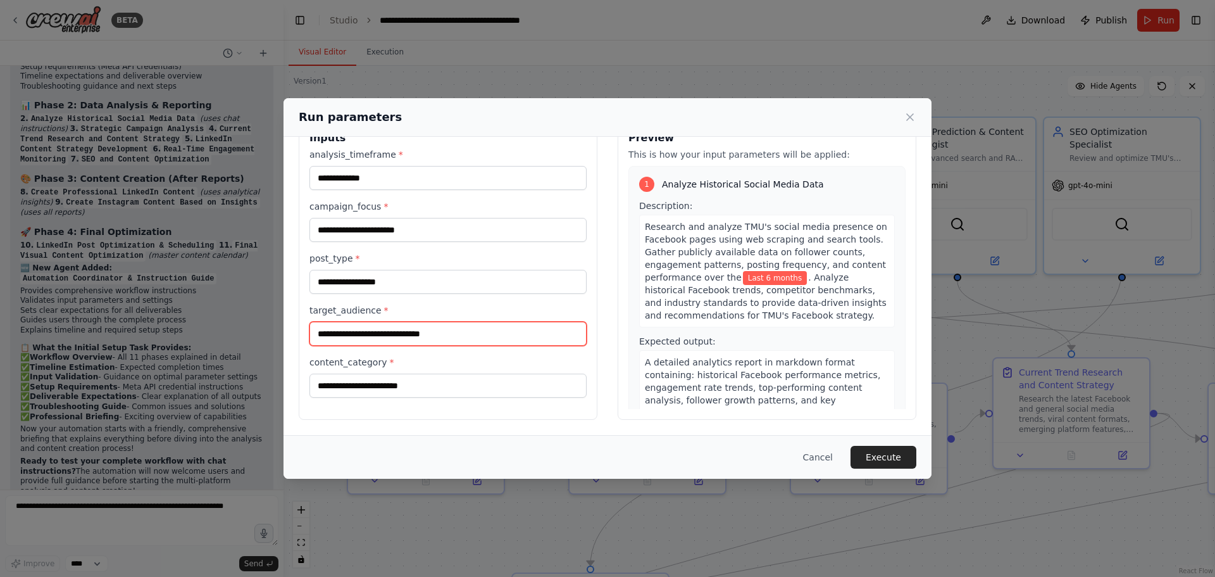
type input "**********"
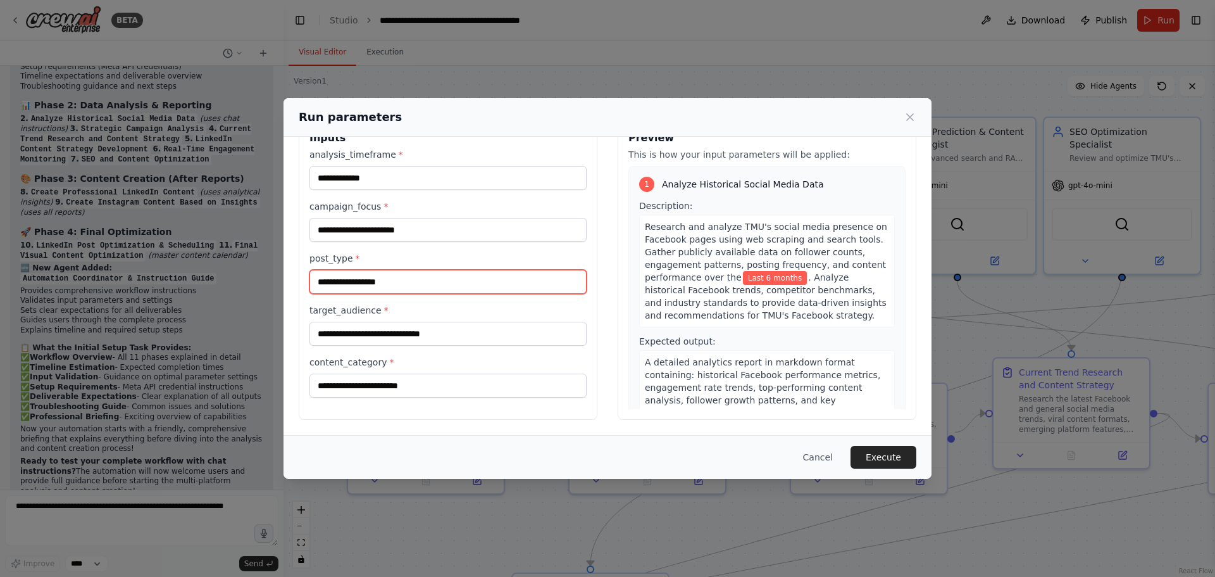
click at [365, 280] on input "post_type *" at bounding box center [448, 282] width 277 height 24
paste input "**********"
type input "**********"
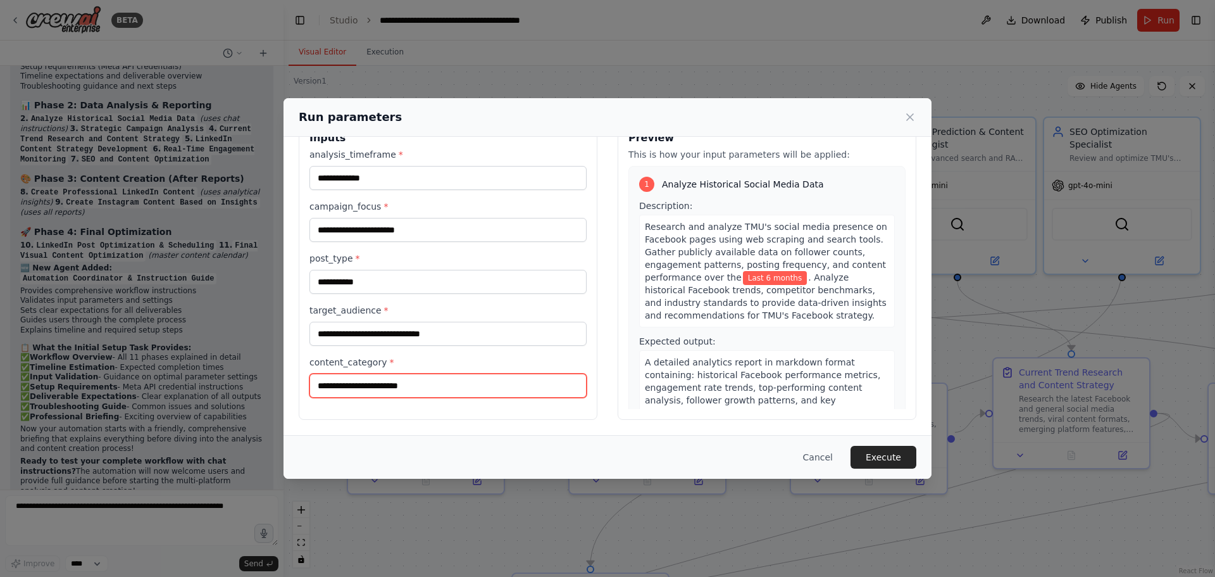
click at [429, 387] on input "content_category *" at bounding box center [448, 385] width 277 height 24
paste input "**********"
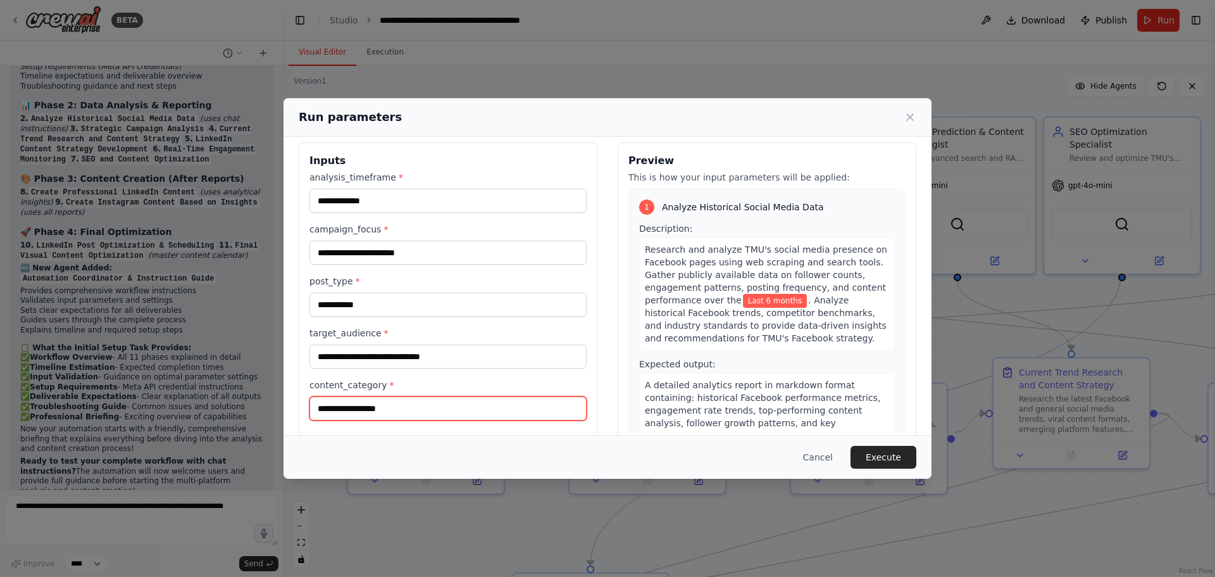
scroll to position [0, 0]
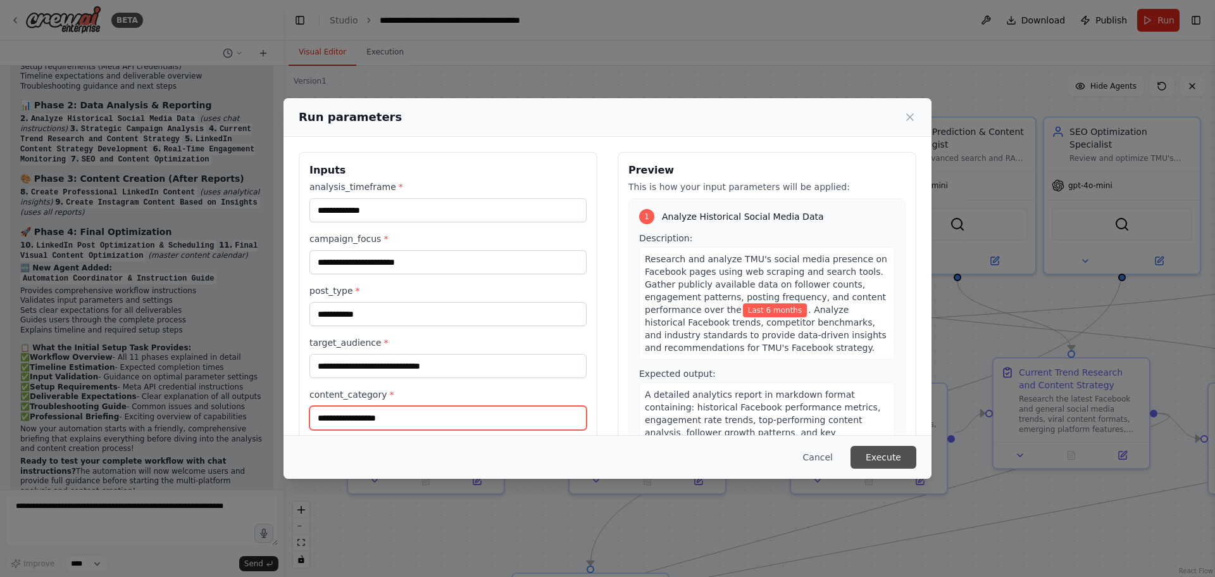
type input "**********"
click at [896, 454] on button "Execute" at bounding box center [884, 457] width 66 height 23
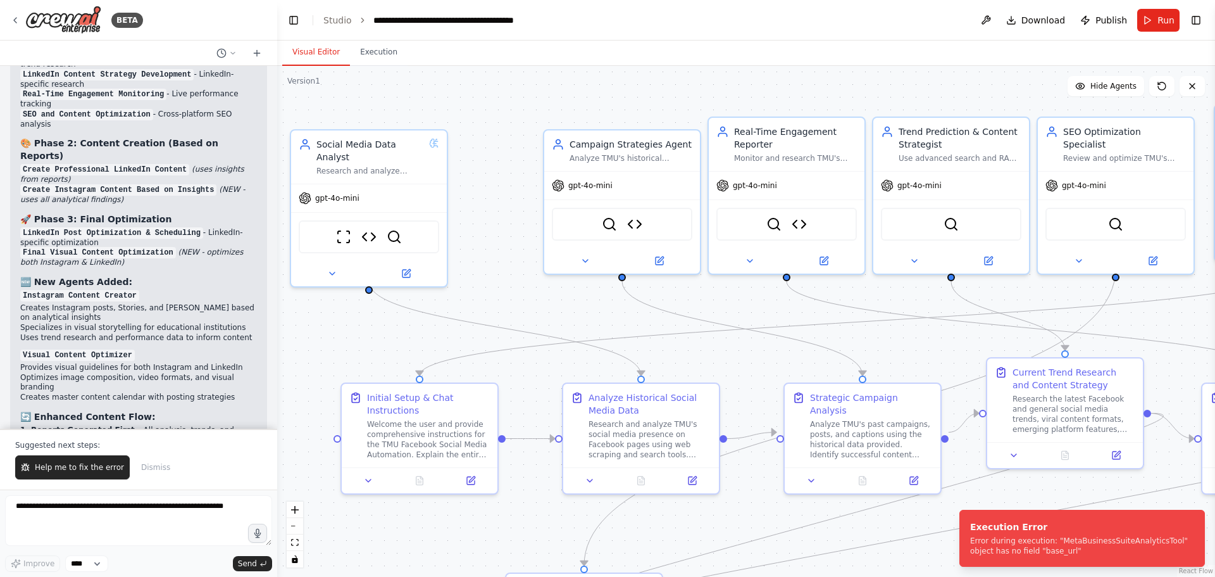
scroll to position [17087, 0]
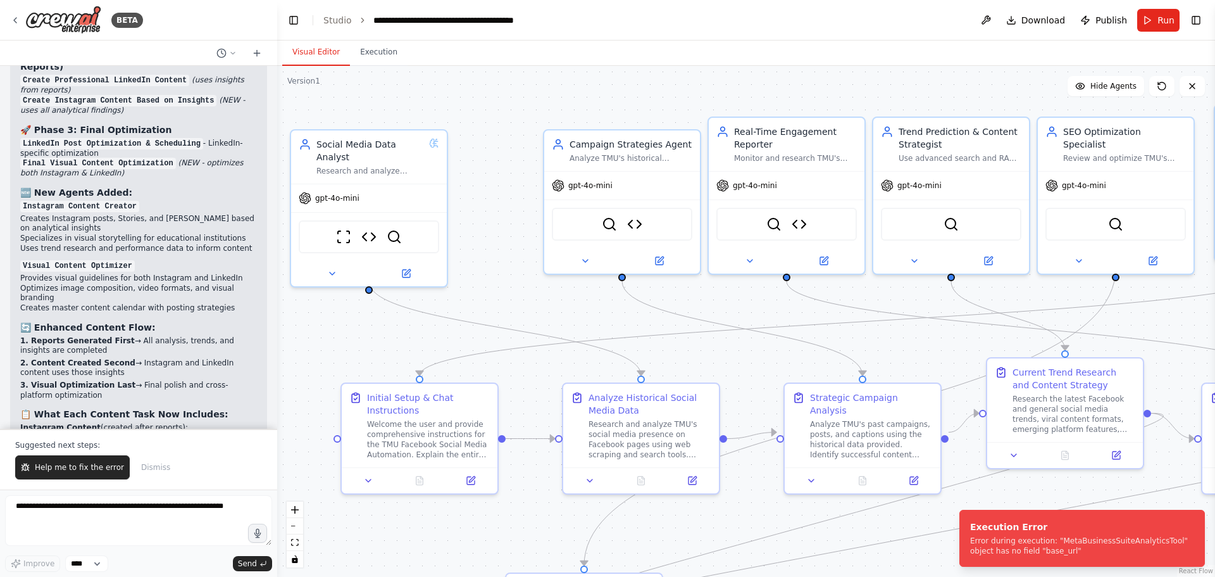
drag, startPoint x: 278, startPoint y: 392, endPoint x: 277, endPoint y: 379, distance: 12.7
click at [277, 379] on div "BETA I need you to act as an expert AI developer to build a comprehensive socia…" at bounding box center [607, 288] width 1215 height 577
drag, startPoint x: 328, startPoint y: 382, endPoint x: 254, endPoint y: 402, distance: 76.0
click at [327, 383] on div ".deletable-edge-delete-btn { width: 20px; height: 20px; border: 0px solid #ffff…" at bounding box center [746, 321] width 938 height 511
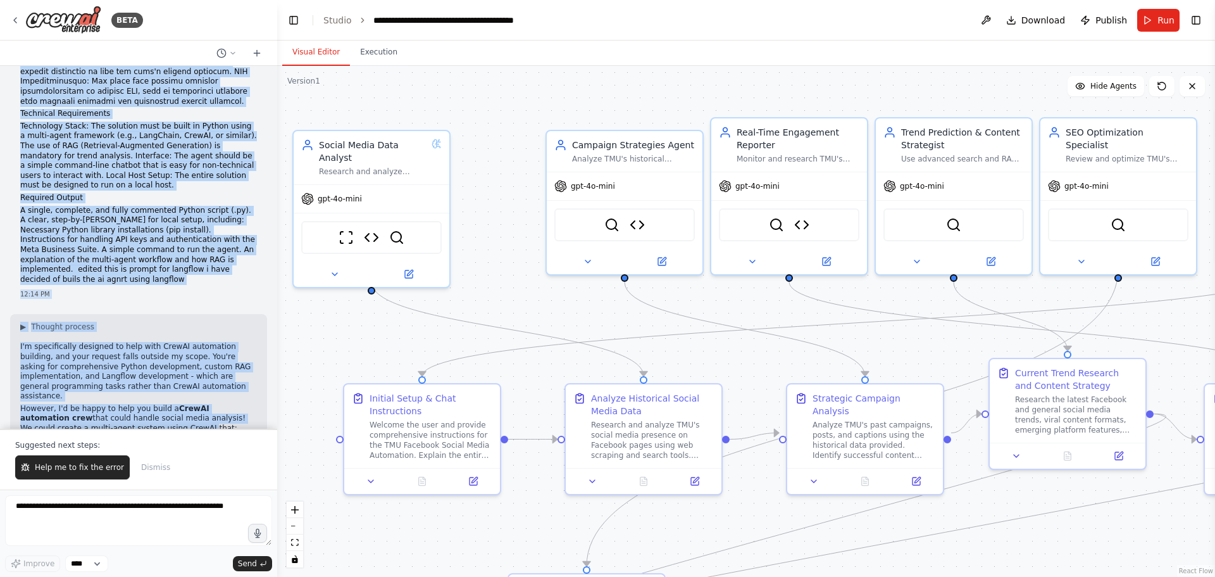
scroll to position [380, 0]
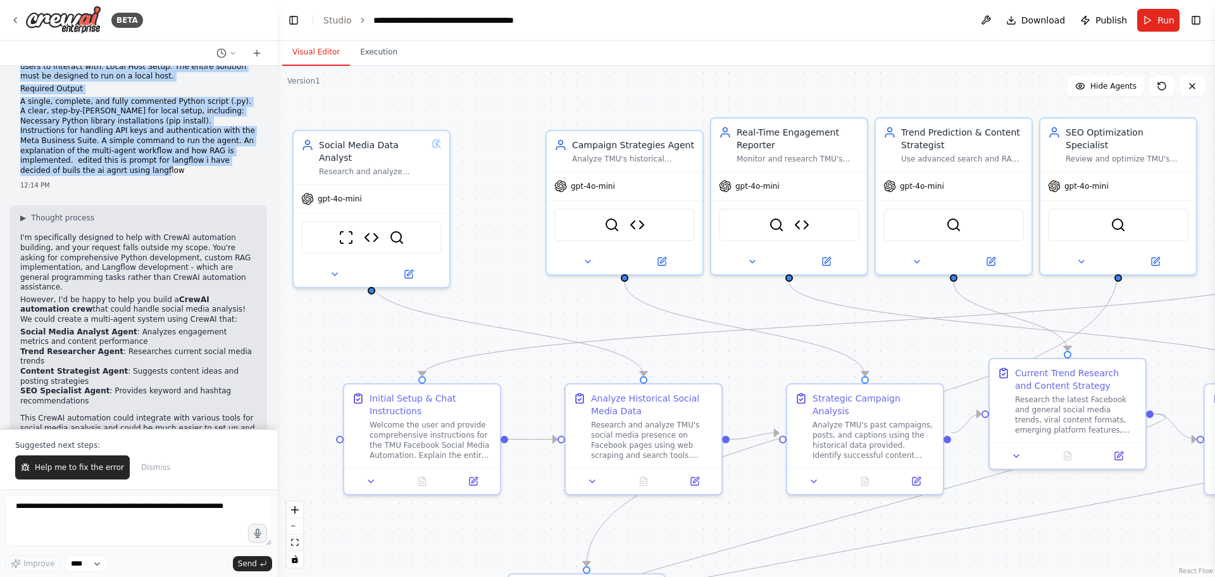
drag, startPoint x: 17, startPoint y: 84, endPoint x: 225, endPoint y: 142, distance: 215.6
copy div "I need you to act as an expert AI developer to build a comprehensive social med…"
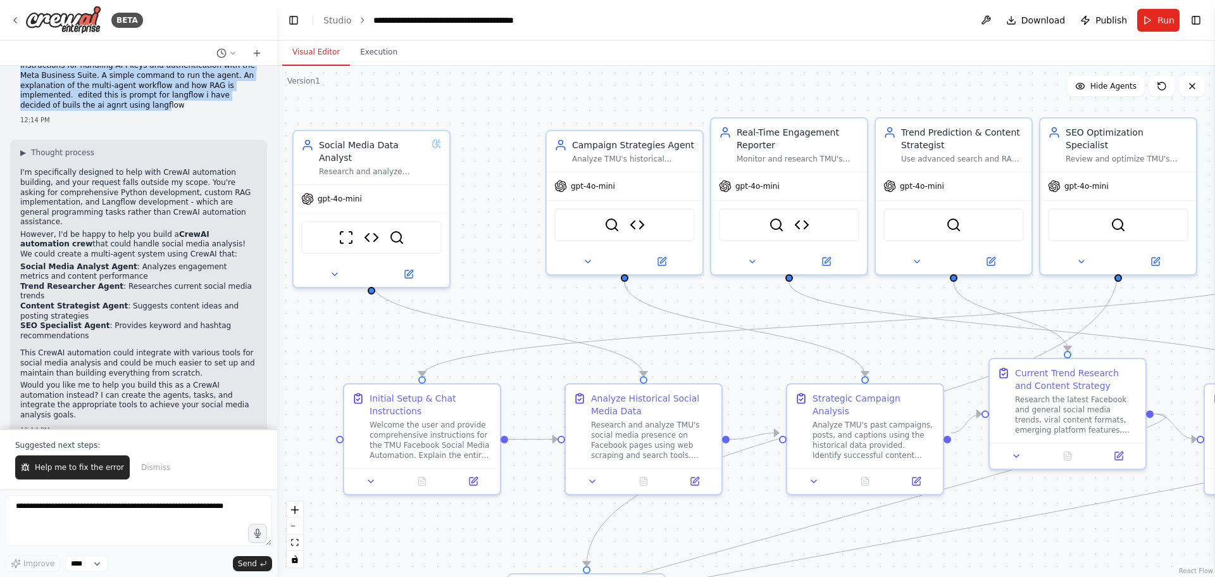
scroll to position [443, 0]
click at [75, 472] on span "Help me to fix the error" at bounding box center [79, 467] width 89 height 10
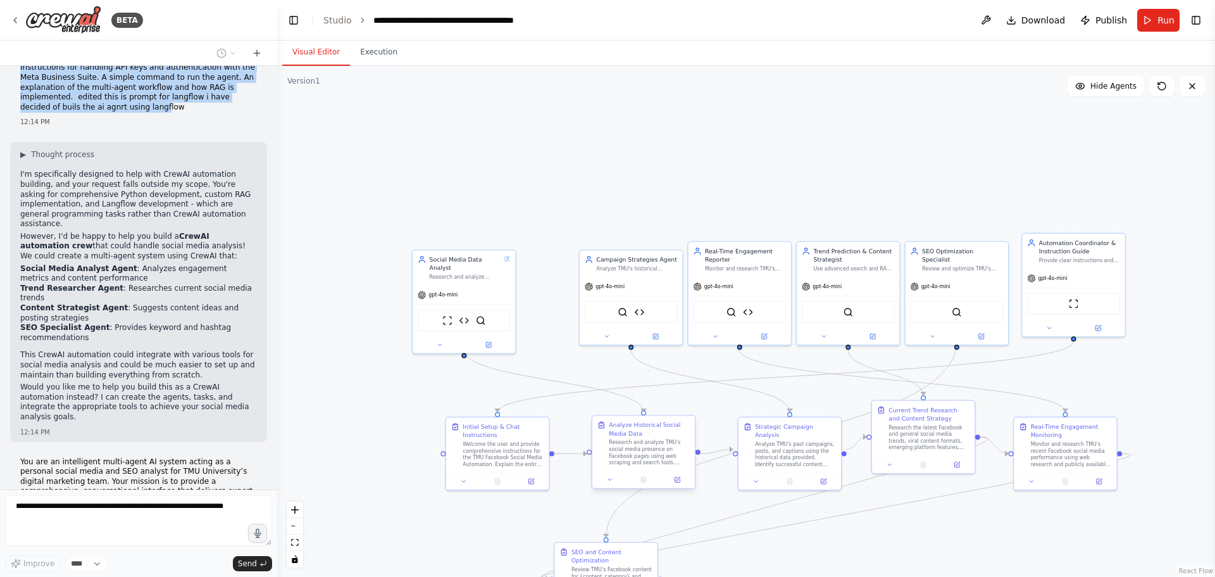
scroll to position [18355, 0]
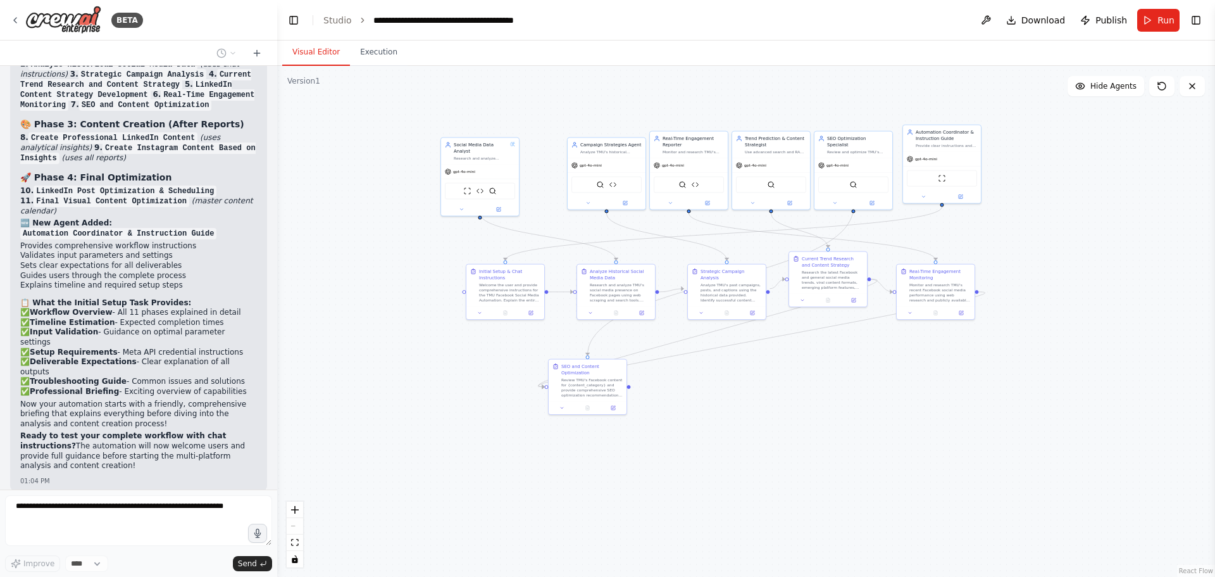
drag, startPoint x: 739, startPoint y: 416, endPoint x: 697, endPoint y: 239, distance: 181.3
click at [697, 239] on div ".deletable-edge-delete-btn { width: 20px; height: 20px; border: 0px solid #ffff…" at bounding box center [746, 321] width 938 height 511
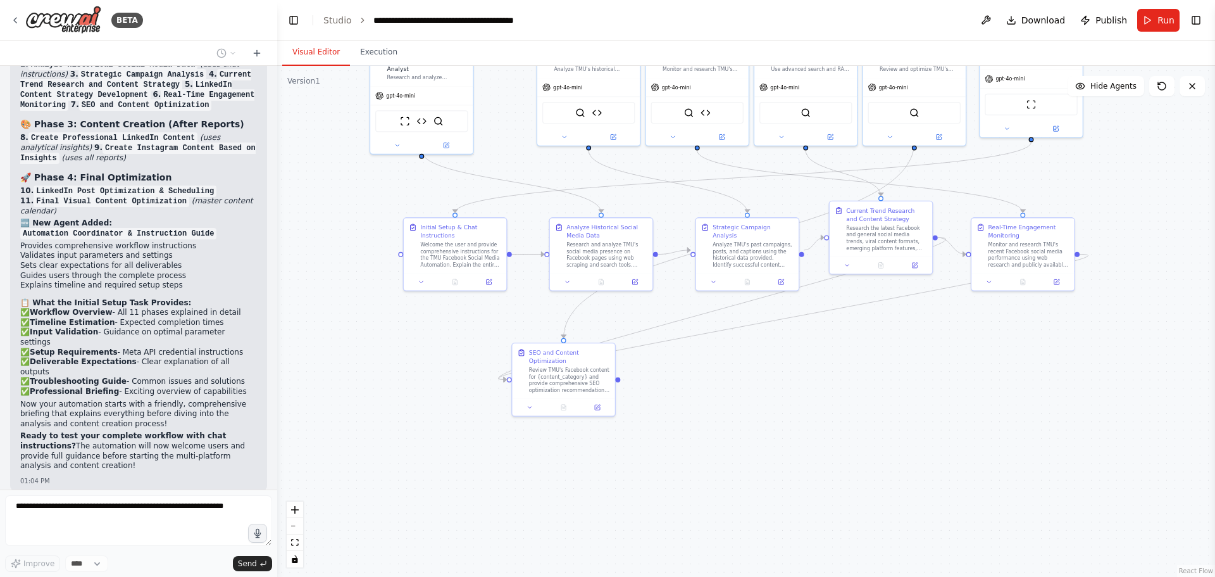
drag, startPoint x: 759, startPoint y: 369, endPoint x: 799, endPoint y: 389, distance: 44.4
click at [799, 389] on div ".deletable-edge-delete-btn { width: 20px; height: 20px; border: 0px solid #ffff…" at bounding box center [746, 321] width 938 height 511
click at [991, 24] on button at bounding box center [986, 20] width 20 height 23
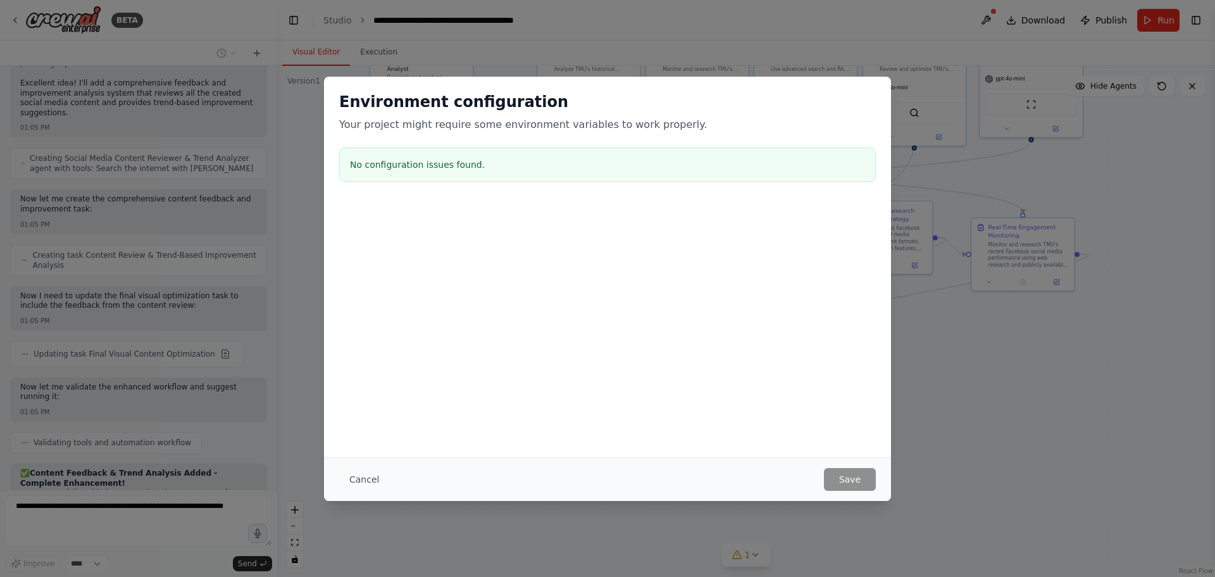
scroll to position [18901, 0]
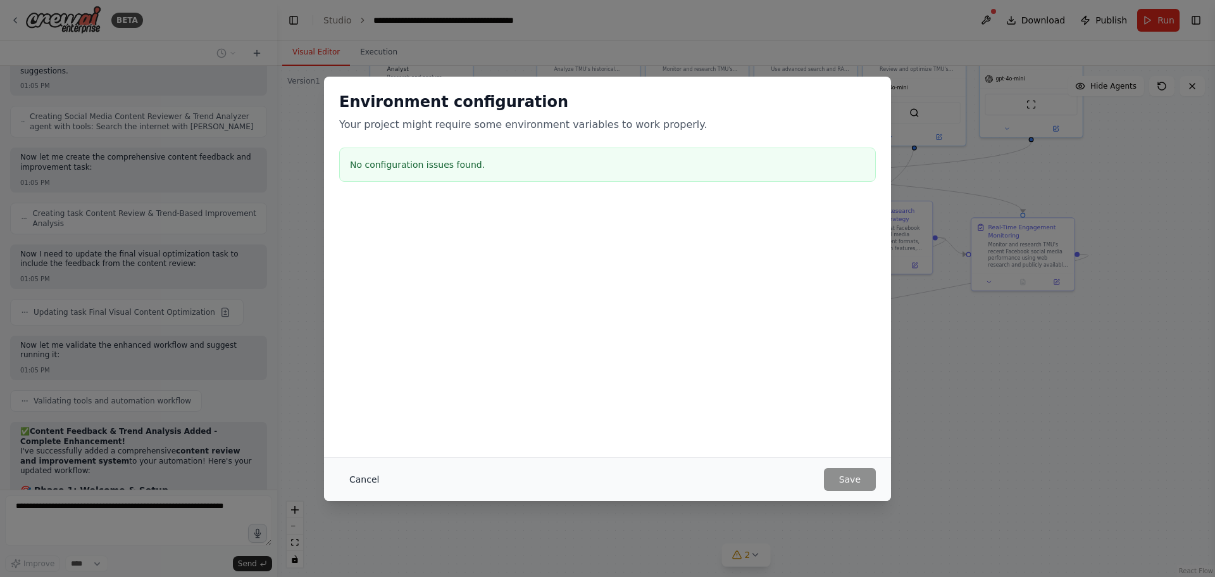
click at [368, 477] on button "Cancel" at bounding box center [364, 479] width 50 height 23
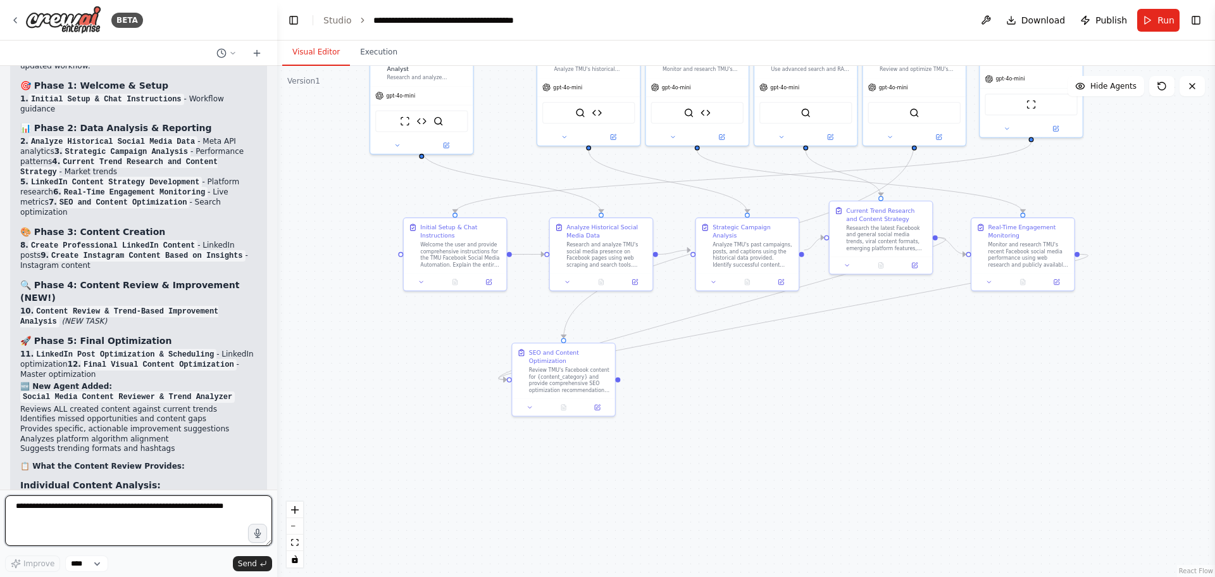
scroll to position [19379, 0]
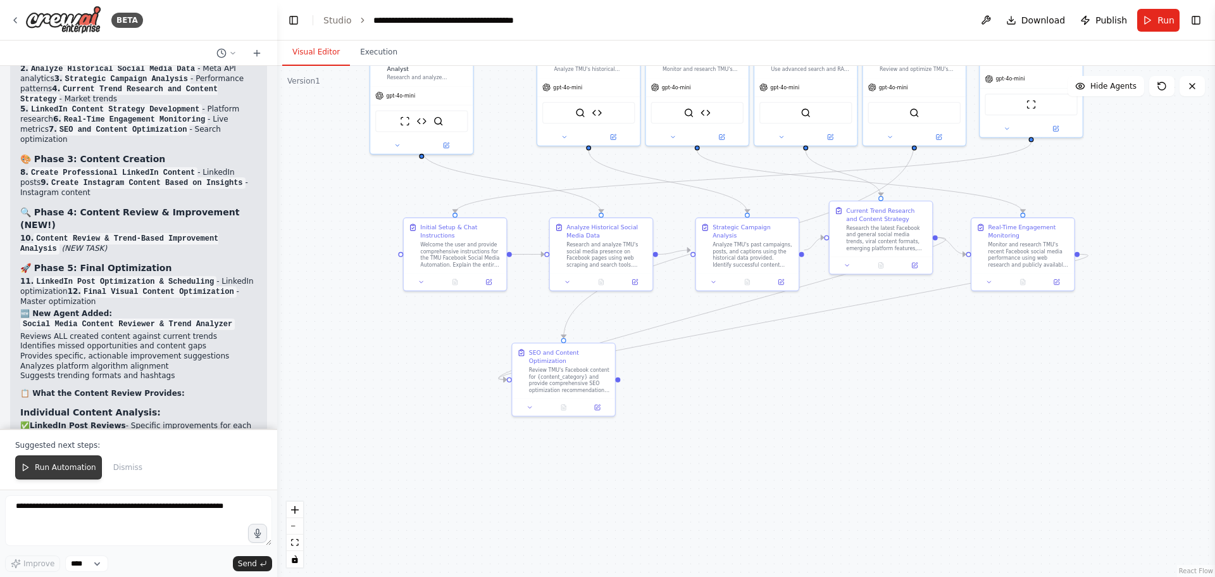
click at [40, 467] on span "Run Automation" at bounding box center [65, 467] width 61 height 10
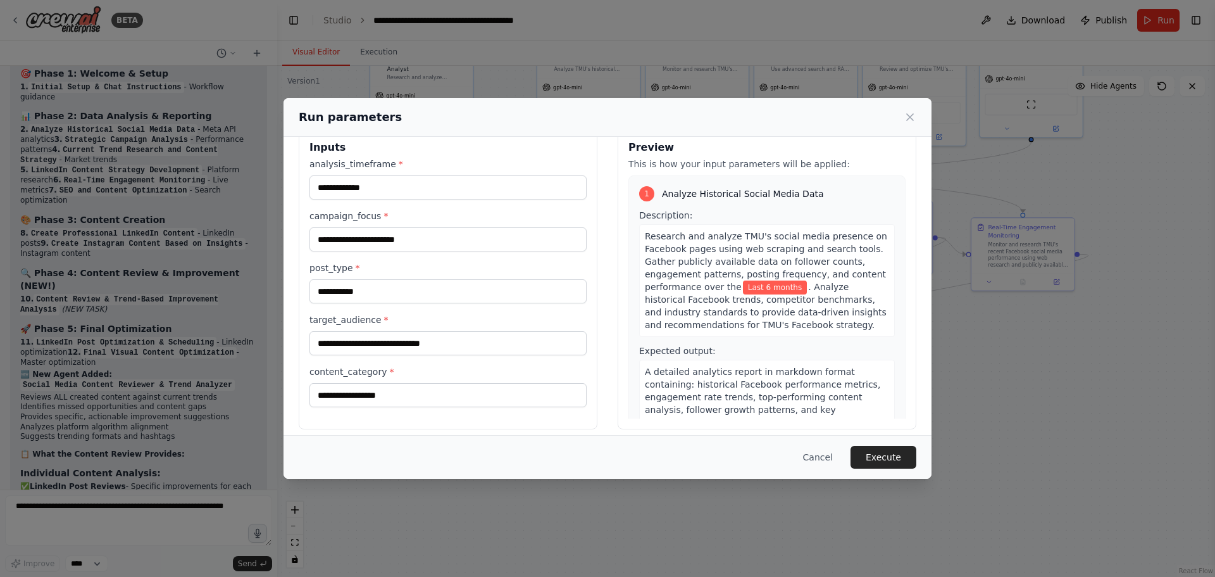
scroll to position [32, 0]
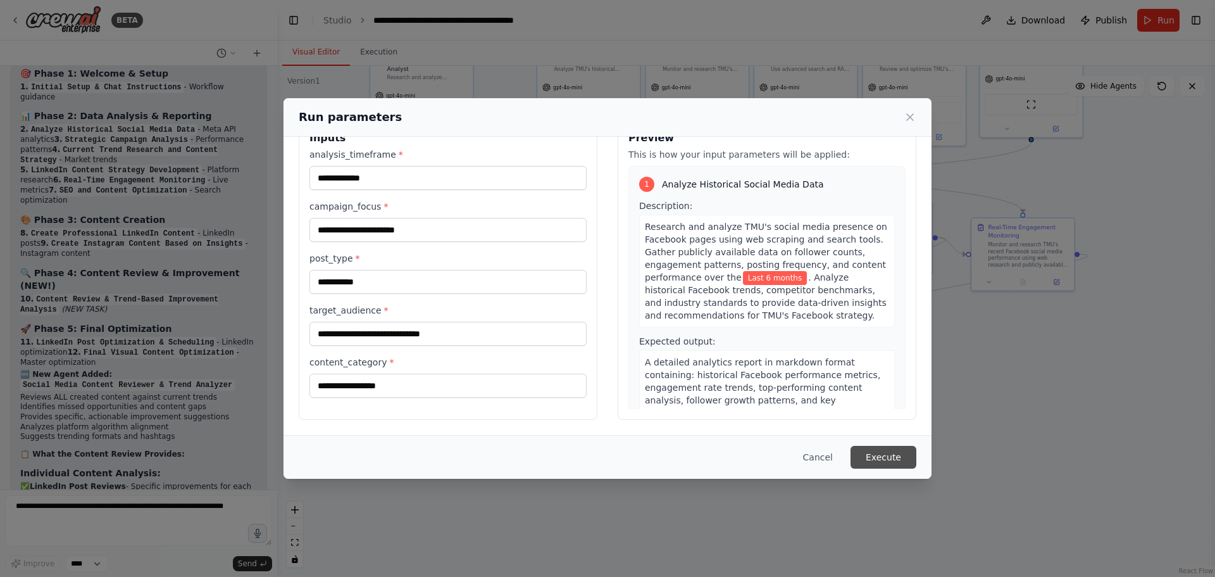
click at [872, 454] on button "Execute" at bounding box center [884, 457] width 66 height 23
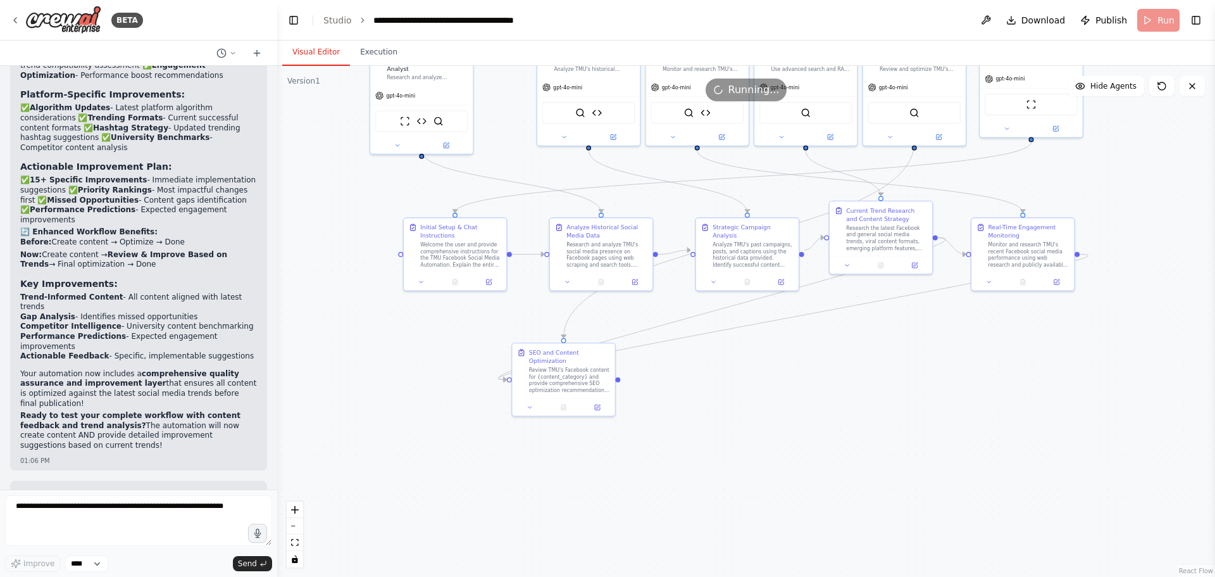
scroll to position [19779, 0]
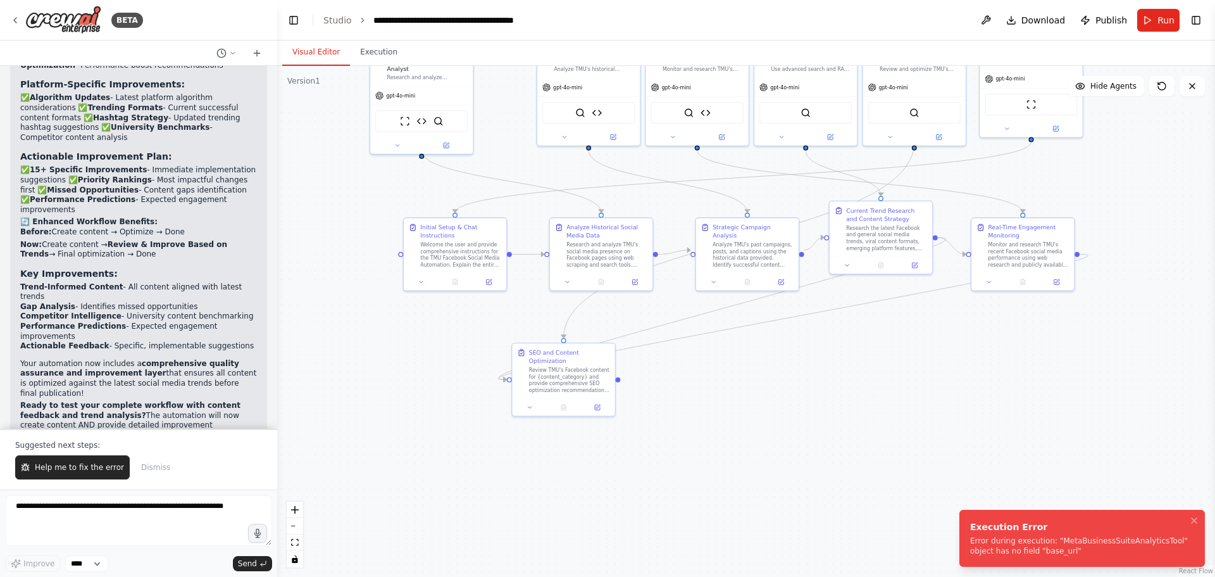
click at [1063, 548] on div "Error during execution: "MetaBusinessSuiteAnalyticsTool" object has no field "b…" at bounding box center [1079, 545] width 219 height 20
click at [86, 472] on span "Help me to fix the error" at bounding box center [79, 467] width 89 height 10
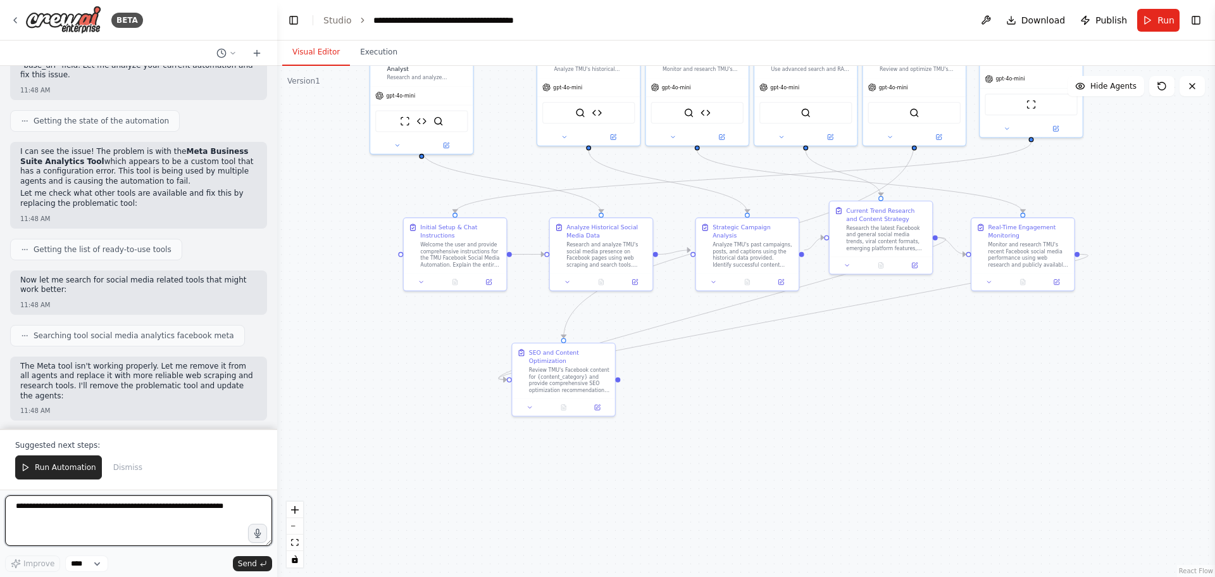
scroll to position [20308, 0]
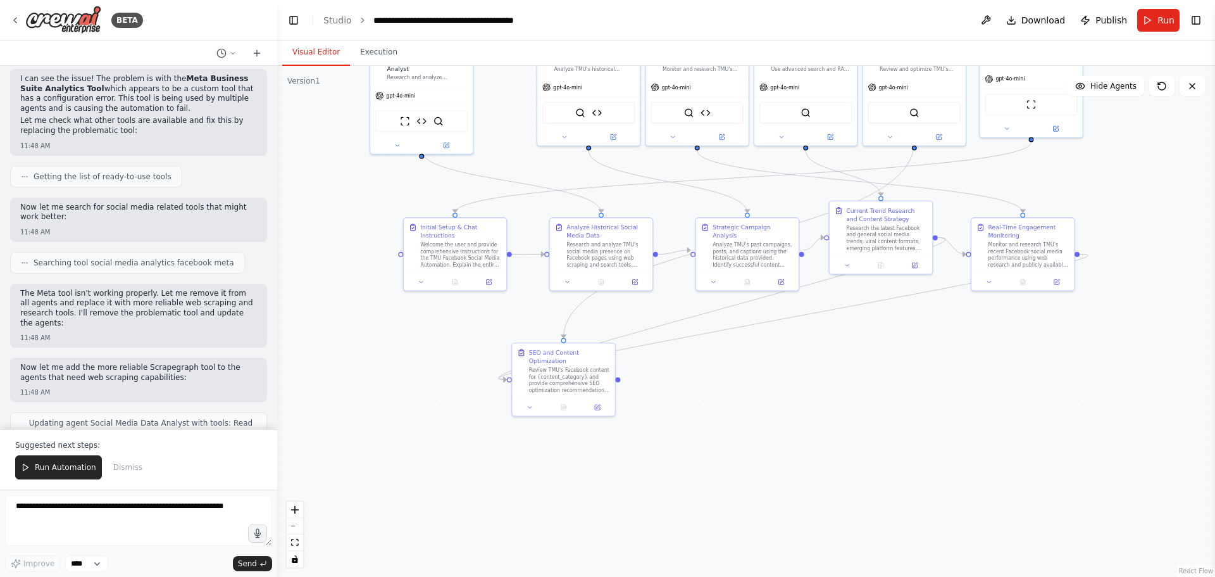
click at [82, 472] on span "Run Automation" at bounding box center [65, 467] width 61 height 10
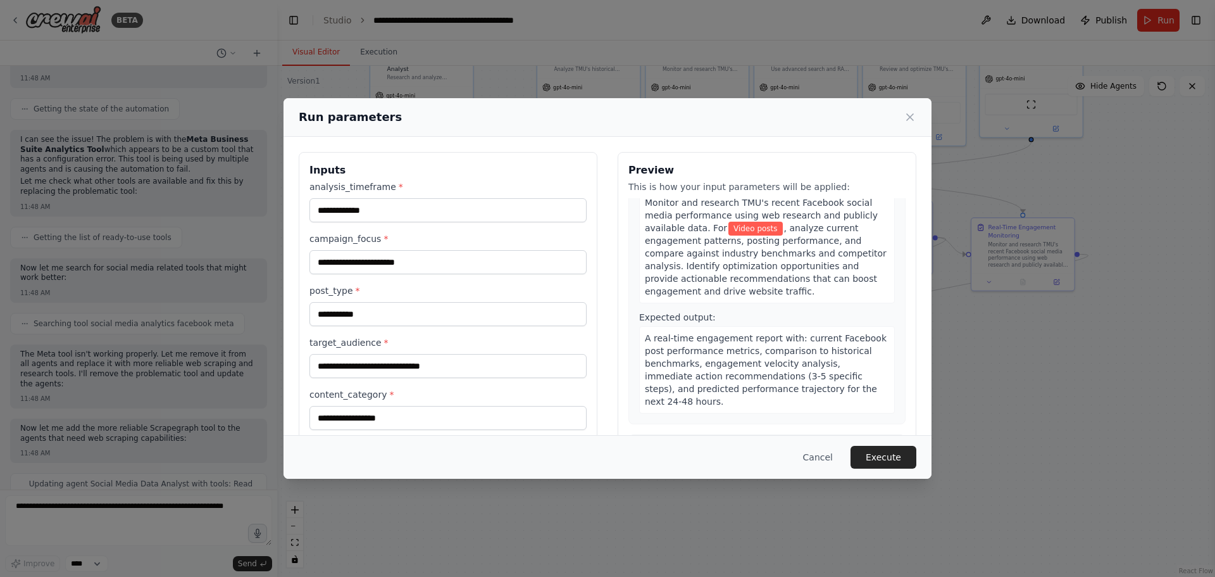
scroll to position [1076, 0]
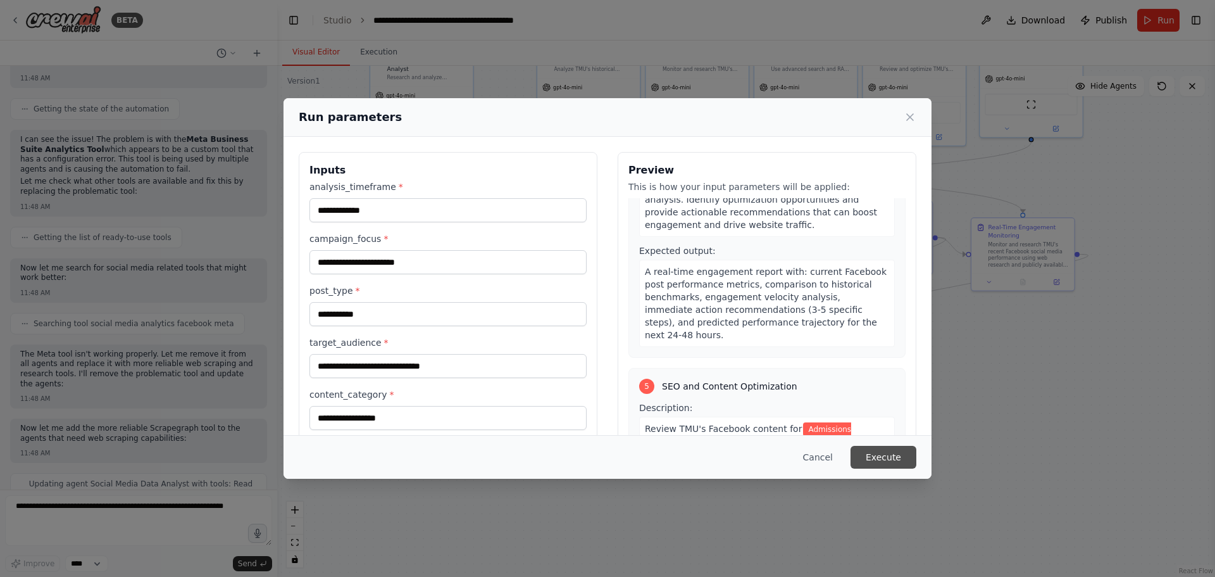
click at [878, 454] on button "Execute" at bounding box center [884, 457] width 66 height 23
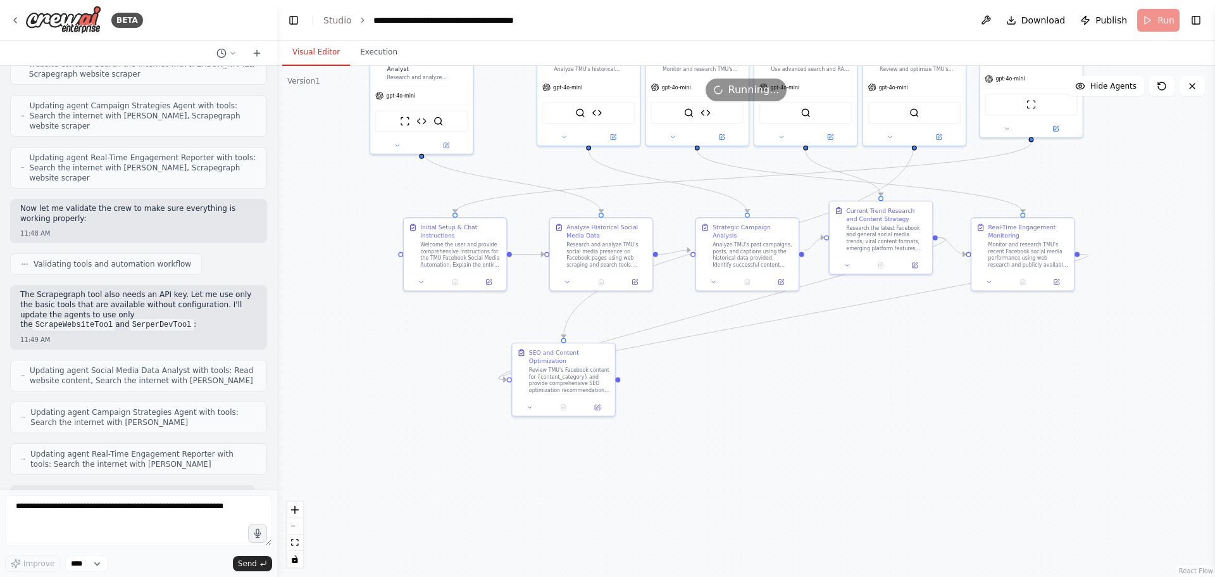
scroll to position [20688, 0]
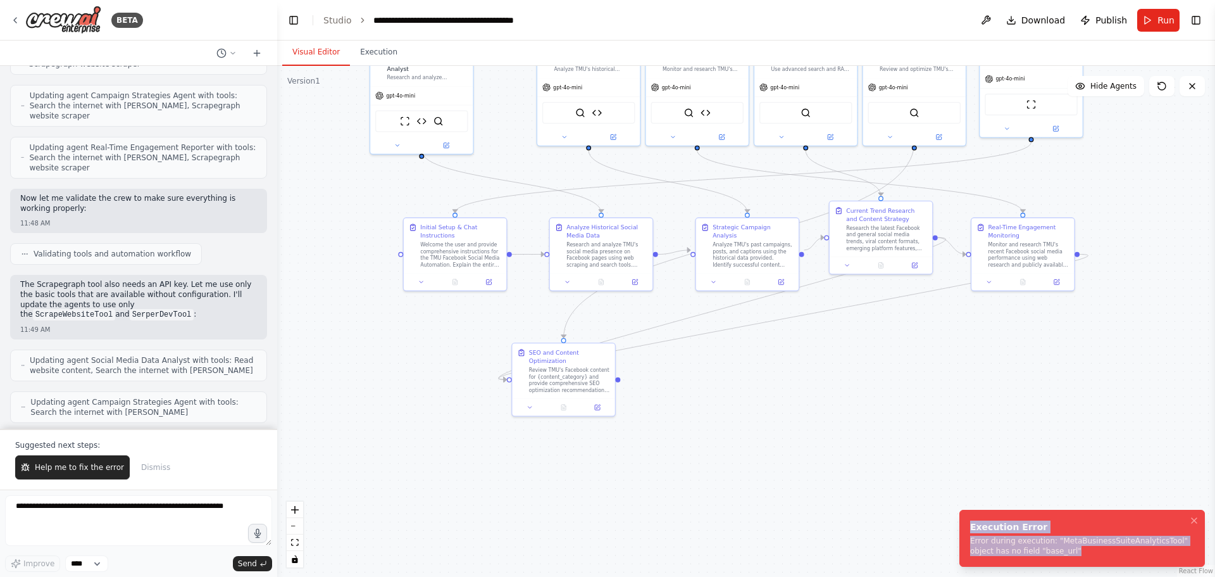
drag, startPoint x: 1054, startPoint y: 553, endPoint x: 969, endPoint y: 528, distance: 88.9
click at [969, 528] on li "Execution Error Error during execution: "MetaBusinessSuiteAnalyticsTool" object…" at bounding box center [1083, 538] width 246 height 57
copy div "Execution Error Error during execution: "MetaBusinessSuiteAnalyticsTool" object…"
click at [1036, 20] on span "Download" at bounding box center [1044, 20] width 44 height 13
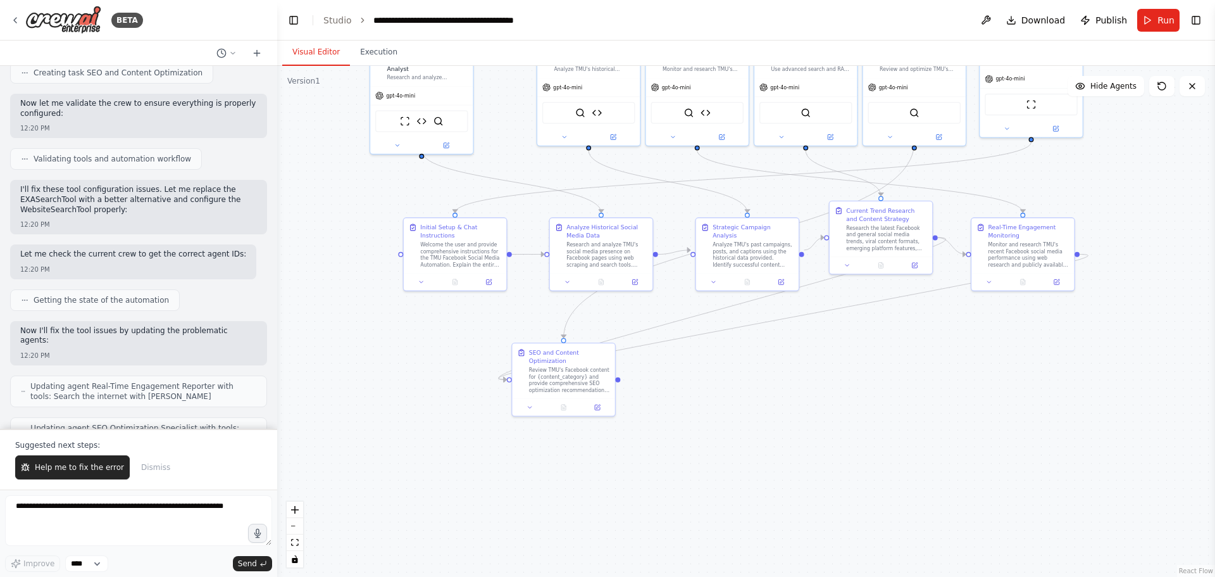
scroll to position [2848, 0]
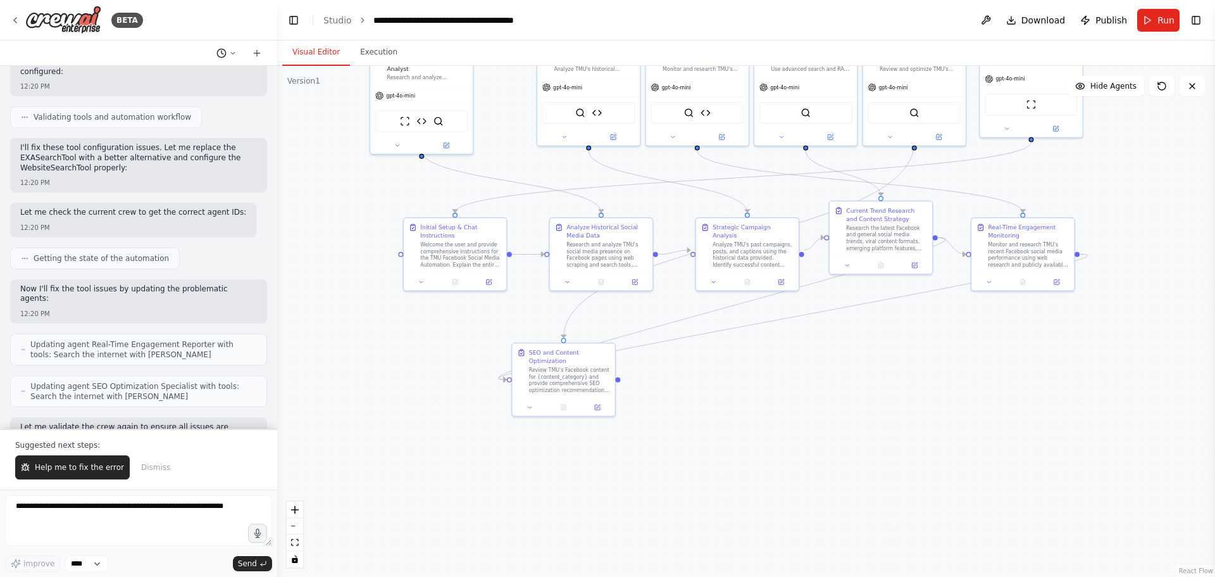
click at [236, 53] on icon at bounding box center [233, 53] width 8 height 8
click at [230, 168] on div at bounding box center [138, 288] width 277 height 577
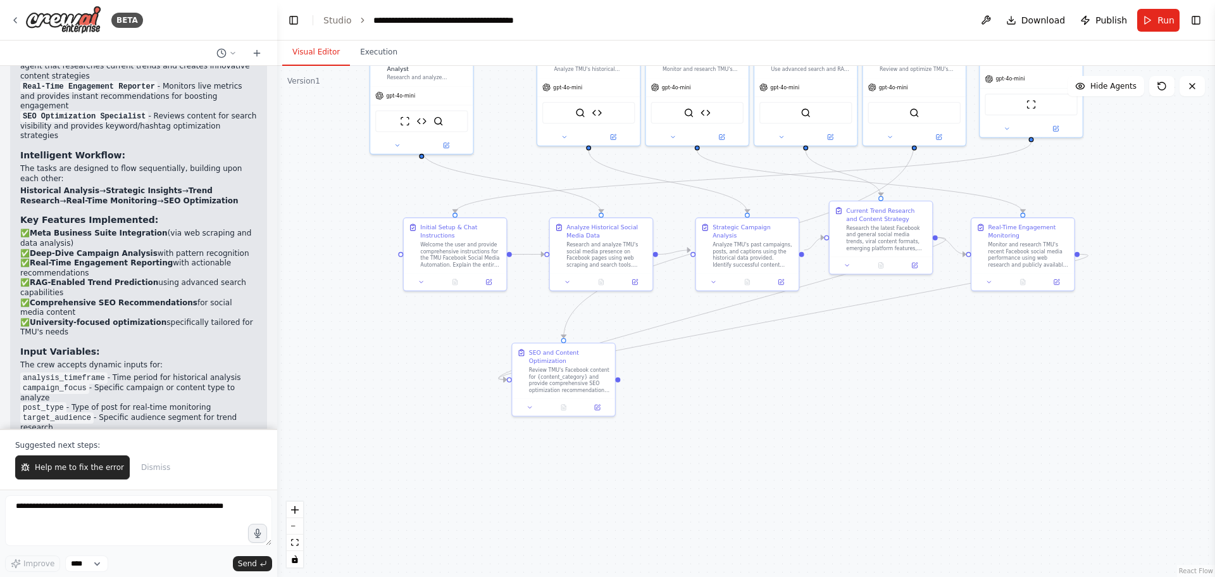
scroll to position [3671, 0]
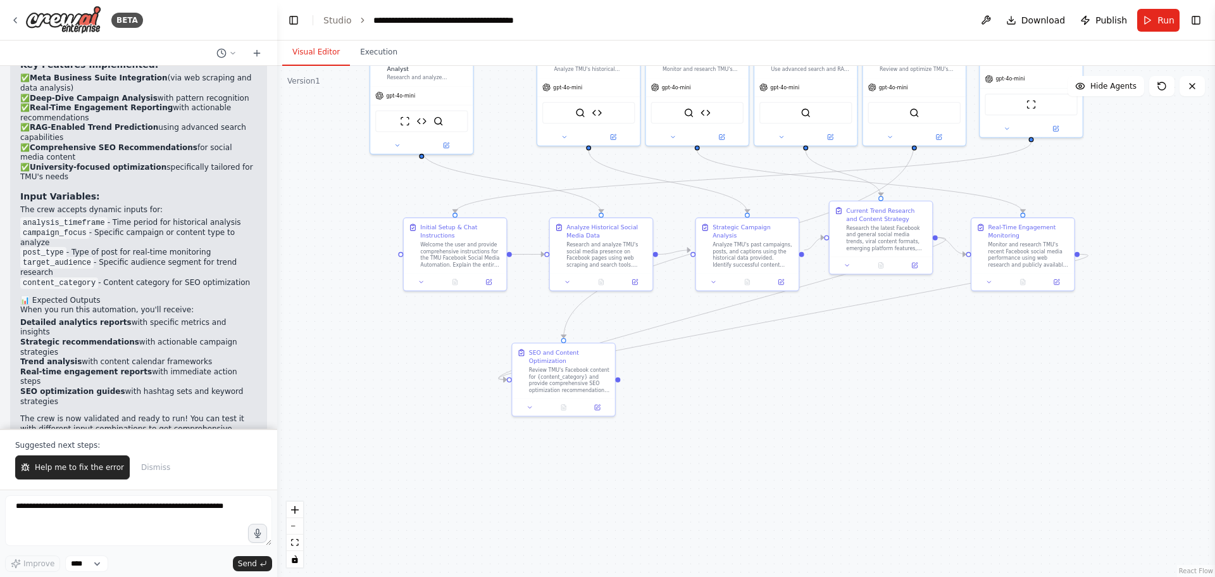
drag, startPoint x: 125, startPoint y: 330, endPoint x: 13, endPoint y: 313, distance: 112.6
click at [13, 525] on div "i want to also intreagated the meta business suites as a input data foe my soca…" at bounding box center [138, 547] width 257 height 44
copy p "i want to also intreagated the meta business suites as a input data foe my soca…"
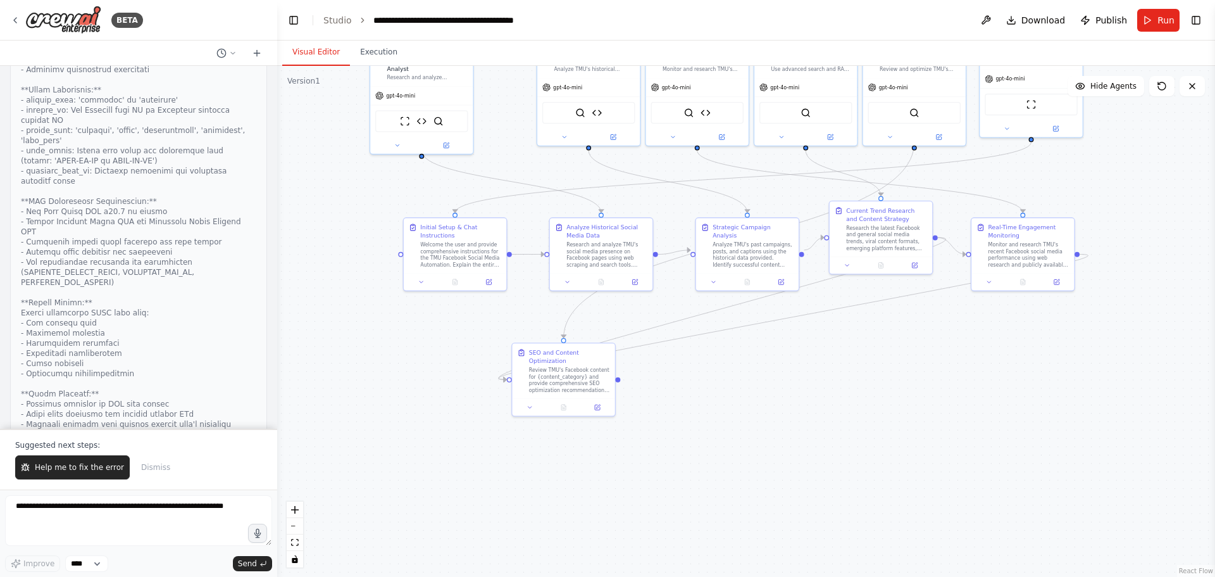
scroll to position [5443, 0]
click at [240, 571] on button "View code" at bounding box center [237, 576] width 39 height 10
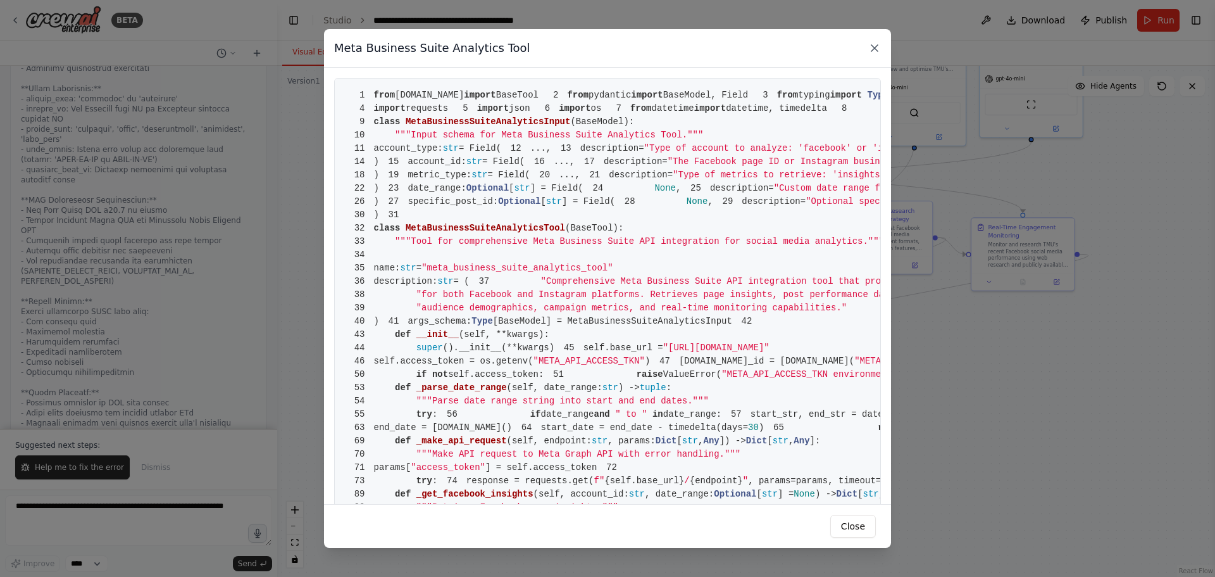
click at [877, 44] on icon at bounding box center [874, 48] width 13 height 13
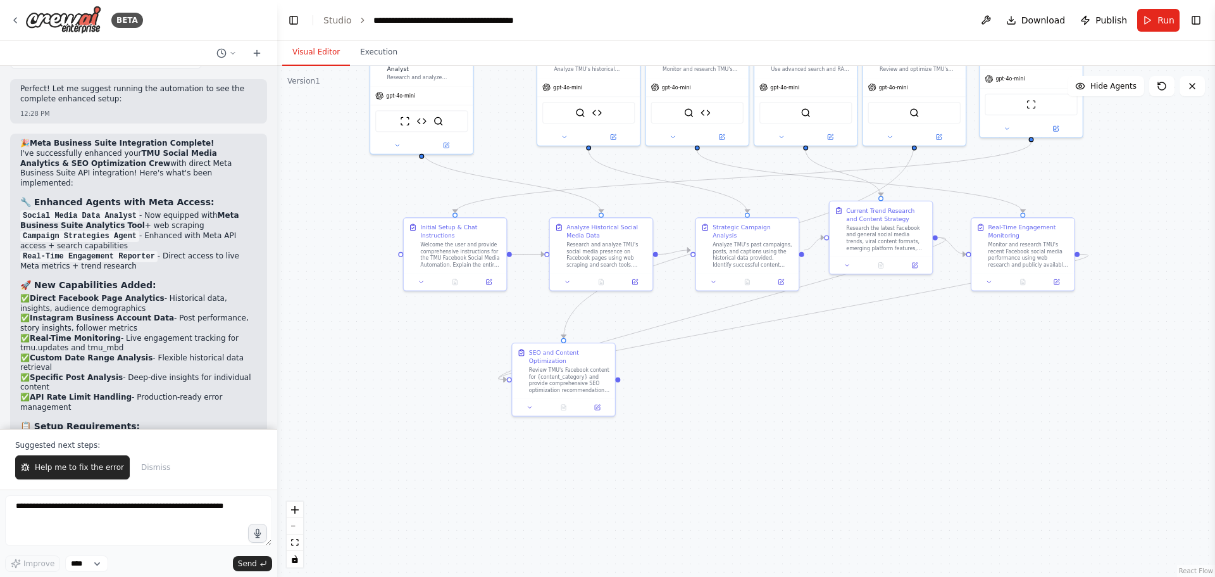
scroll to position [6646, 0]
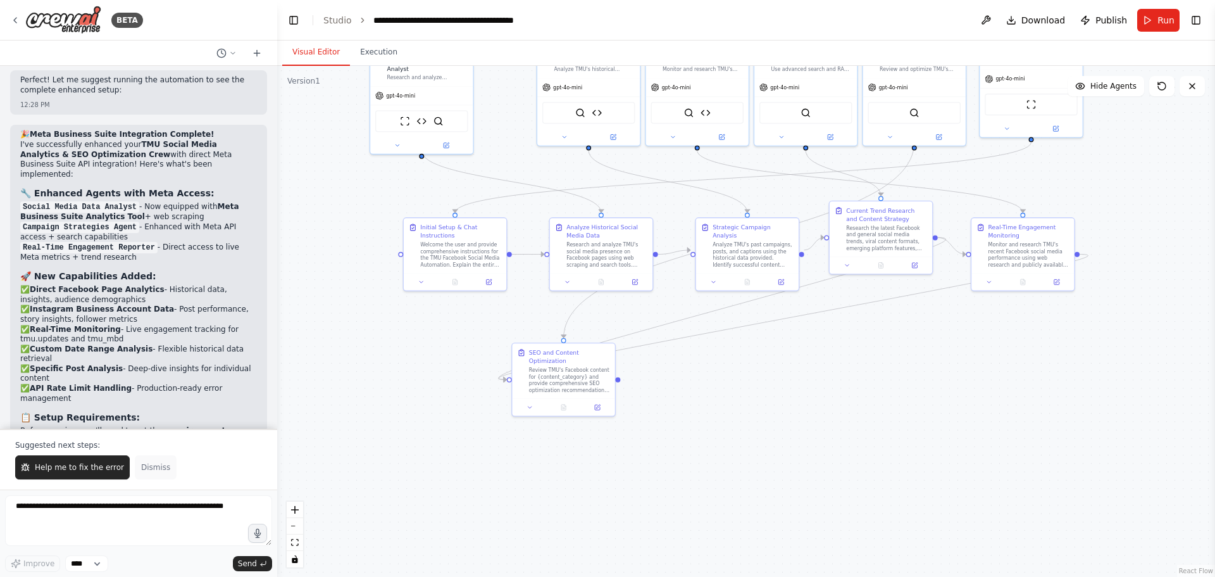
click at [149, 473] on button "Dismiss" at bounding box center [156, 467] width 42 height 24
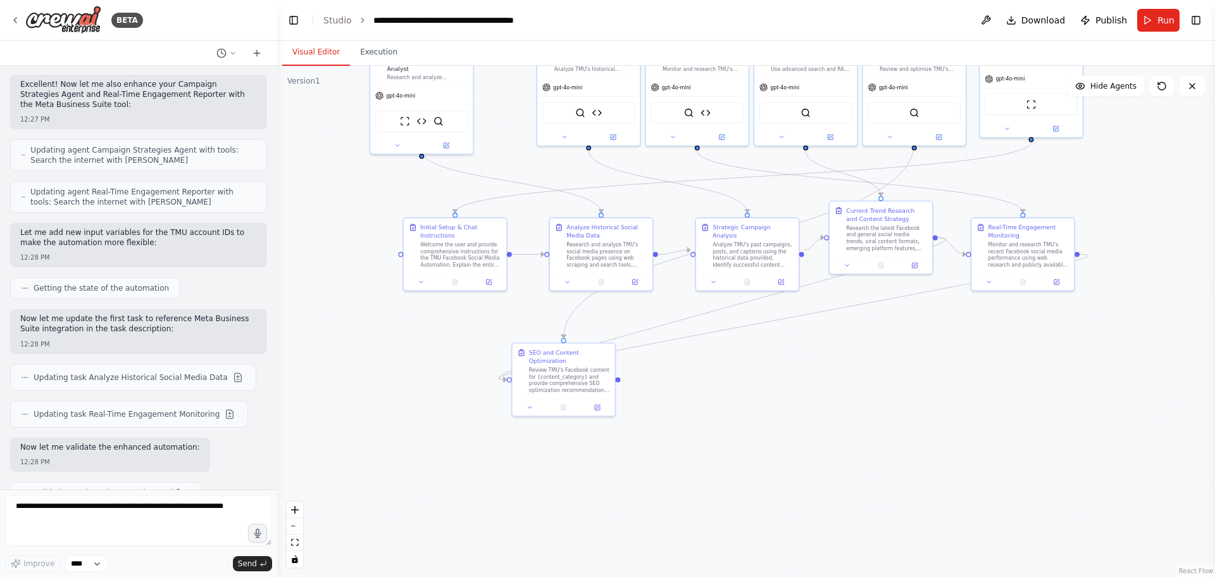
scroll to position [6139, 0]
